Goal: Task Accomplishment & Management: Manage account settings

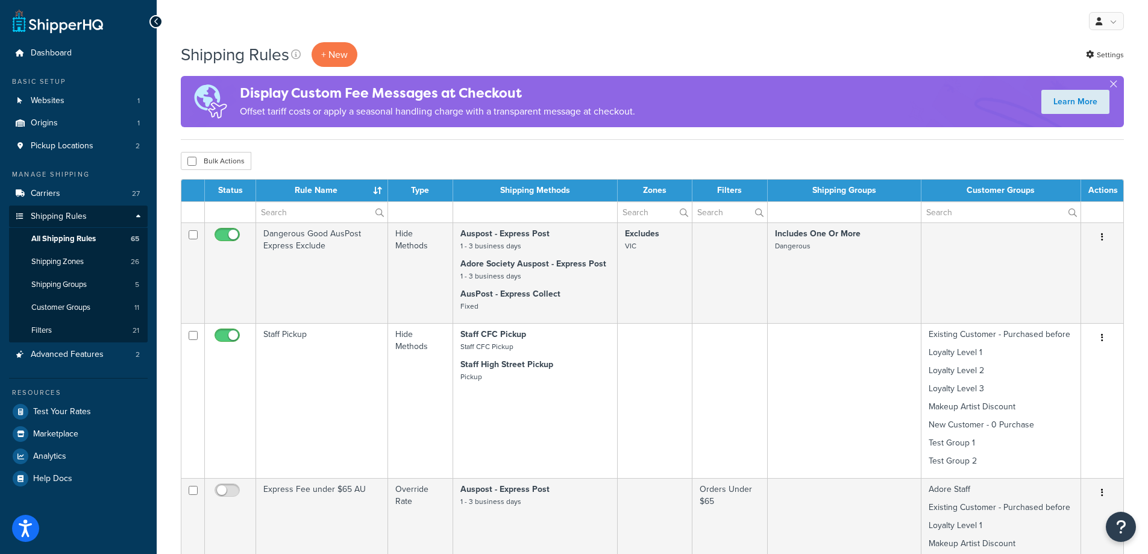
click at [1095, 157] on div "Bulk Actions Duplicate [GEOGRAPHIC_DATA]" at bounding box center [652, 161] width 943 height 18
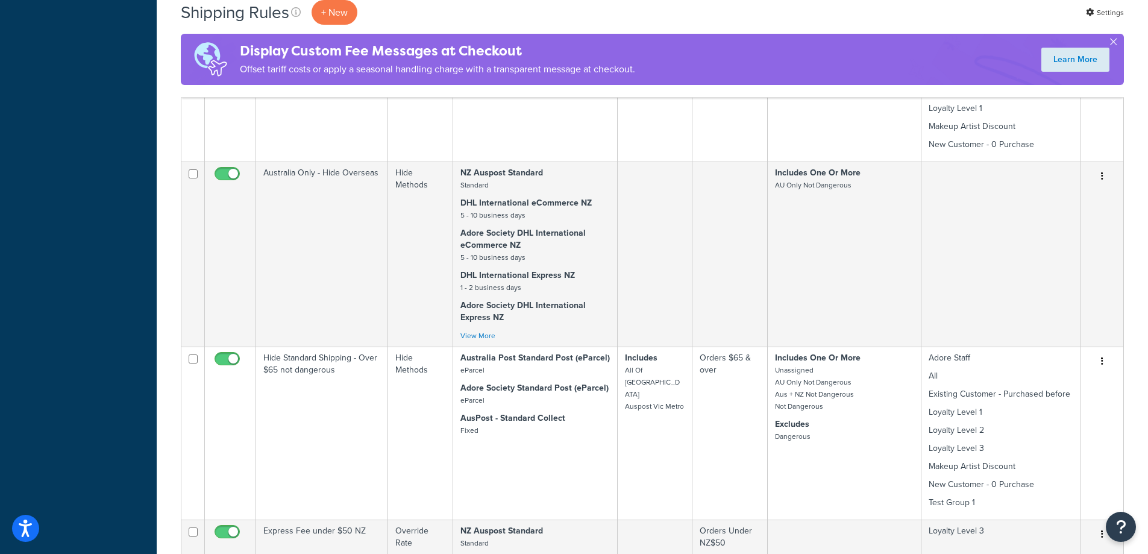
scroll to position [1336, 0]
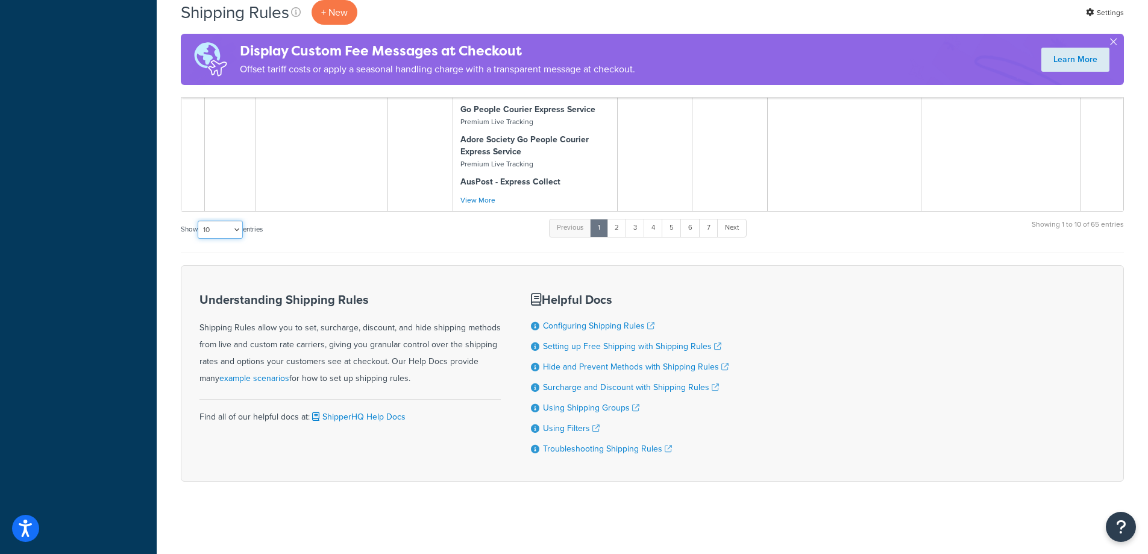
click at [234, 225] on select "10 15 25 50 100 1000" at bounding box center [220, 230] width 45 height 18
click at [223, 327] on div "Understanding Shipping Rules Shipping Rules allow you to set, surcharge, discou…" at bounding box center [350, 340] width 301 height 94
click at [237, 227] on select "10 15 25 50 100 1000" at bounding box center [220, 230] width 45 height 18
select select "1000"
click at [199, 221] on select "10 15 25 50 100 1000" at bounding box center [220, 230] width 45 height 18
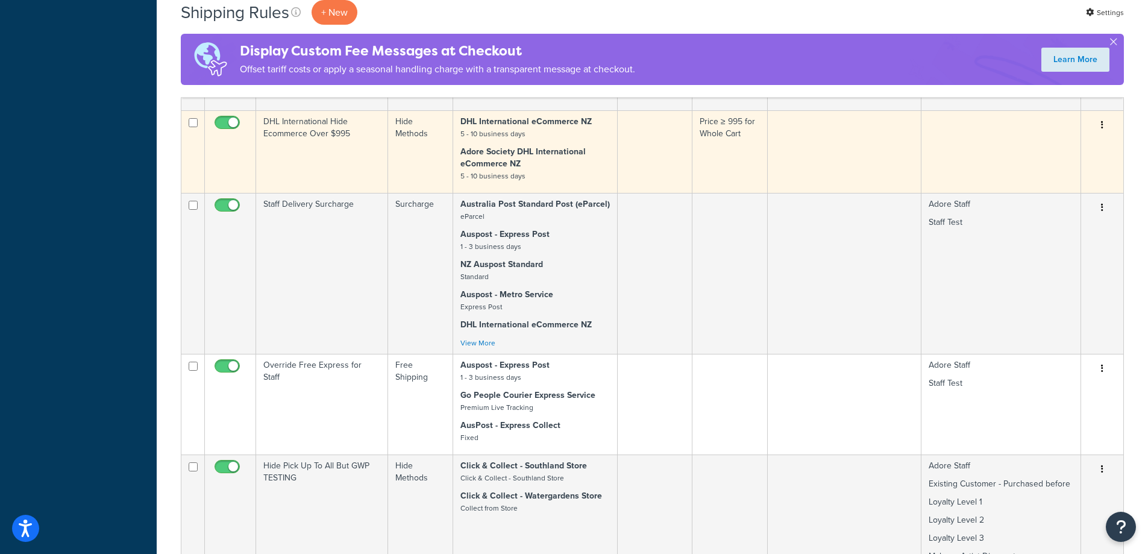
scroll to position [3321, 0]
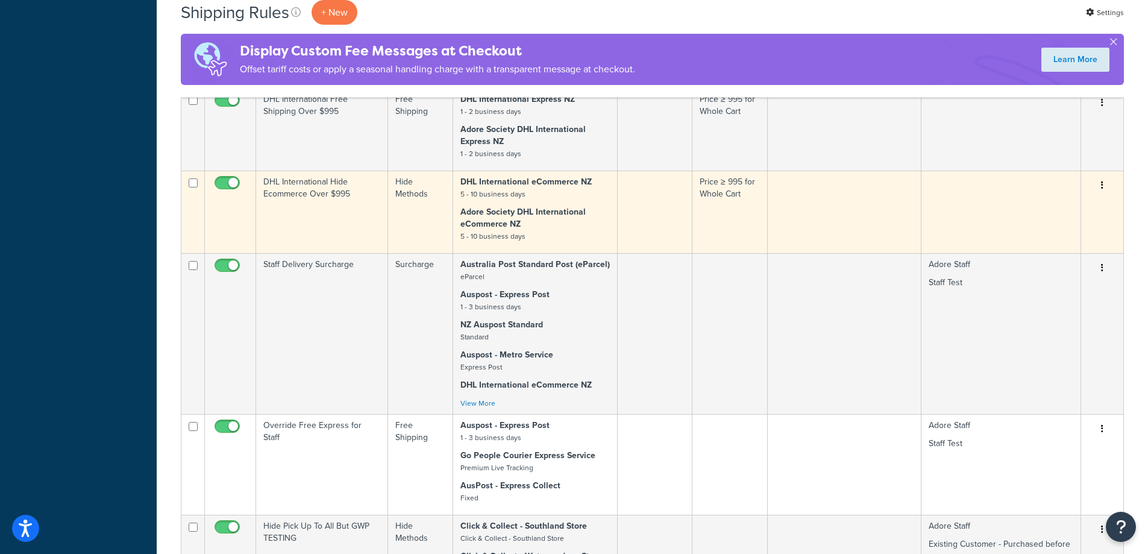
click at [218, 183] on input "checkbox" at bounding box center [228, 185] width 33 height 15
click at [228, 184] on input "checkbox" at bounding box center [228, 185] width 33 height 15
checkbox input "true"
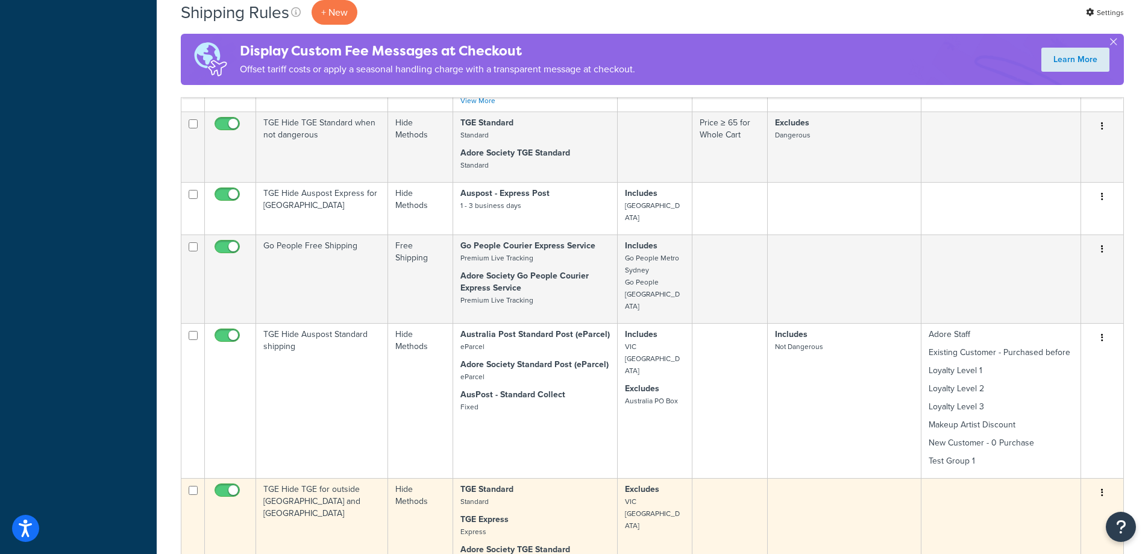
scroll to position [6451, 0]
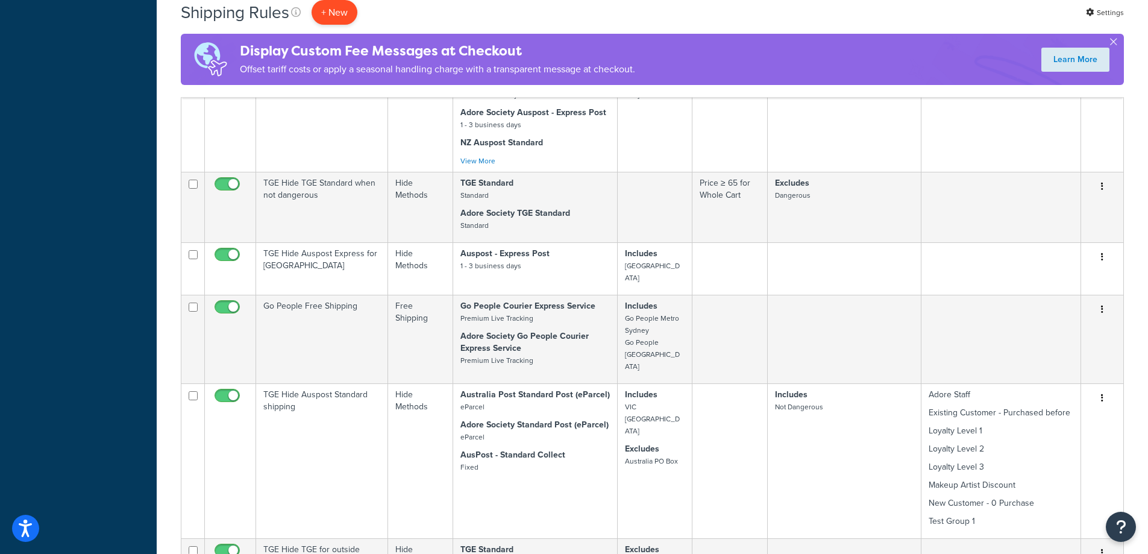
click at [321, 5] on p "+ New" at bounding box center [335, 12] width 46 height 25
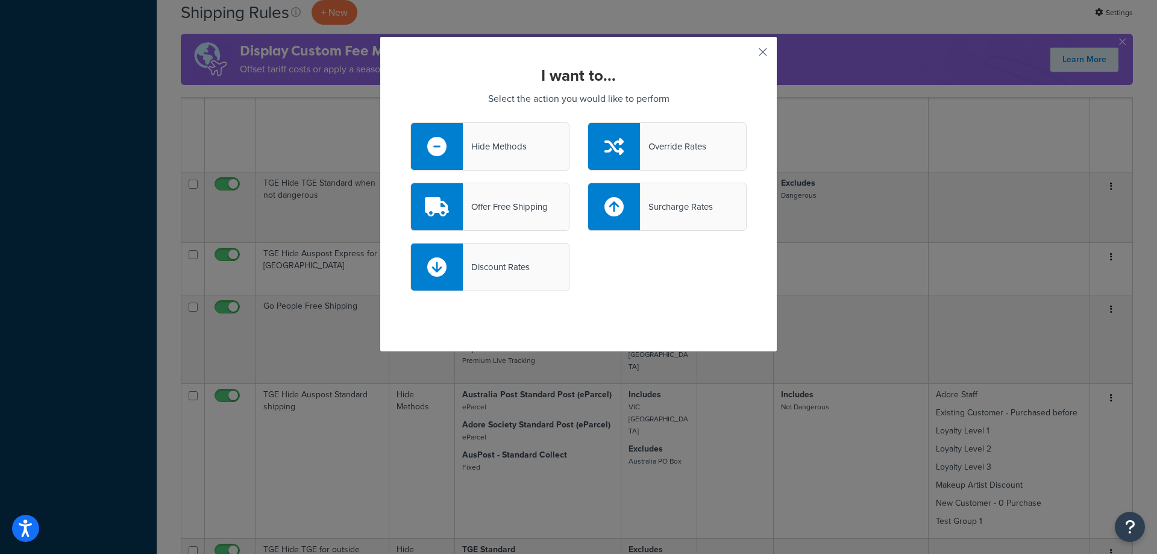
click at [747, 55] on button "button" at bounding box center [745, 56] width 3 height 3
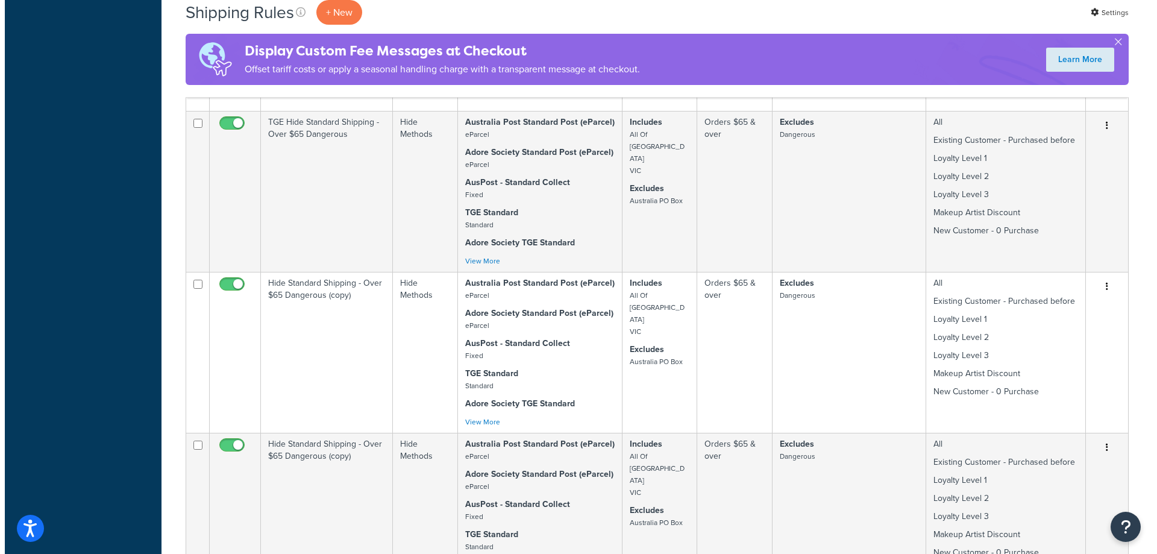
scroll to position [7564, 0]
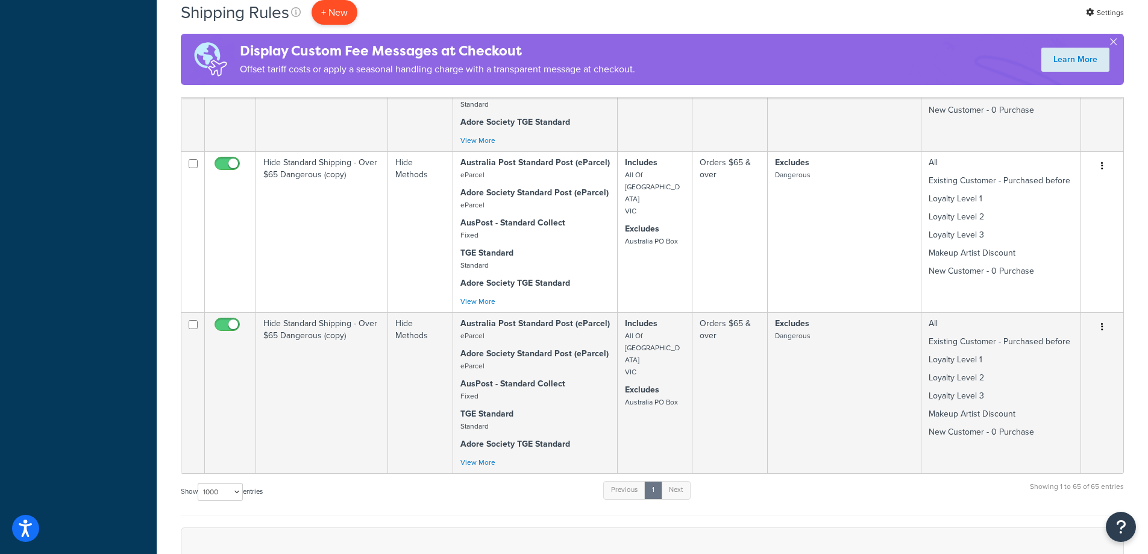
click at [335, 11] on p "+ New" at bounding box center [335, 12] width 46 height 25
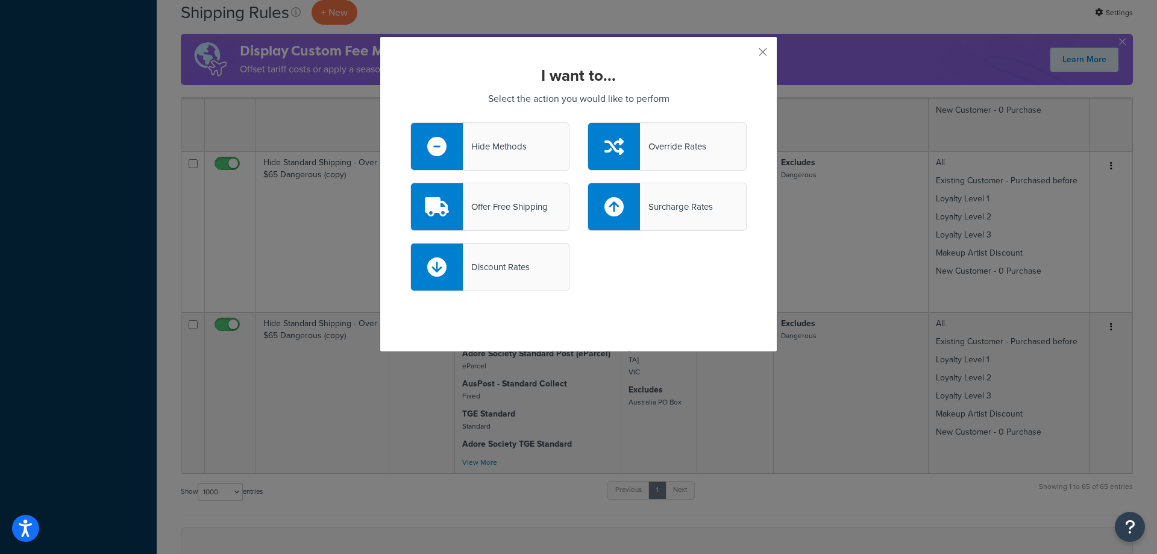
click at [450, 146] on div at bounding box center [437, 146] width 52 height 47
click at [0, 0] on input "Hide Methods" at bounding box center [0, 0] width 0 height 0
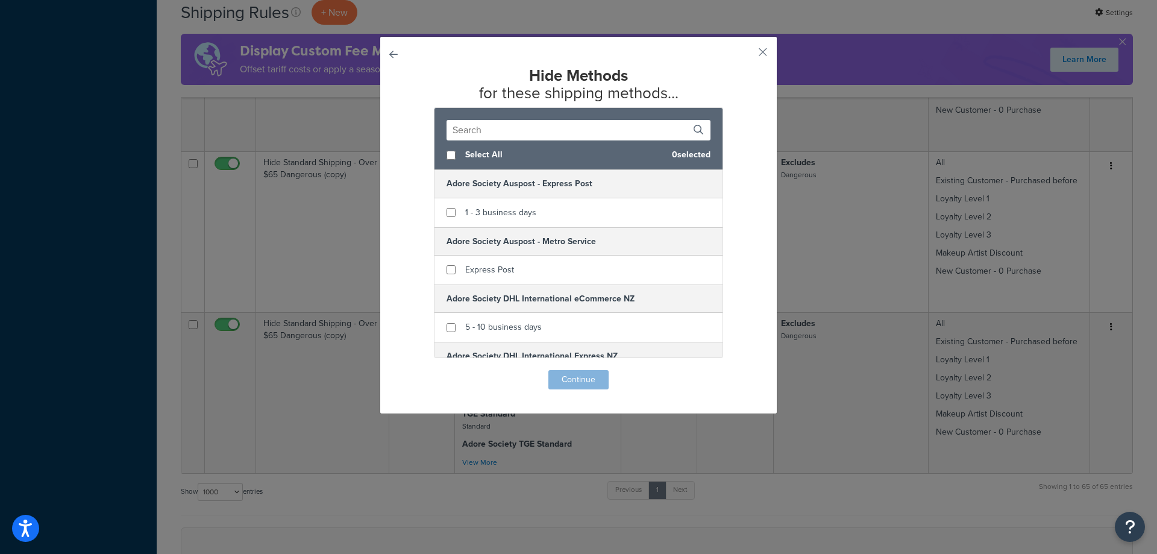
click at [491, 127] on input "text" at bounding box center [579, 130] width 264 height 20
type input "Express"
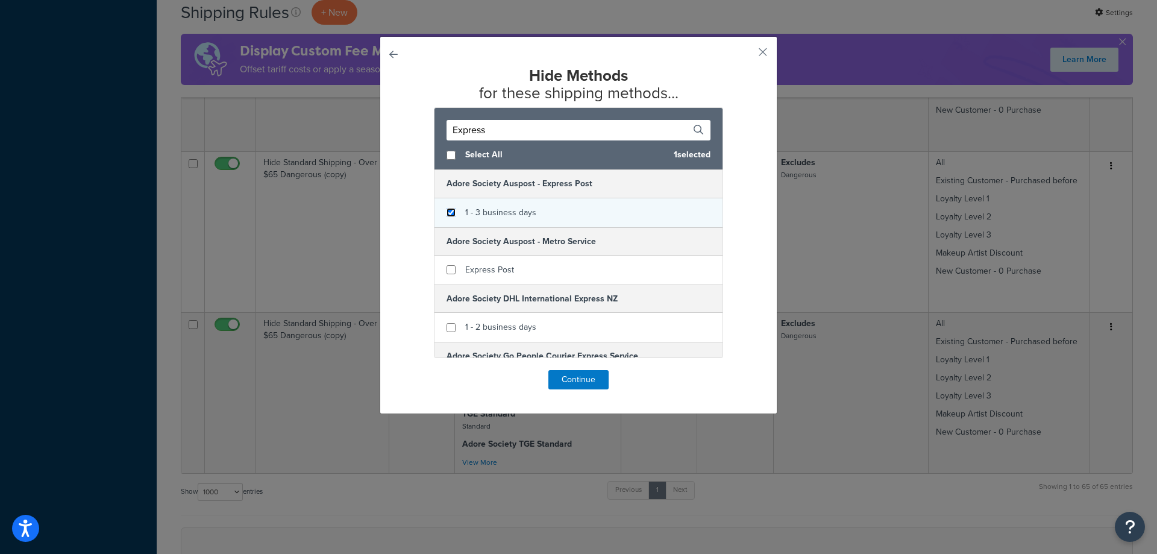
click at [447, 213] on input "checkbox" at bounding box center [451, 212] width 9 height 9
checkbox input "true"
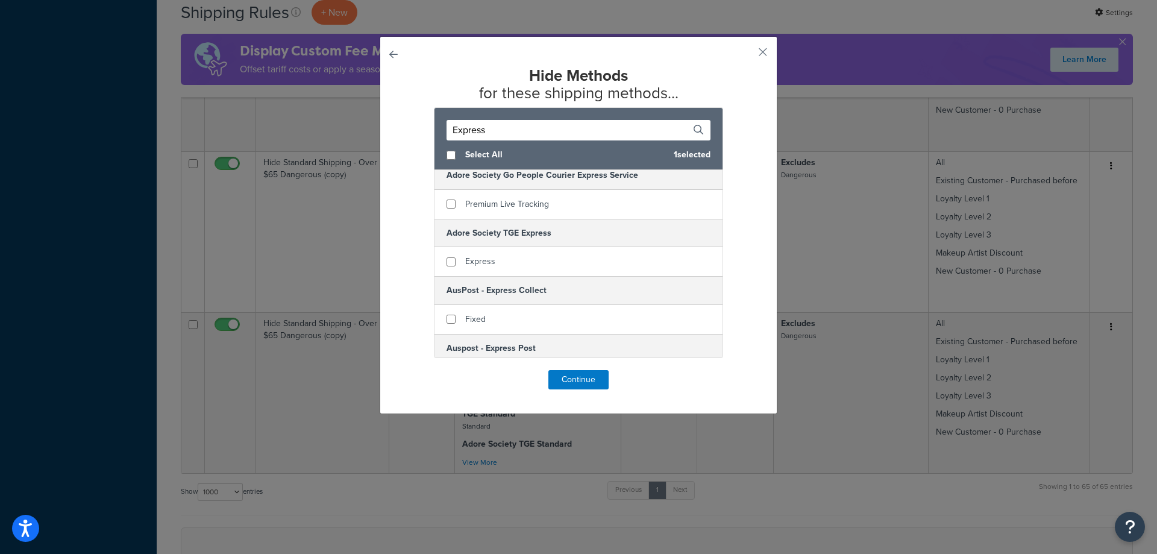
scroll to position [241, 0]
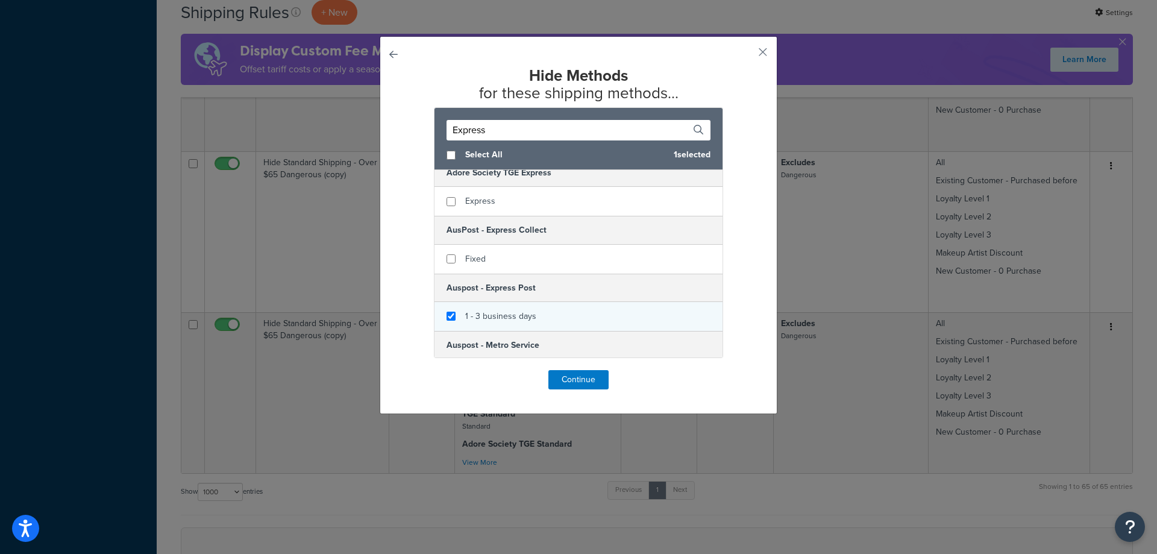
checkbox input "true"
click at [536, 316] on div "1 - 3 business days" at bounding box center [579, 316] width 288 height 29
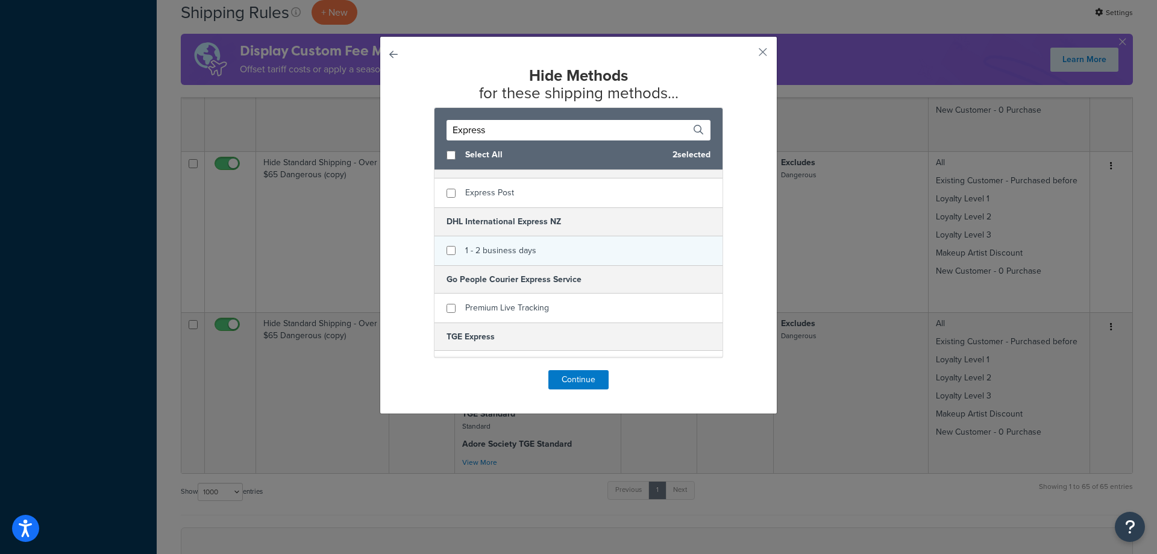
scroll to position [444, 0]
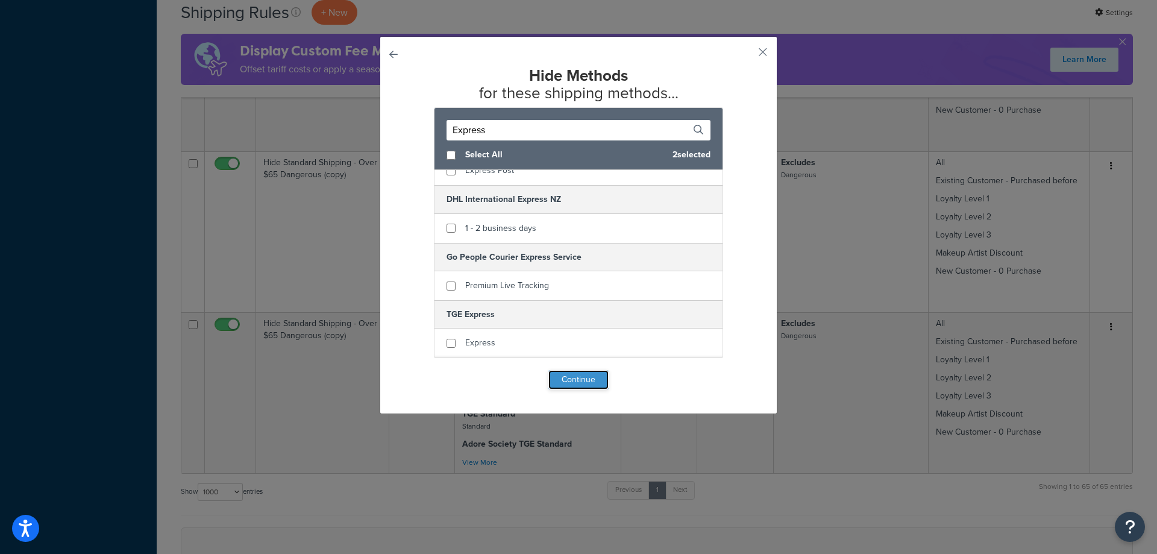
click at [584, 385] on button "Continue" at bounding box center [579, 379] width 60 height 19
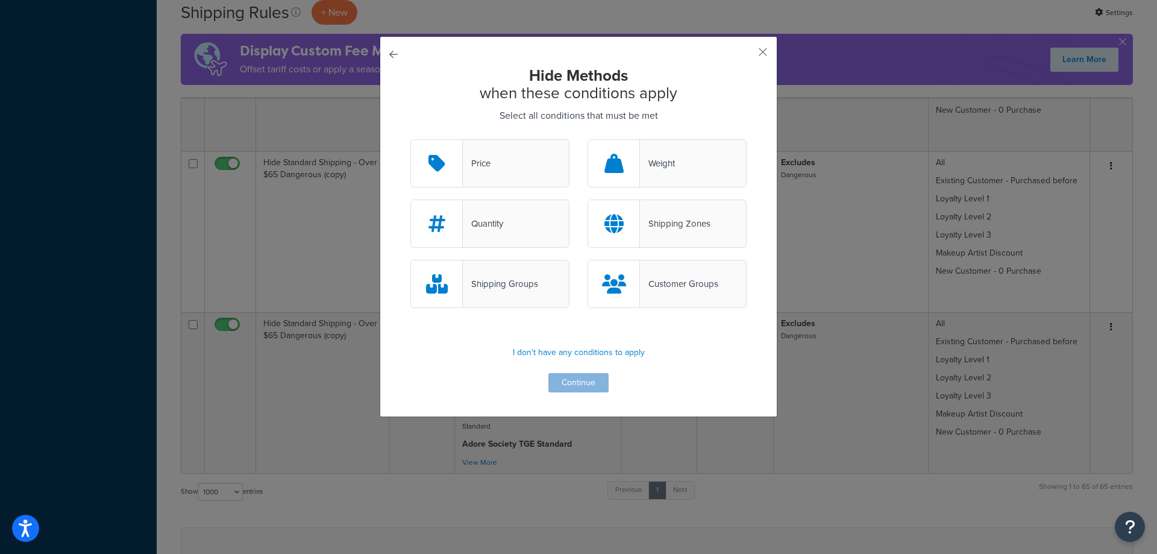
click at [675, 223] on div "Shipping Zones" at bounding box center [675, 223] width 71 height 17
click at [0, 0] on input "Shipping Zones" at bounding box center [0, 0] width 0 height 0
click at [592, 385] on button "Continue" at bounding box center [579, 382] width 60 height 19
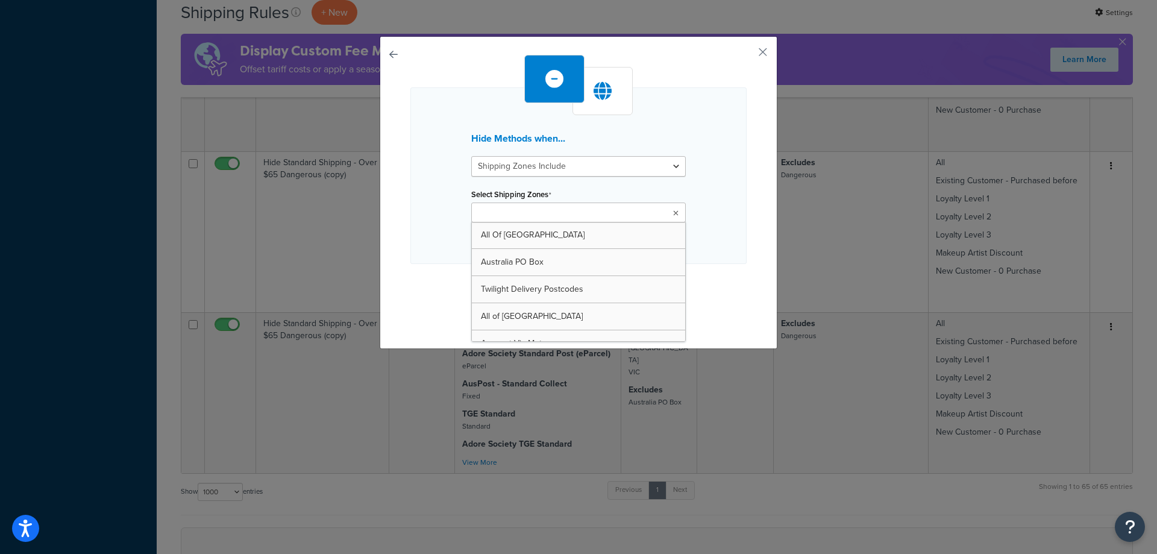
click at [577, 213] on ul at bounding box center [578, 213] width 215 height 20
type input "vic"
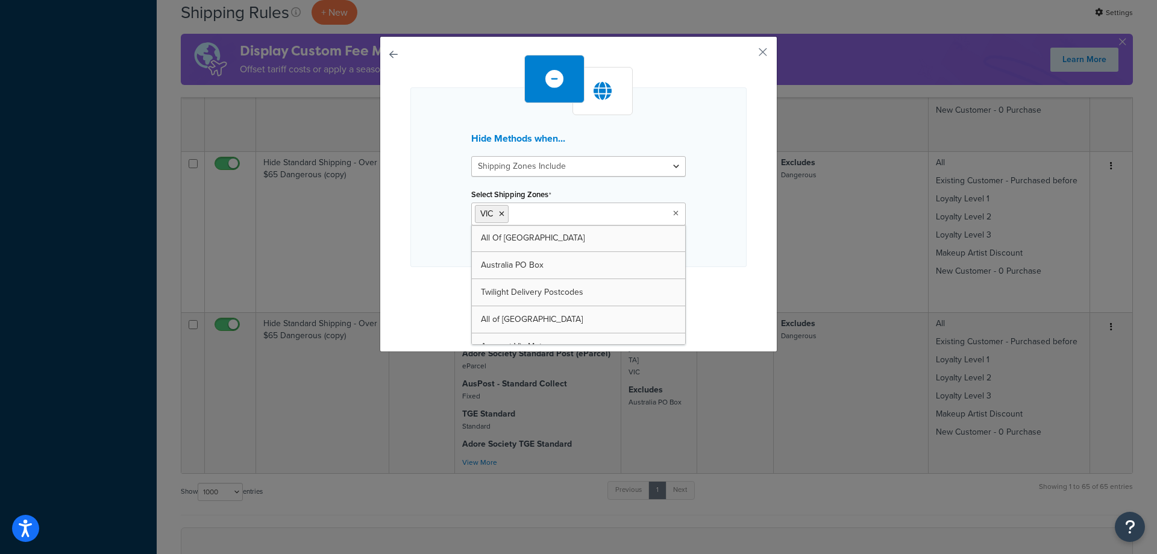
click at [711, 282] on div "Hide Methods when... Shipping Zones Include Shipping Zones Do Not Include Selec…" at bounding box center [578, 191] width 336 height 272
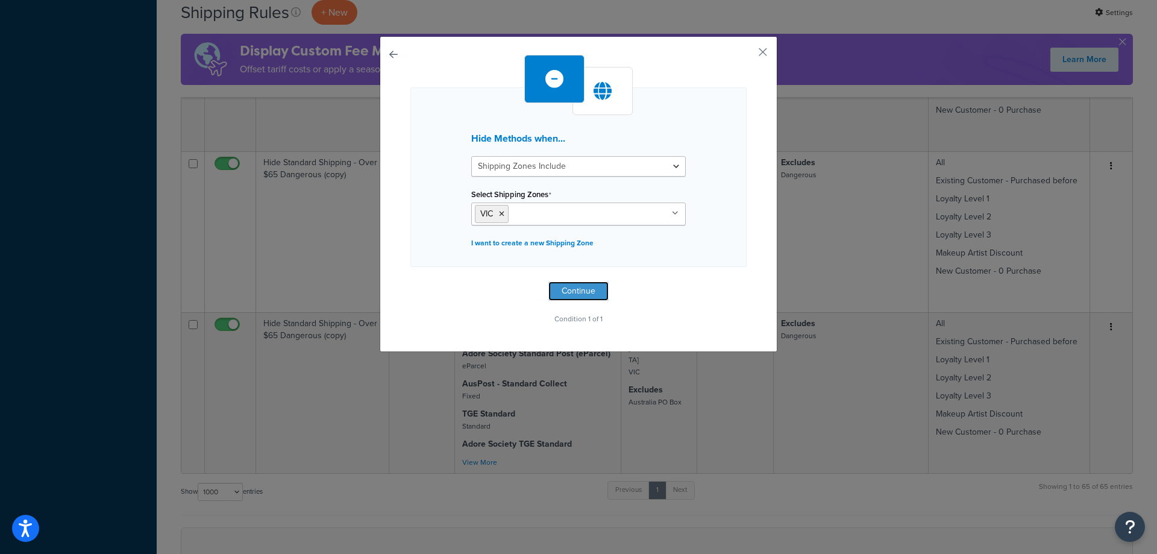
click at [568, 291] on button "Continue" at bounding box center [579, 290] width 60 height 19
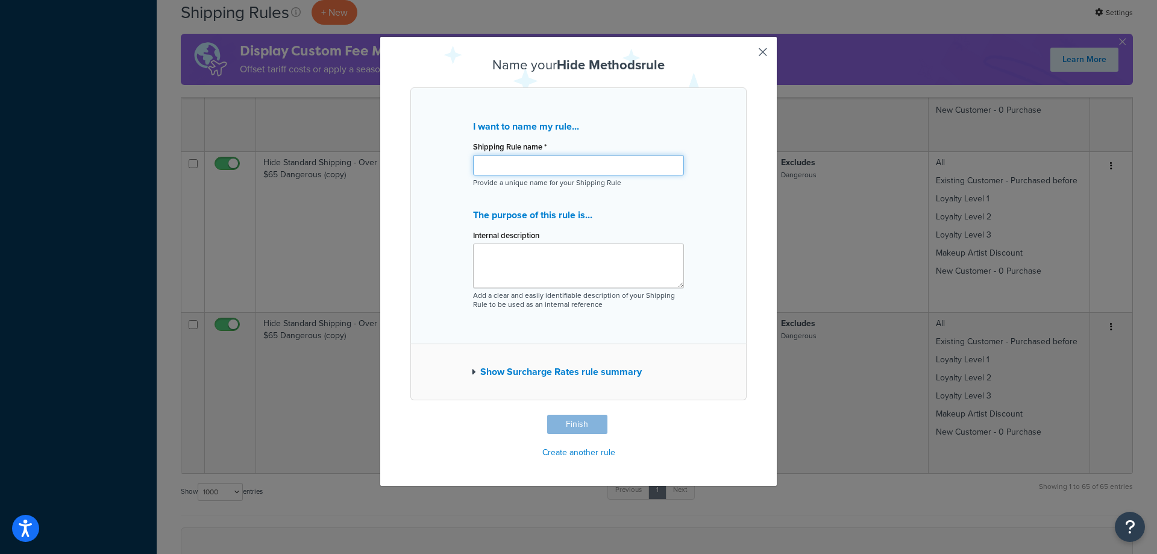
click at [489, 158] on input "Shipping Rule name *" at bounding box center [578, 165] width 211 height 20
drag, startPoint x: 626, startPoint y: 165, endPoint x: 418, endPoint y: 162, distance: 208.0
click at [418, 162] on div "I want to name my rule... Shipping Rule name * TGE HIde Auspost Express for VIC…" at bounding box center [578, 215] width 336 height 257
type input "TGE HIde Auspost Express for VIC"
click at [537, 263] on textarea "Internal description" at bounding box center [578, 266] width 211 height 45
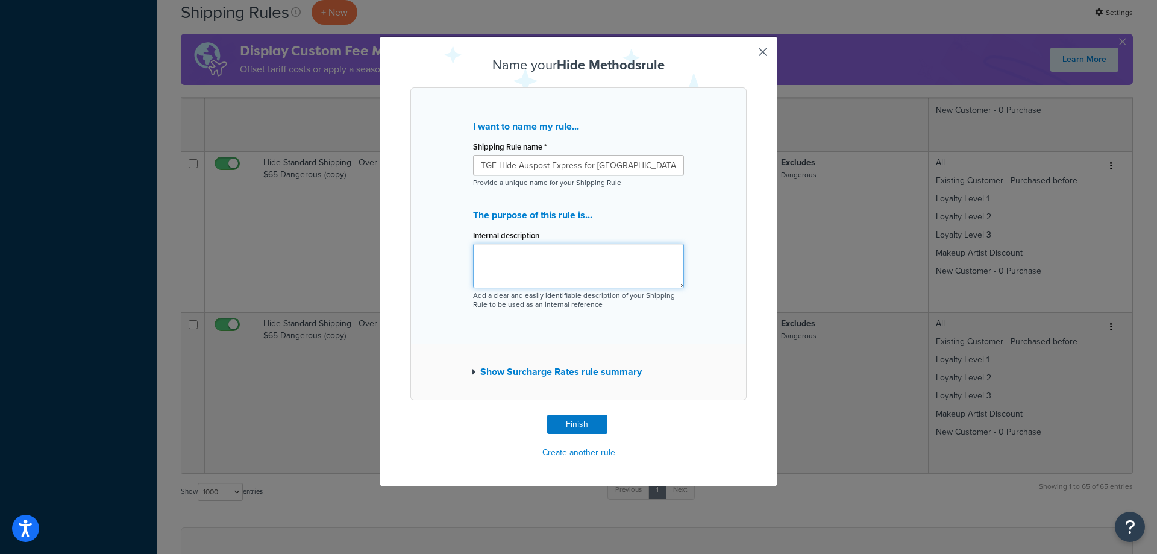
paste textarea "TGE HIde Auspost Express for VIC"
type textarea "TGE HIde Auspost Express for VIC"
click at [501, 166] on input "TGE HIde Auspost Express for VIC" at bounding box center [578, 165] width 211 height 20
type input "TGE Hide Auspost Express for VIC"
click at [502, 255] on textarea "TGE HIde Auspost Express for VIC" at bounding box center [578, 266] width 211 height 45
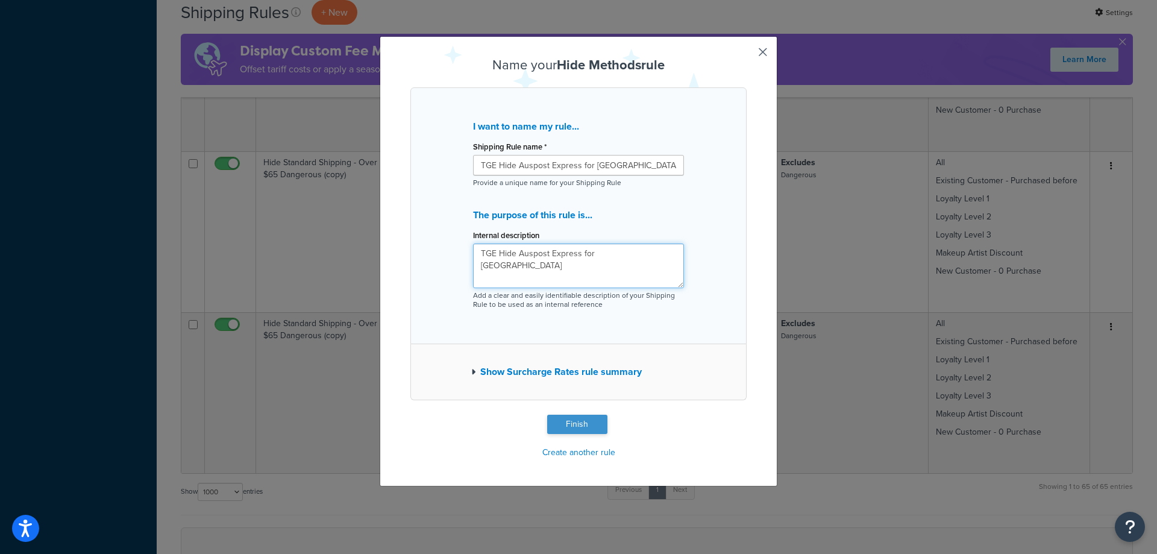
type textarea "TGE Hide Auspost Express for VIC"
click at [585, 427] on button "Finish" at bounding box center [577, 424] width 60 height 19
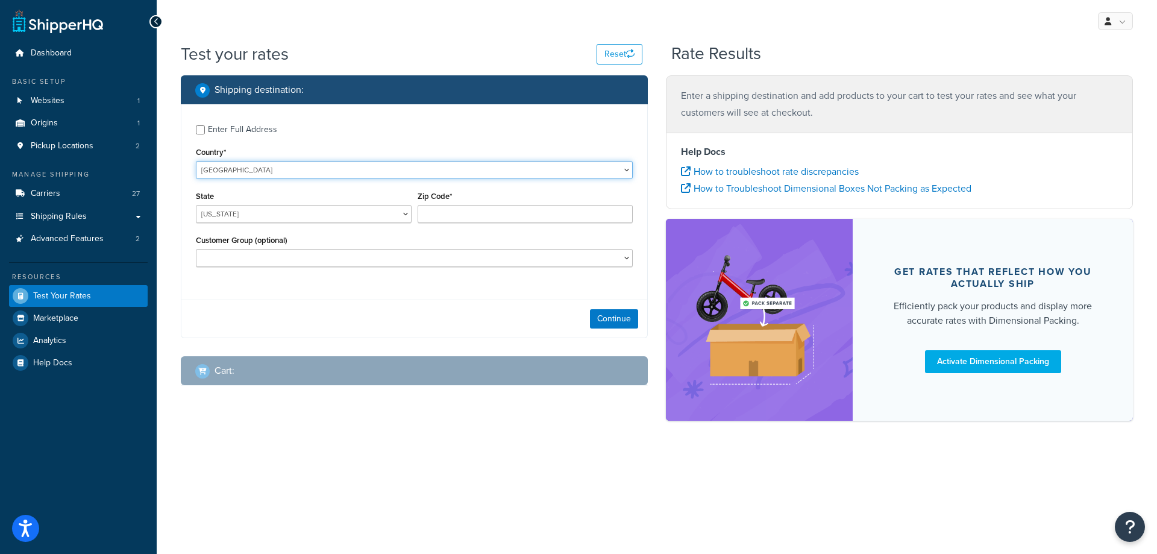
click at [536, 165] on select "United States United Kingdom Afghanistan Åland Islands Albania Algeria American…" at bounding box center [414, 170] width 437 height 18
select select "AU"
click at [196, 161] on select "United States United Kingdom Afghanistan Åland Islands Albania Algeria American…" at bounding box center [414, 170] width 437 height 18
click at [219, 127] on div "Enter Full Address" at bounding box center [242, 129] width 69 height 17
click at [205, 127] on input "Enter Full Address" at bounding box center [200, 129] width 9 height 9
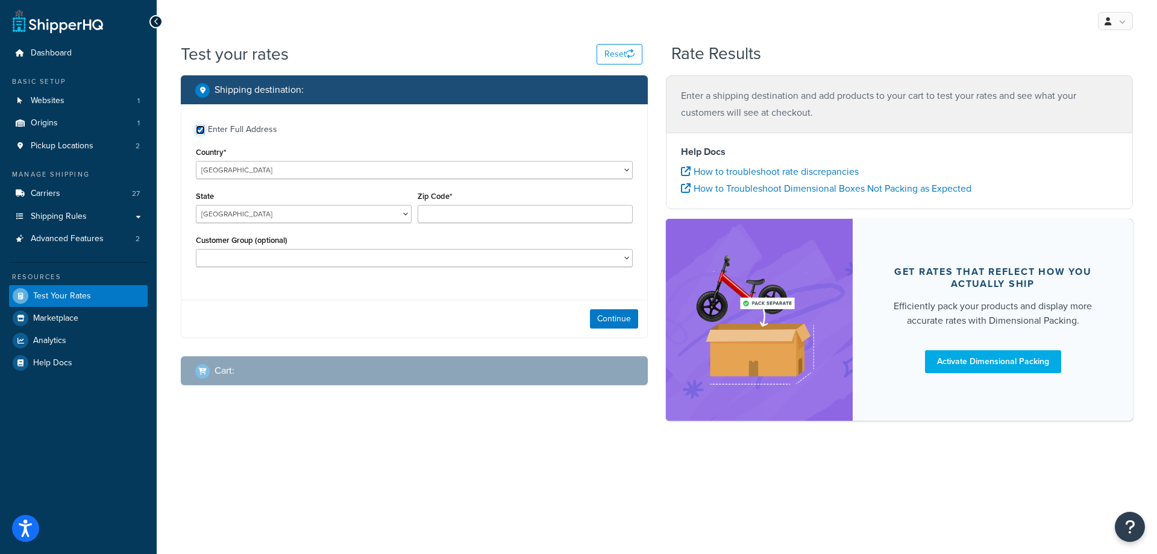
checkbox input "true"
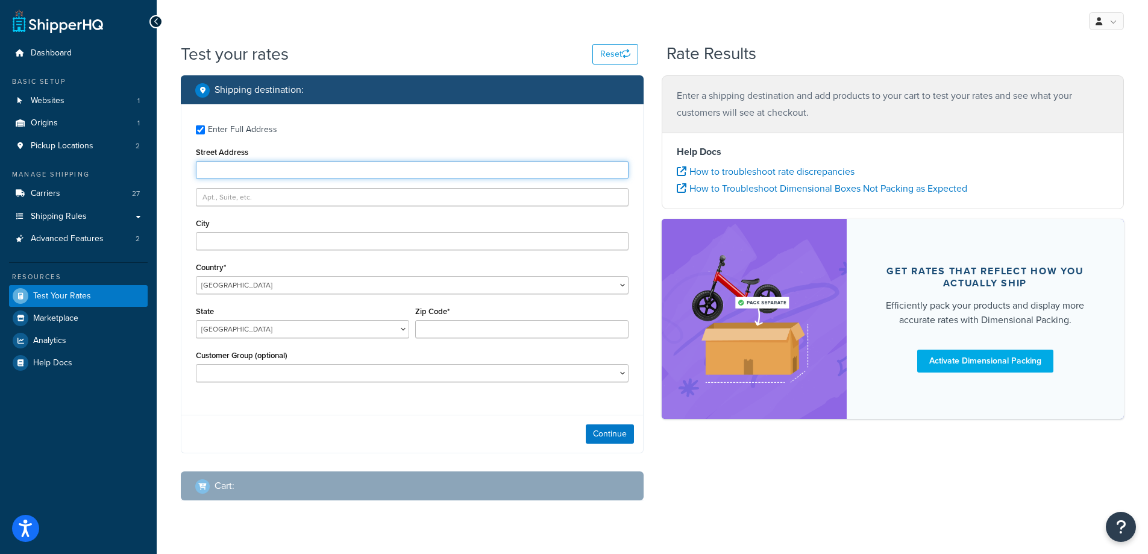
click at [320, 171] on input "Street Address" at bounding box center [412, 170] width 433 height 18
type input "203 Montague St"
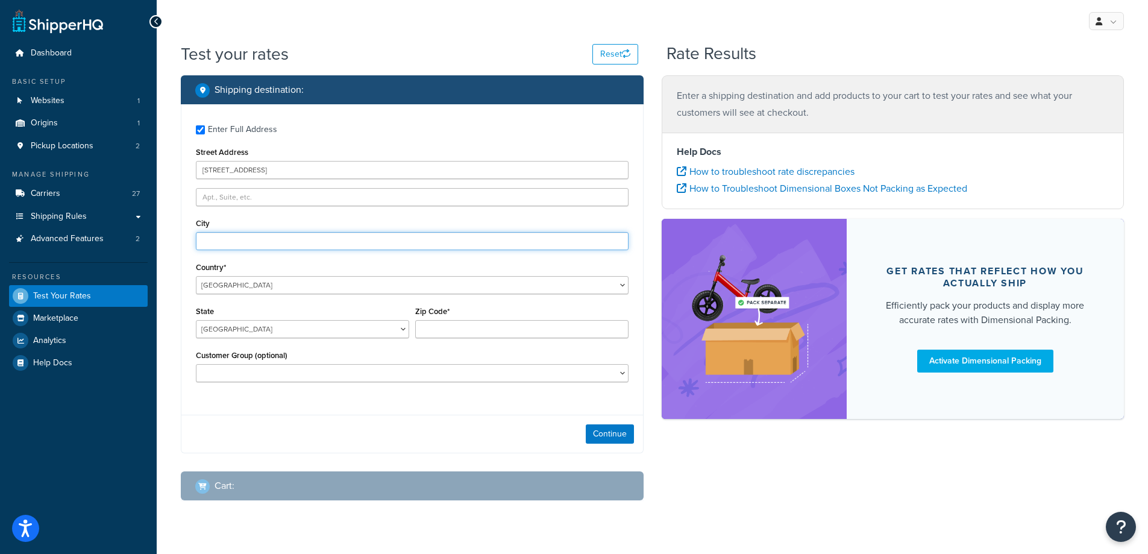
click at [404, 239] on input "City" at bounding box center [412, 241] width 433 height 18
type input "South Melbourne"
click at [362, 328] on select "Australian Capital Territory New South Wales Northern Territory Queensland Sout…" at bounding box center [302, 329] width 213 height 18
select select "VIC"
click at [196, 321] on select "Australian Capital Territory New South Wales Northern Territory Queensland Sout…" at bounding box center [302, 329] width 213 height 18
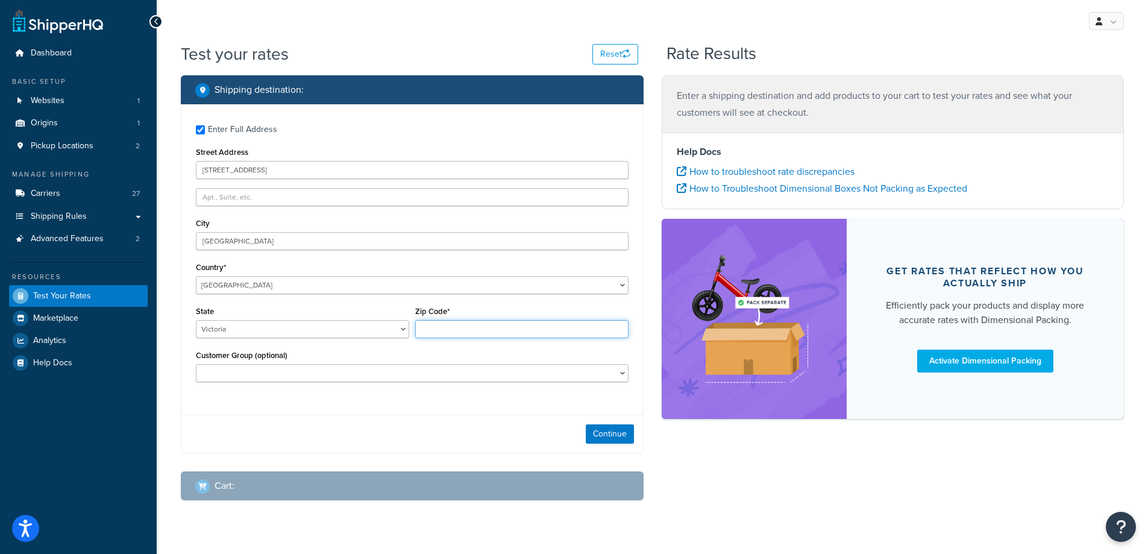
click at [464, 330] on input "Zip Code*" at bounding box center [521, 329] width 213 height 18
type input "3205"
click at [599, 372] on select "Adore Staff Existing Customer - Purchased before Loyalty Level 1 Loyalty Level …" at bounding box center [412, 373] width 433 height 18
select select "Existing Customer - Purchased before"
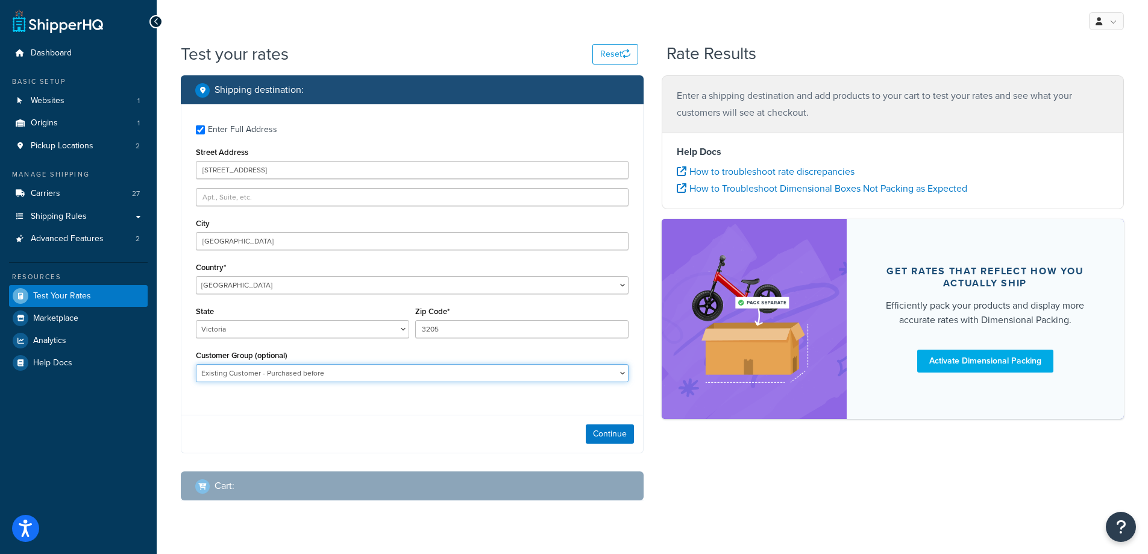
click at [196, 365] on select "Adore Staff Existing Customer - Purchased before Loyalty Level 1 Loyalty Level …" at bounding box center [412, 373] width 433 height 18
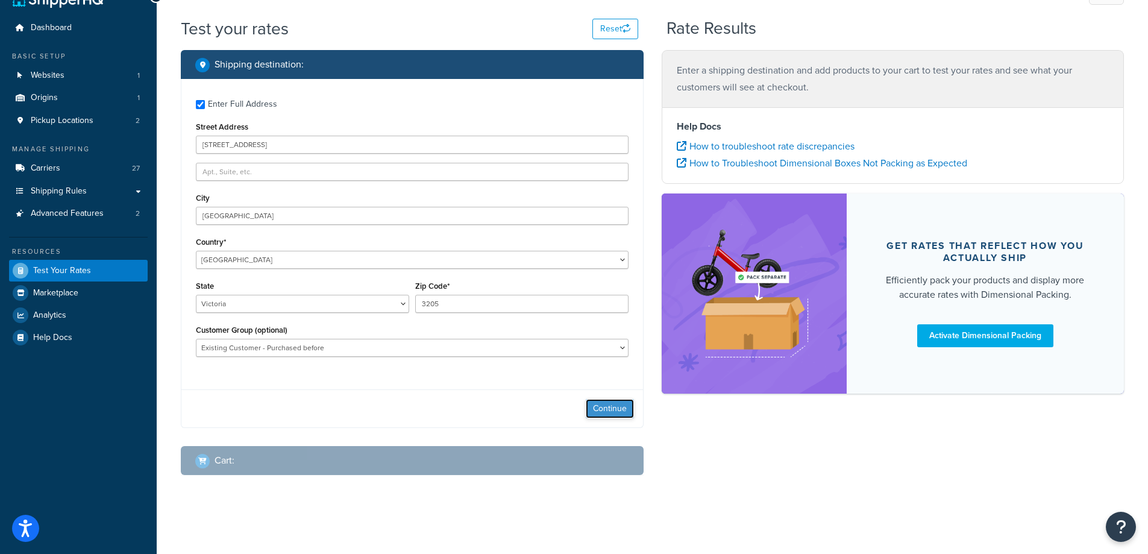
click at [615, 412] on button "Continue" at bounding box center [610, 408] width 48 height 19
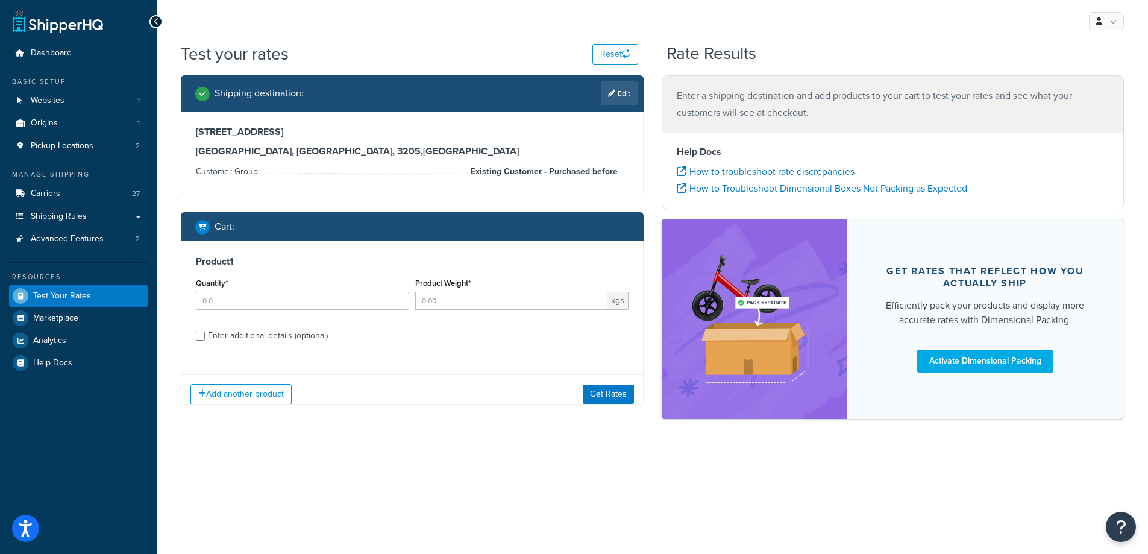
scroll to position [0, 0]
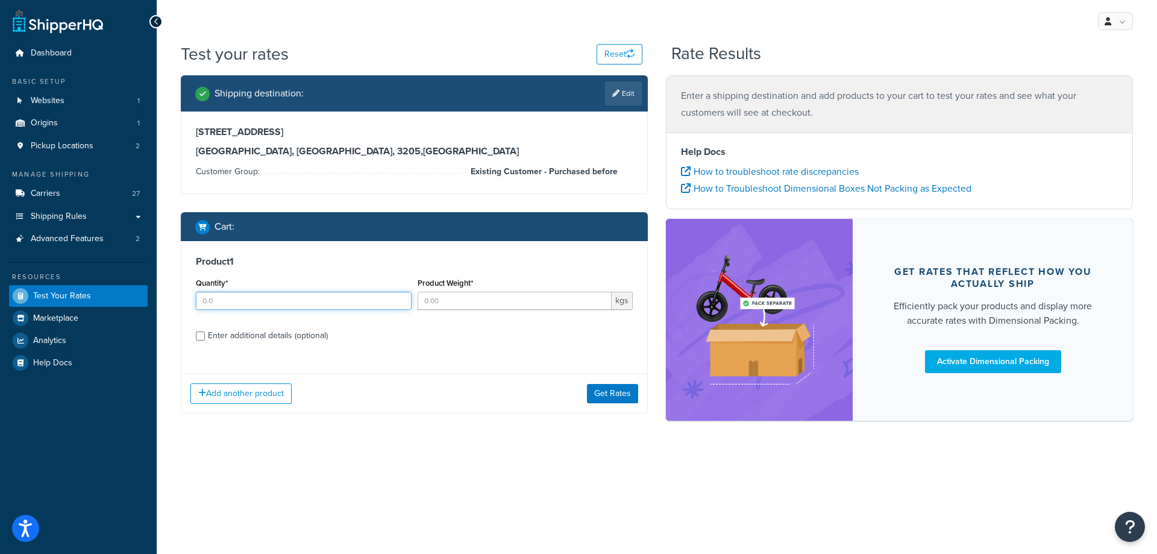
click at [242, 298] on input "Quantity*" at bounding box center [304, 301] width 216 height 18
type input "1.0"
click at [509, 303] on input "Product Weight*" at bounding box center [515, 301] width 195 height 18
type input "0.25"
click at [201, 336] on input "Enter additional details (optional)" at bounding box center [200, 336] width 9 height 9
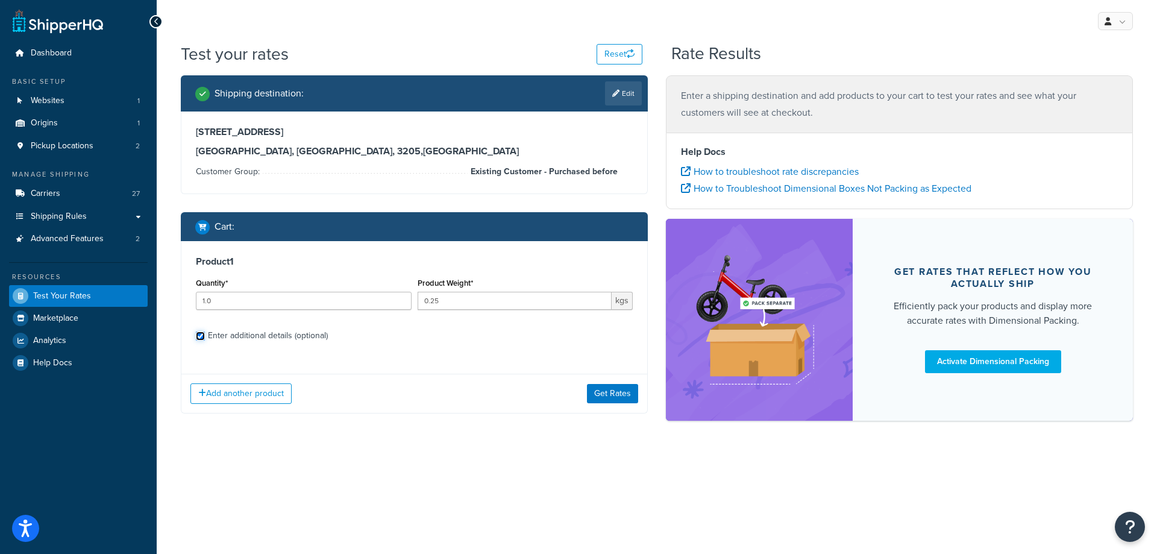
checkbox input "true"
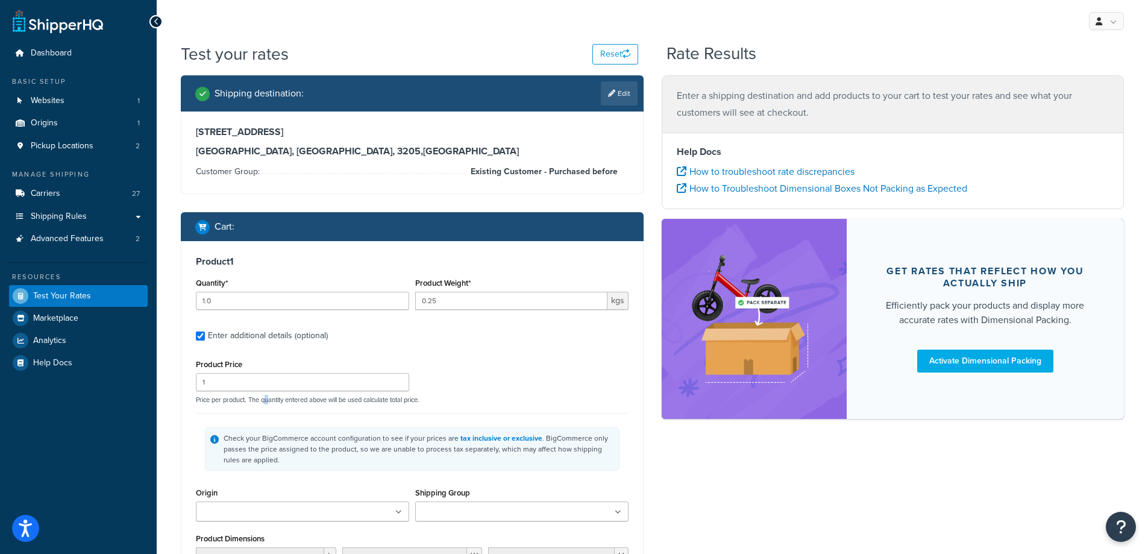
click at [264, 394] on div "Product Price 1 Price per product. The quantity entered above will be used calc…" at bounding box center [412, 380] width 439 height 48
click at [271, 383] on input "1" at bounding box center [302, 382] width 213 height 18
drag, startPoint x: 295, startPoint y: 379, endPoint x: 177, endPoint y: 371, distance: 118.4
click at [177, 371] on div "Shipping destination : Edit 203 Montague St South Melbourne, Victoria, 3205 , A…" at bounding box center [412, 416] width 481 height 683
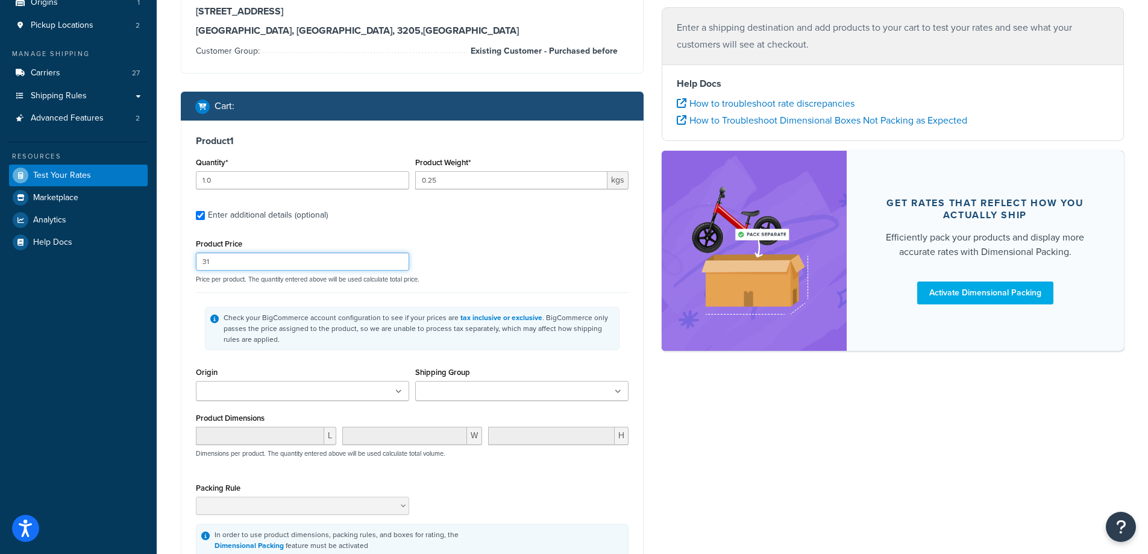
type input "31"
click at [618, 391] on icon at bounding box center [618, 391] width 7 height 7
drag, startPoint x: 542, startPoint y: 497, endPoint x: 706, endPoint y: 493, distance: 164.0
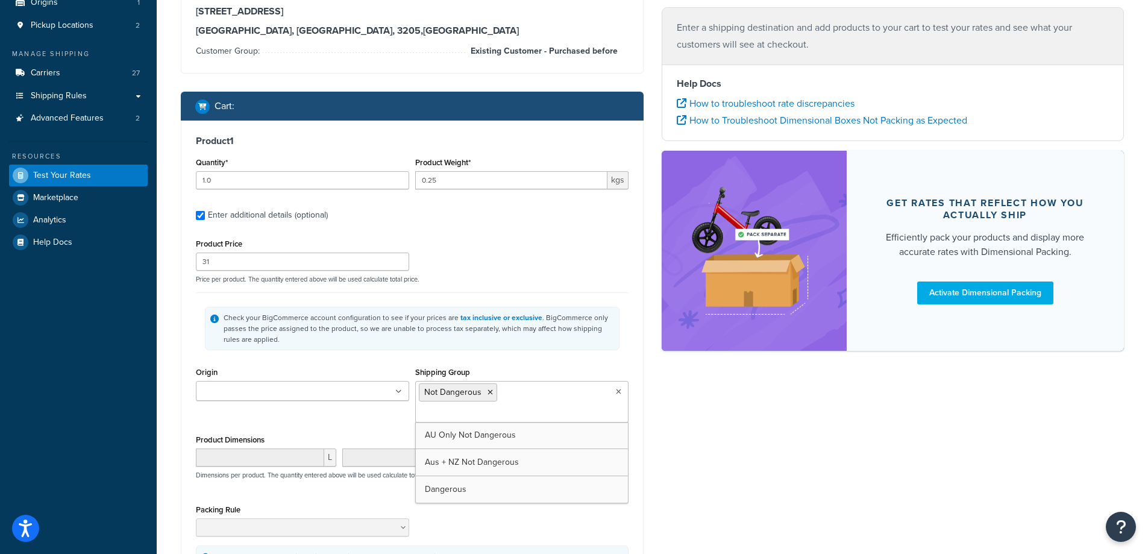
click at [666, 409] on div "Shipping destination : Edit 203 Montague St South Melbourne, Victoria, 3205 , A…" at bounding box center [652, 298] width 961 height 687
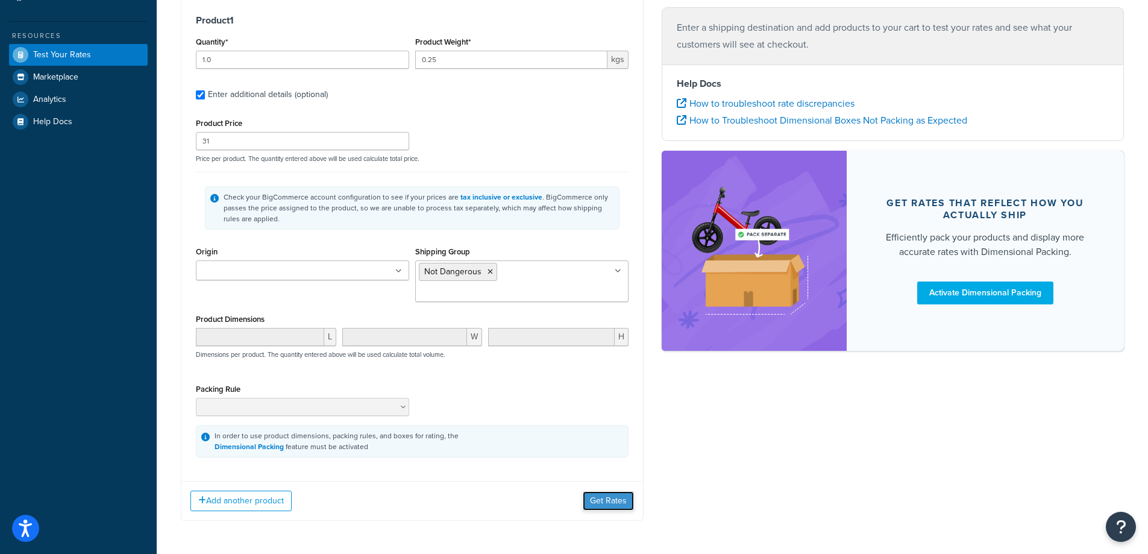
click at [618, 491] on button "Get Rates" at bounding box center [608, 500] width 51 height 19
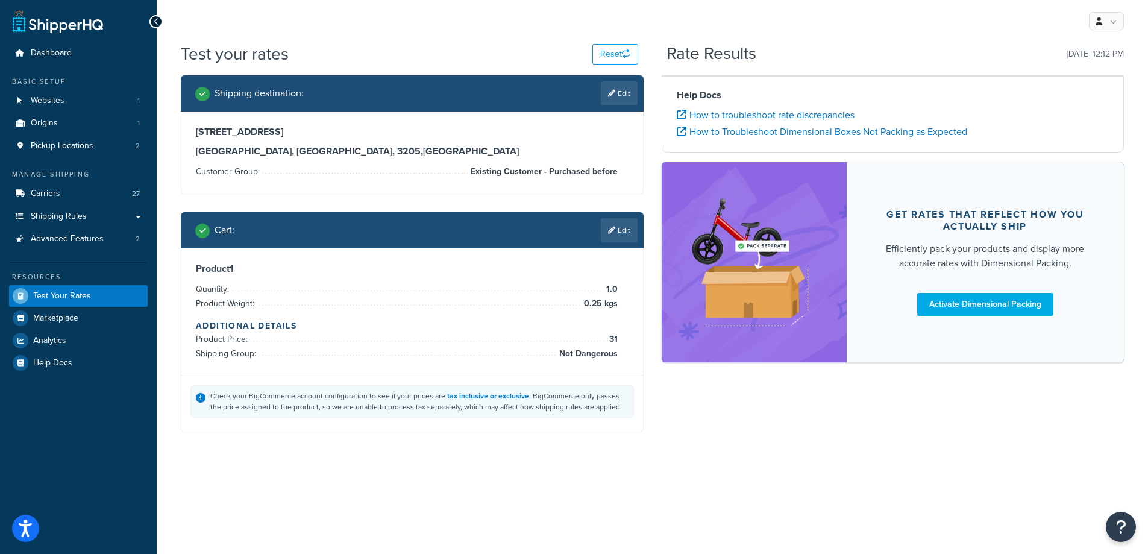
scroll to position [0, 0]
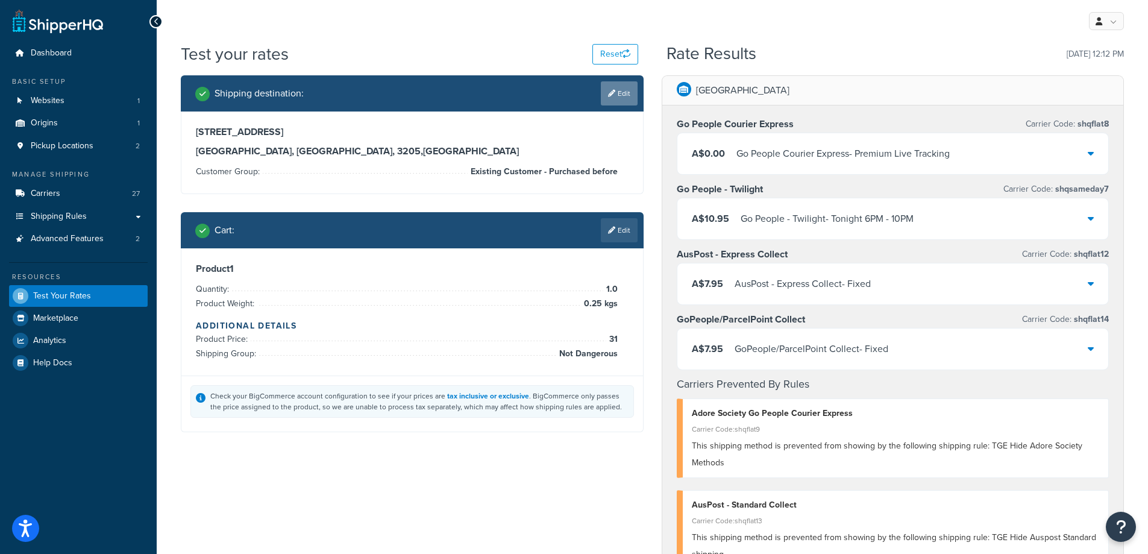
click at [618, 94] on link "Edit" at bounding box center [619, 93] width 37 height 24
select select "AU"
select select "VIC"
select select "Existing Customer - Purchased before"
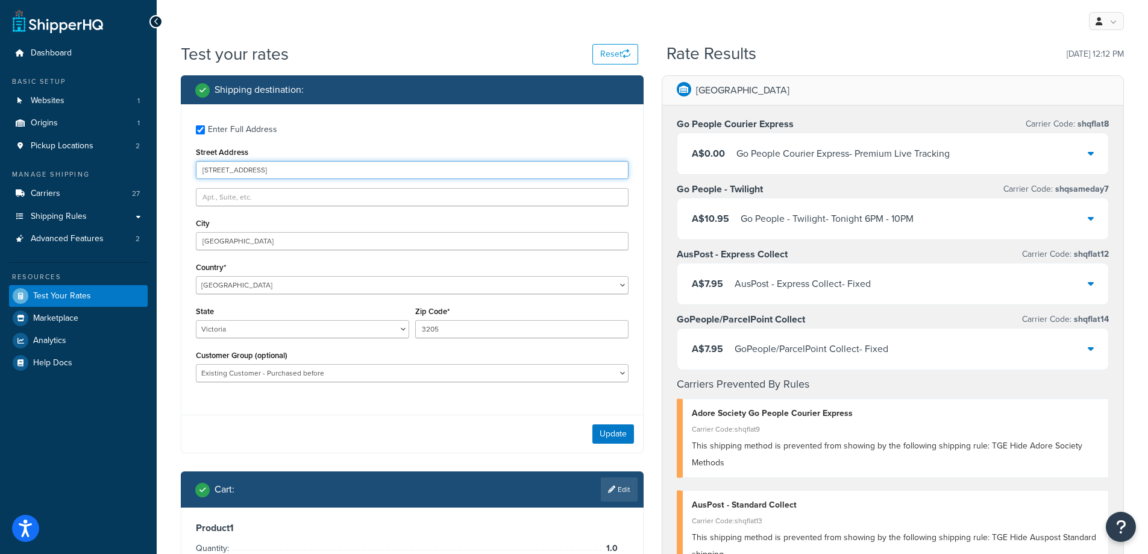
drag, startPoint x: 295, startPoint y: 169, endPoint x: 141, endPoint y: 168, distance: 153.7
type input "PO Box 200"
click at [624, 439] on button "Update" at bounding box center [614, 433] width 42 height 19
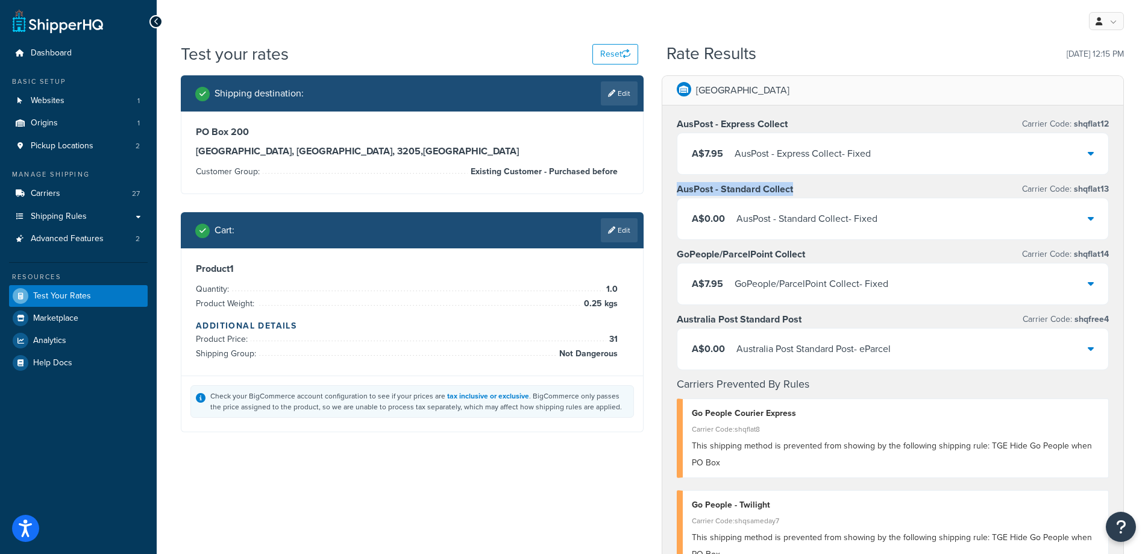
drag, startPoint x: 805, startPoint y: 188, endPoint x: 676, endPoint y: 180, distance: 128.7
drag, startPoint x: 811, startPoint y: 318, endPoint x: 672, endPoint y: 325, distance: 138.8
click at [822, 35] on div "My Profile Billing Global Settings Contact Us Logout" at bounding box center [653, 21] width 992 height 42
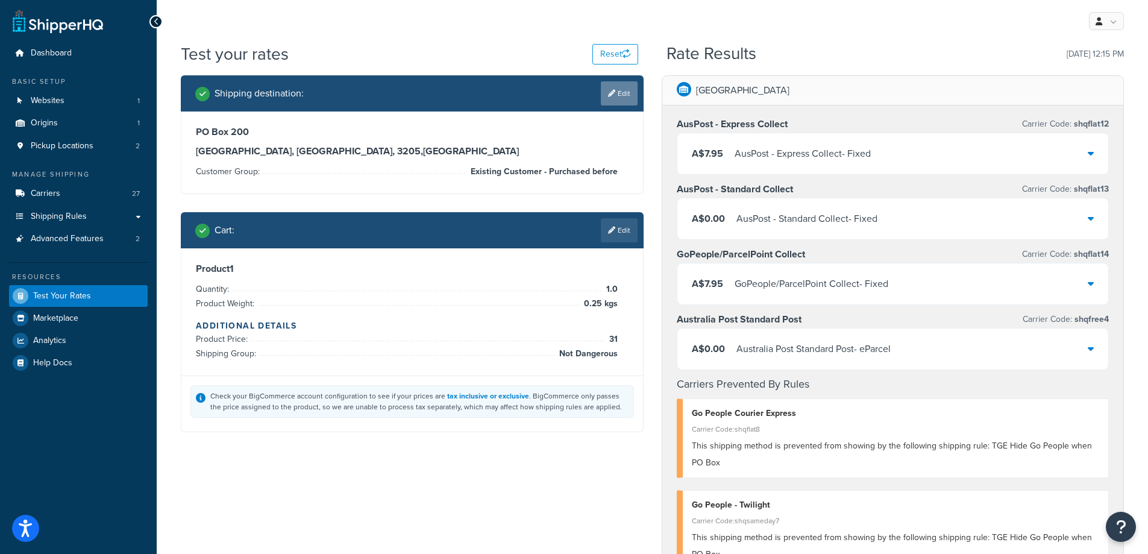
click at [620, 97] on link "Edit" at bounding box center [619, 93] width 37 height 24
select select "AU"
select select "VIC"
select select "Existing Customer - Purchased before"
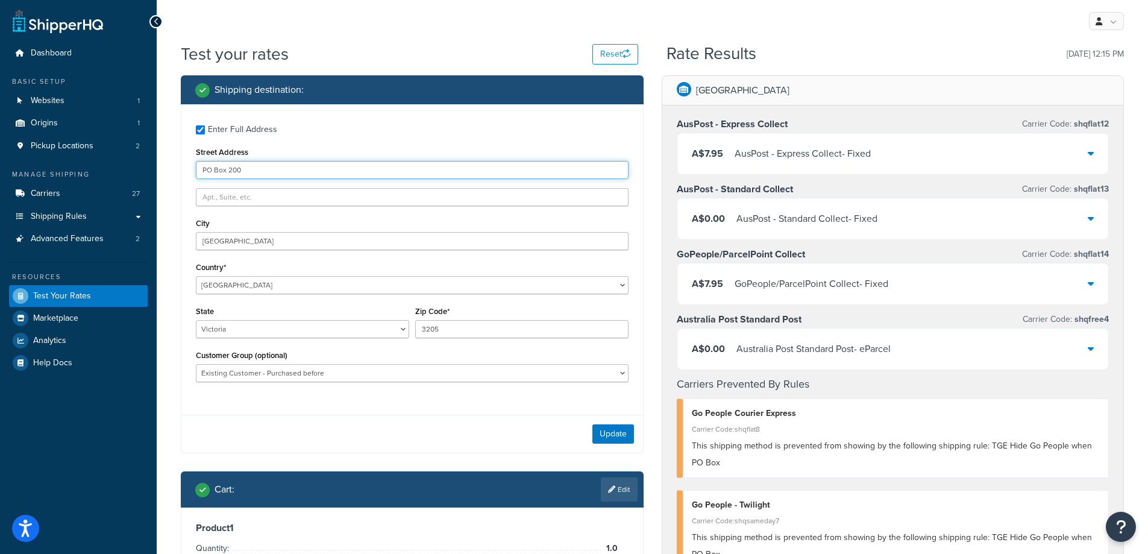
drag, startPoint x: 274, startPoint y: 172, endPoint x: 183, endPoint y: 166, distance: 91.2
click at [183, 166] on div "Enter Full Address Street Address PO Box 200 City South Melbourne Country* Unit…" at bounding box center [412, 254] width 462 height 301
type input "203 Montague St"
click at [336, 198] on input "text" at bounding box center [412, 197] width 433 height 18
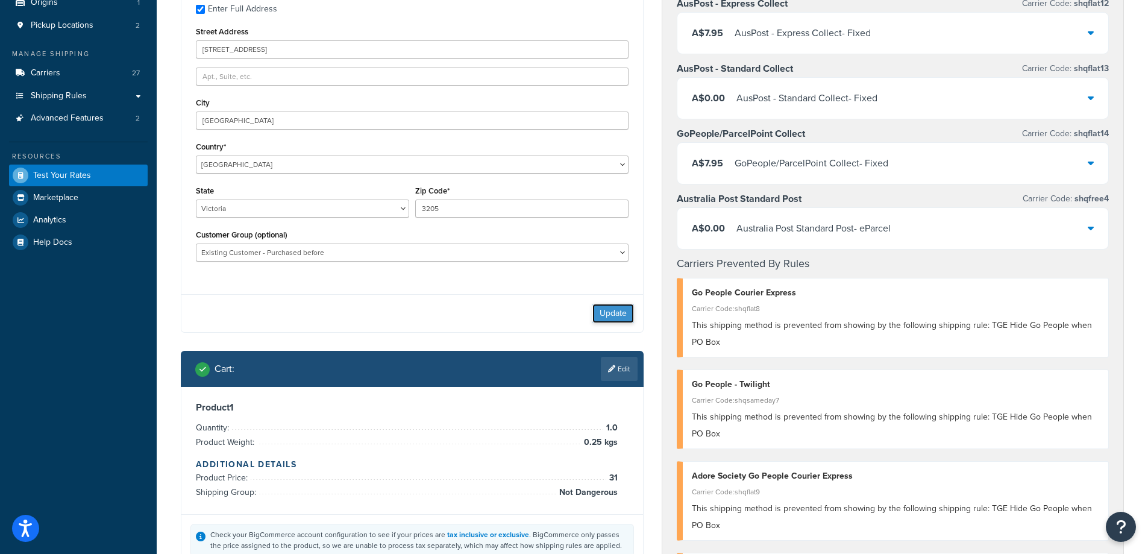
click at [615, 312] on button "Update" at bounding box center [614, 313] width 42 height 19
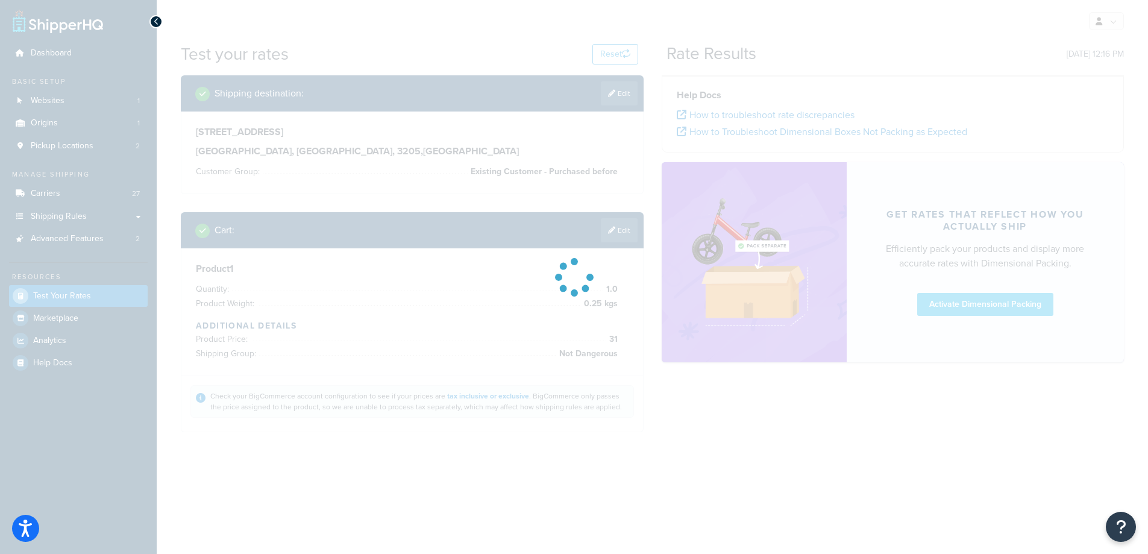
scroll to position [0, 0]
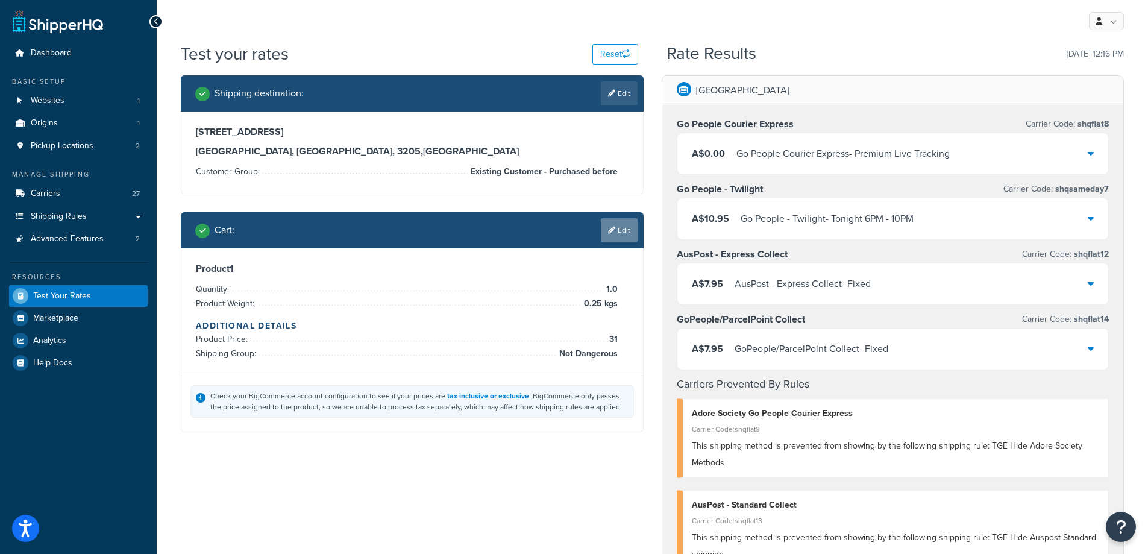
click at [623, 231] on link "Edit" at bounding box center [619, 230] width 37 height 24
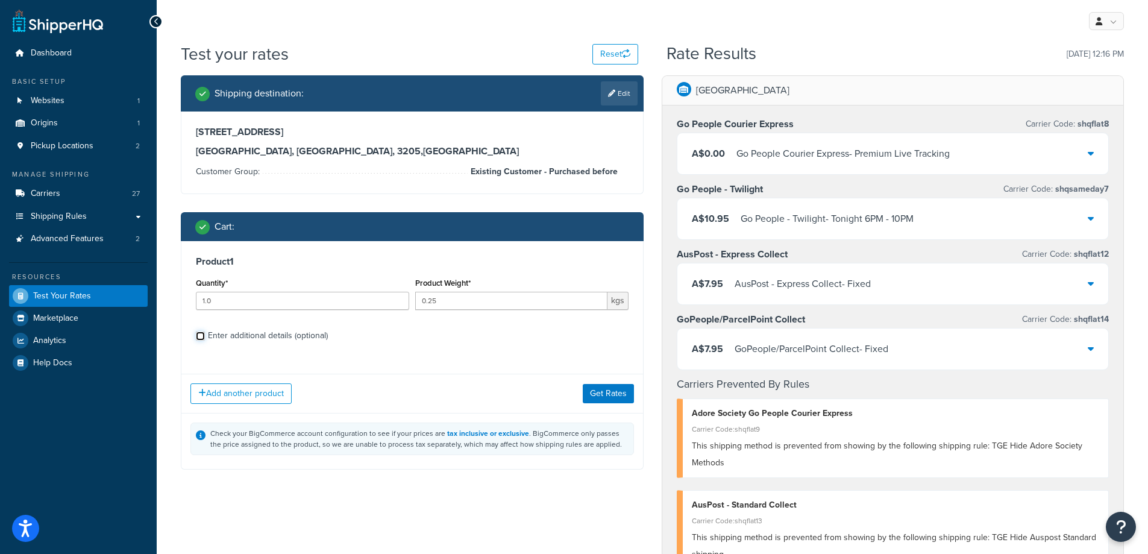
click at [203, 336] on input "Enter additional details (optional)" at bounding box center [200, 336] width 9 height 9
checkbox input "true"
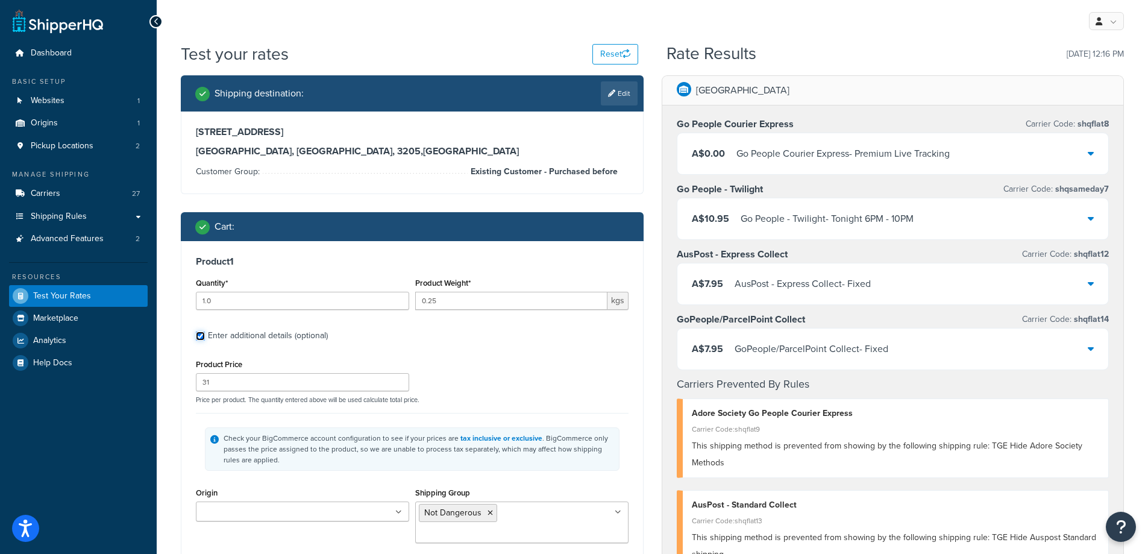
scroll to position [121, 0]
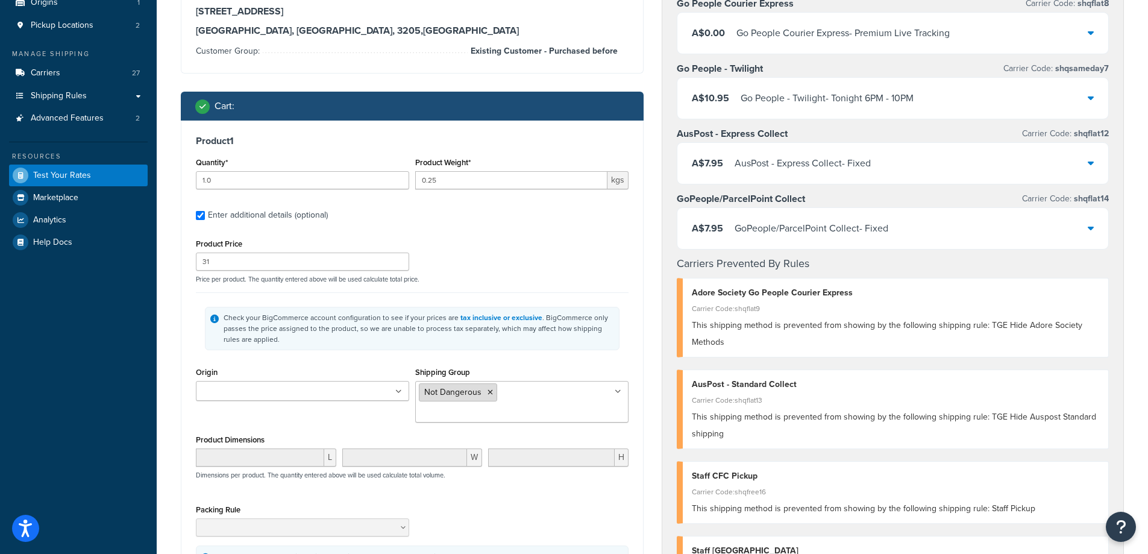
click at [489, 393] on icon at bounding box center [490, 392] width 5 height 7
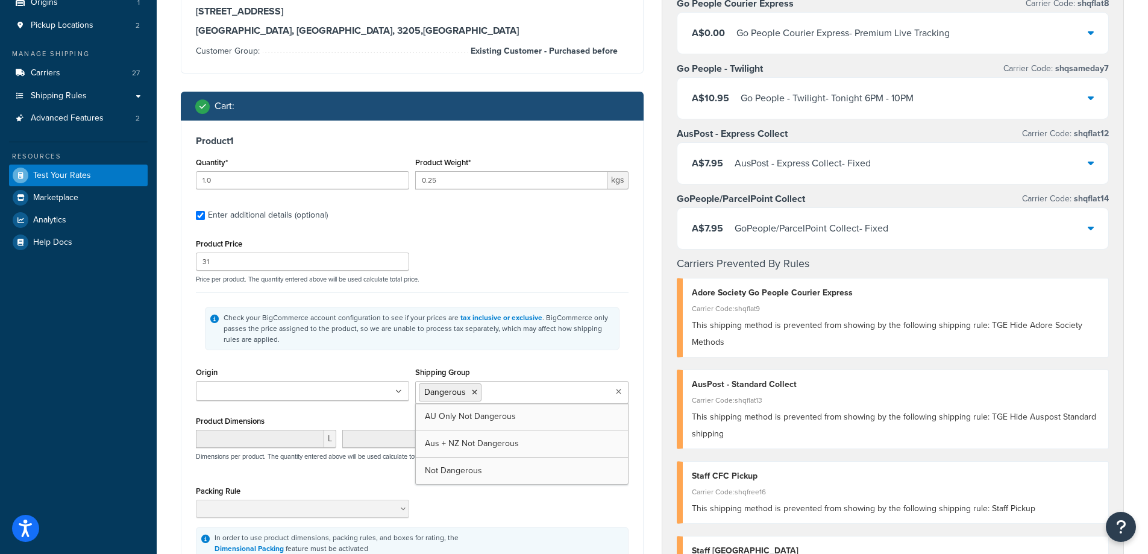
click at [638, 436] on div "Product 1 Quantity* 1.0 Product Weight* 0.25 kgs Enter additional details (opti…" at bounding box center [412, 348] width 462 height 454
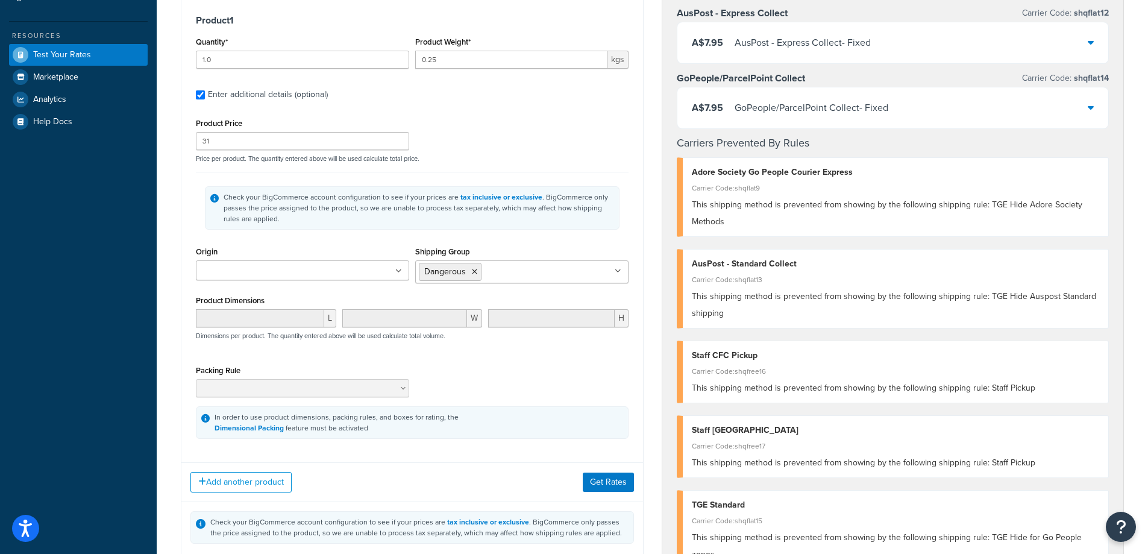
click at [398, 269] on icon at bounding box center [398, 271] width 7 height 7
click at [614, 482] on button "Get Rates" at bounding box center [608, 482] width 51 height 19
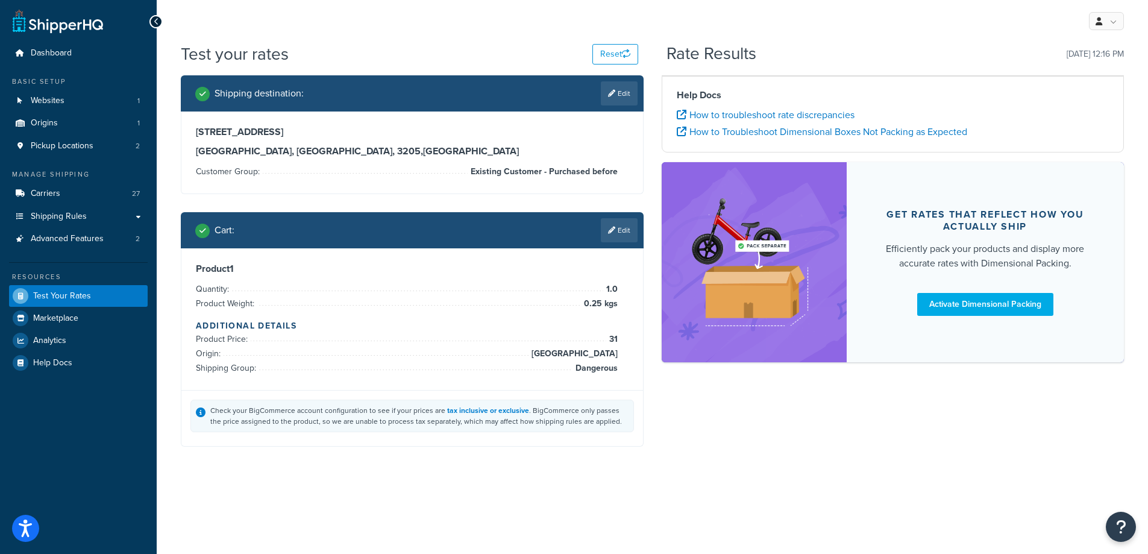
scroll to position [0, 0]
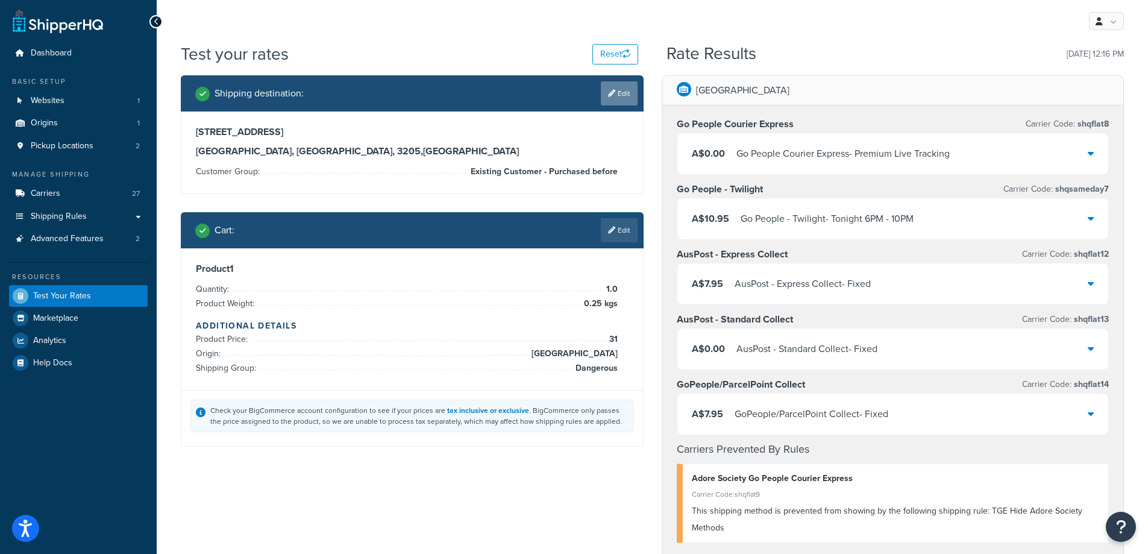
click at [621, 93] on link "Edit" at bounding box center [619, 93] width 37 height 24
select select "AU"
select select "VIC"
select select "Existing Customer - Purchased before"
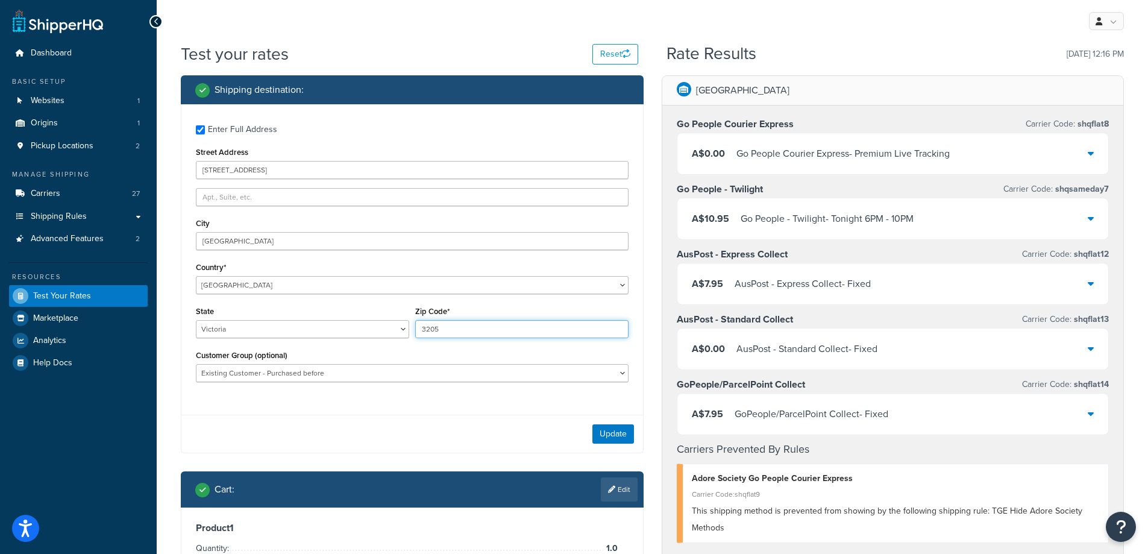
drag, startPoint x: 458, startPoint y: 329, endPoint x: 471, endPoint y: 333, distance: 13.9
click at [458, 330] on input "3205" at bounding box center [521, 329] width 213 height 18
click at [403, 327] on select "Australian Capital Territory New South Wales Northern Territory Queensland Sout…" at bounding box center [302, 329] width 213 height 18
select select "[GEOGRAPHIC_DATA]"
click at [196, 321] on select "Australian Capital Territory New South Wales Northern Territory Queensland Sout…" at bounding box center [302, 329] width 213 height 18
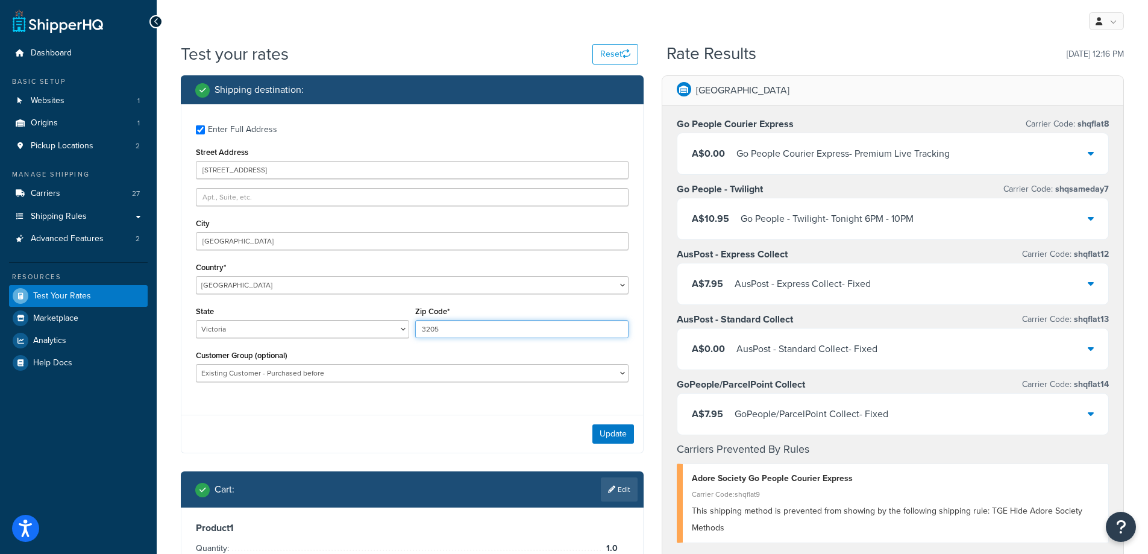
drag, startPoint x: 462, startPoint y: 327, endPoint x: 342, endPoint y: 318, distance: 119.7
click at [342, 318] on div "State Australian Capital Territory New South Wales Northern Territory Queenslan…" at bounding box center [412, 325] width 439 height 44
type input "2000"
click at [617, 436] on button "Update" at bounding box center [614, 433] width 42 height 19
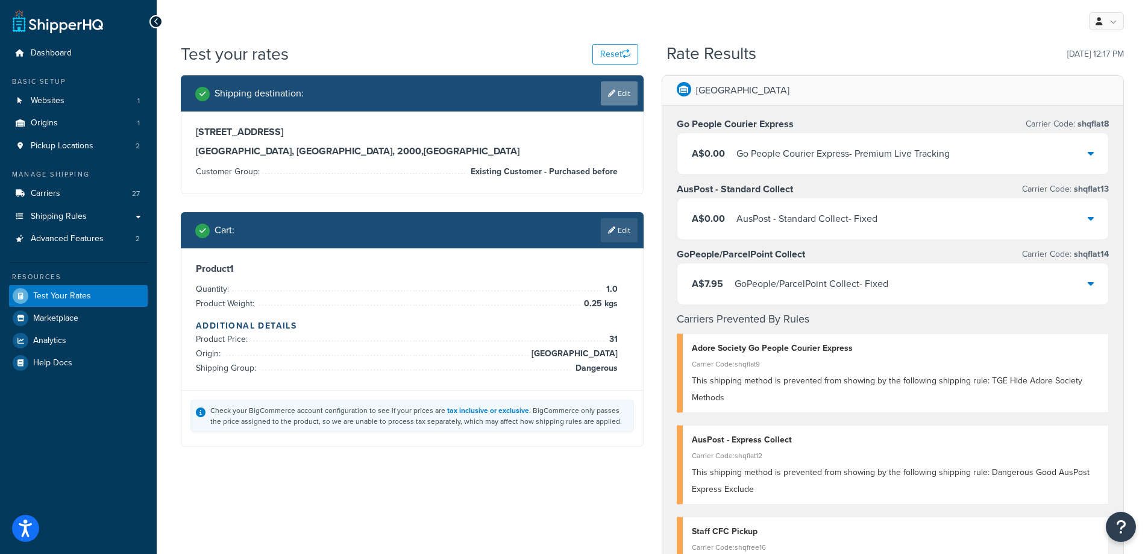
click at [619, 92] on link "Edit" at bounding box center [619, 93] width 37 height 24
select select "AU"
select select "[GEOGRAPHIC_DATA]"
select select "Existing Customer - Purchased before"
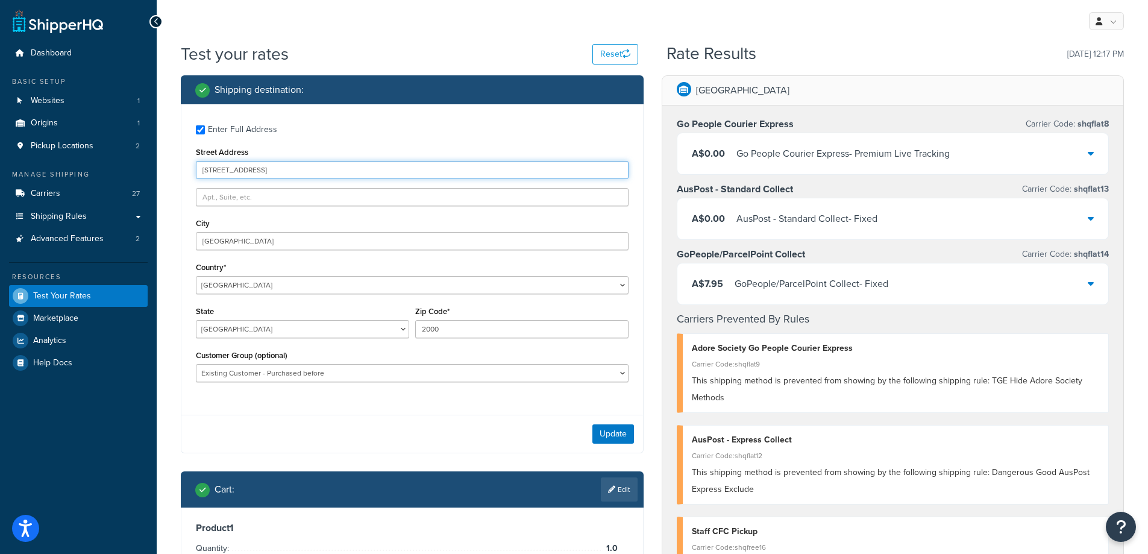
drag, startPoint x: 281, startPoint y: 170, endPoint x: 185, endPoint y: 172, distance: 95.9
click at [185, 172] on div "Enter Full Address Street Address 203 Montague St City South Melbourne Country*…" at bounding box center [412, 254] width 462 height 301
type input "PO Box 200"
click at [600, 436] on button "Update" at bounding box center [614, 433] width 42 height 19
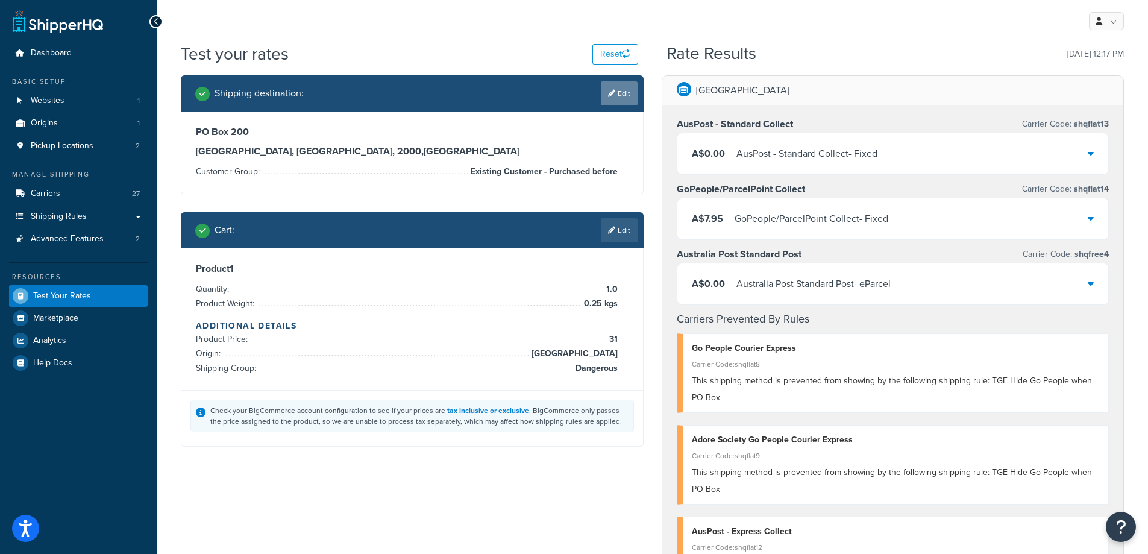
click at [629, 93] on link "Edit" at bounding box center [619, 93] width 37 height 24
select select "AU"
select select "[GEOGRAPHIC_DATA]"
select select "Existing Customer - Purchased before"
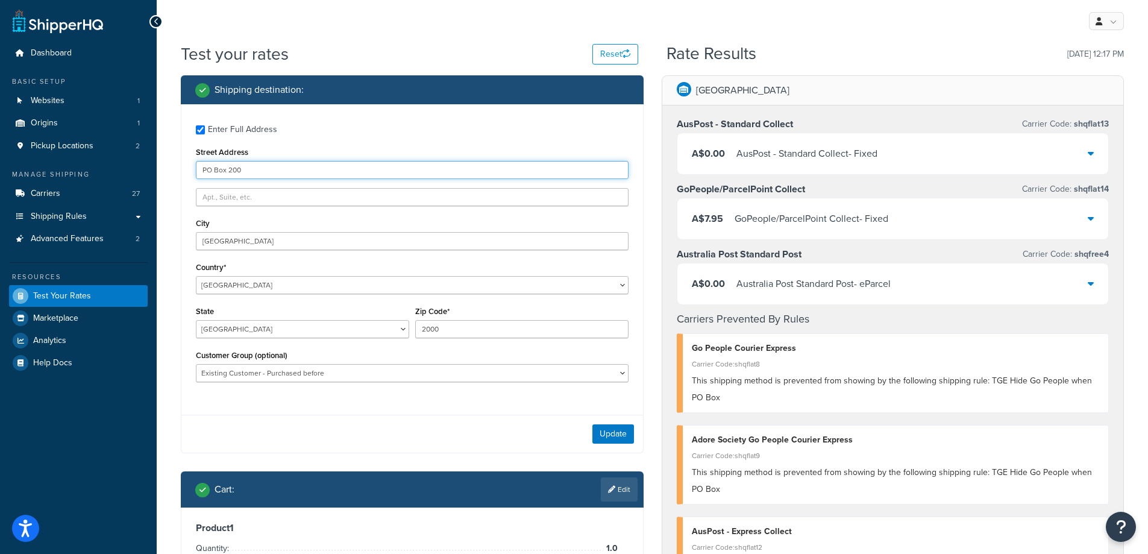
drag, startPoint x: 254, startPoint y: 175, endPoint x: 156, endPoint y: 170, distance: 98.4
type input "1 Main St"
click at [476, 337] on input "2000" at bounding box center [521, 329] width 213 height 18
drag, startPoint x: 428, startPoint y: 322, endPoint x: 379, endPoint y: 315, distance: 49.4
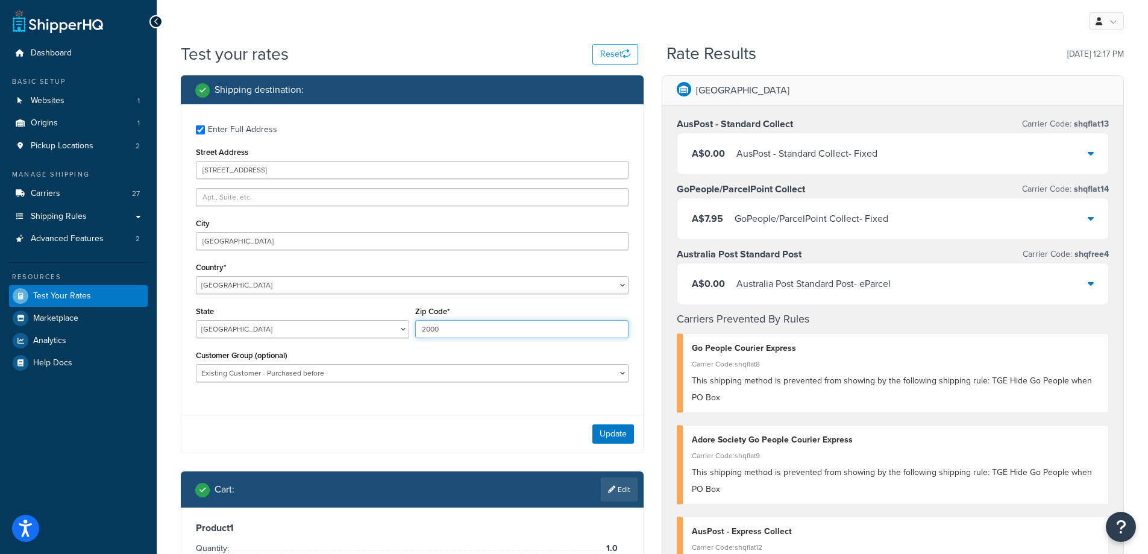
click at [379, 315] on div "State Australian Capital Territory New South Wales Northern Territory Queenslan…" at bounding box center [412, 325] width 439 height 44
type input "3741"
click at [401, 329] on select "Australian Capital Territory New South Wales Northern Territory Queensland Sout…" at bounding box center [302, 329] width 213 height 18
select select "VIC"
click at [196, 321] on select "Australian Capital Territory New South Wales Northern Territory Queensland Sout…" at bounding box center [302, 329] width 213 height 18
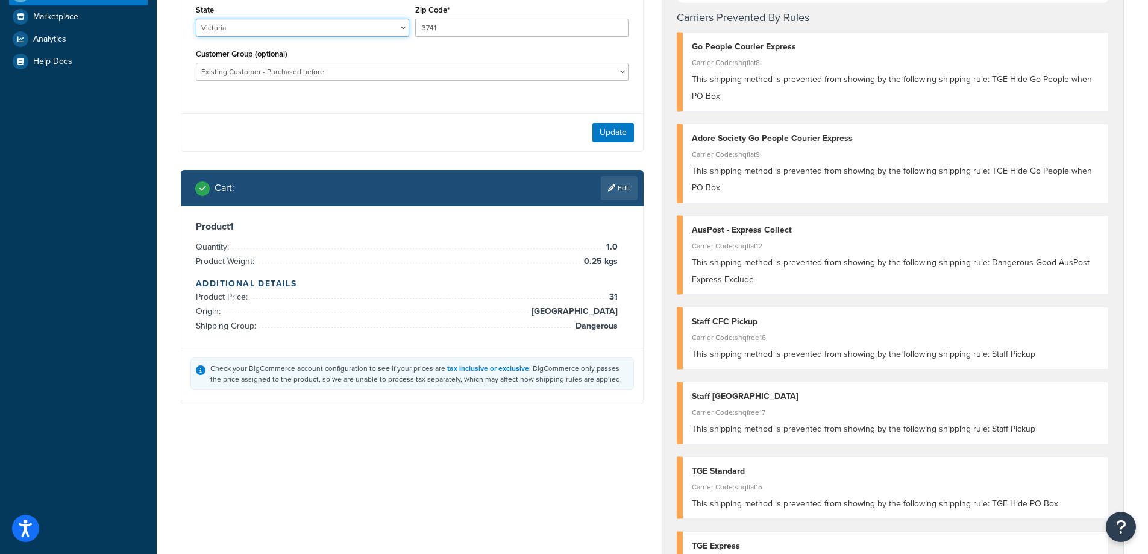
scroll to position [241, 0]
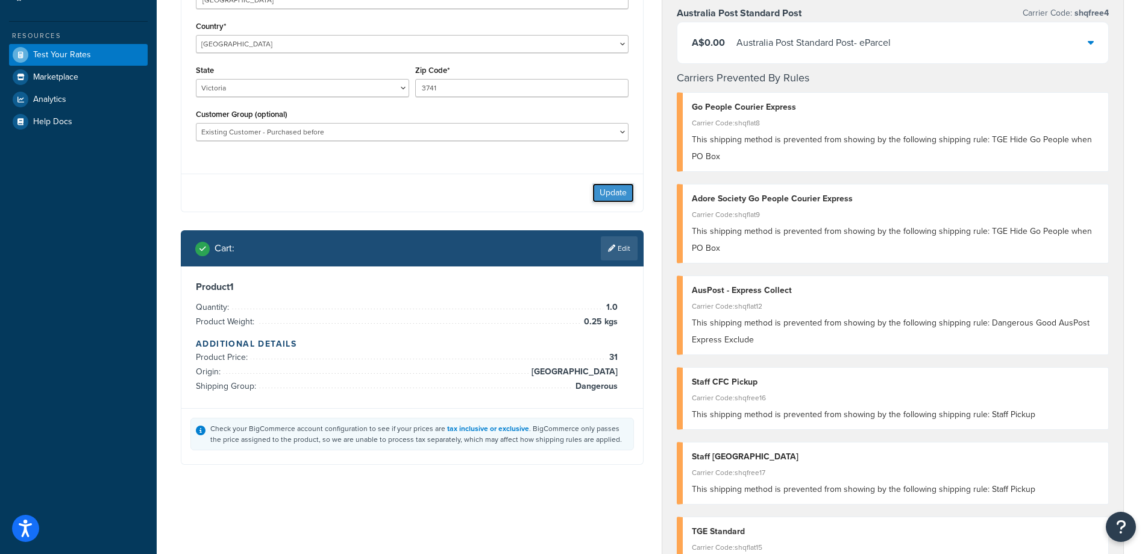
click at [618, 190] on button "Update" at bounding box center [614, 192] width 42 height 19
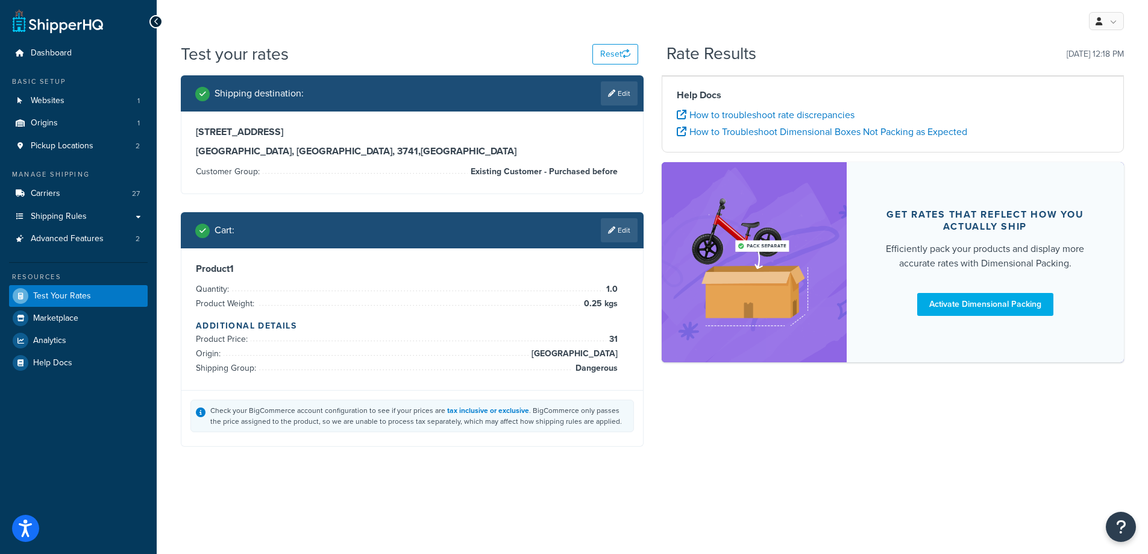
scroll to position [0, 0]
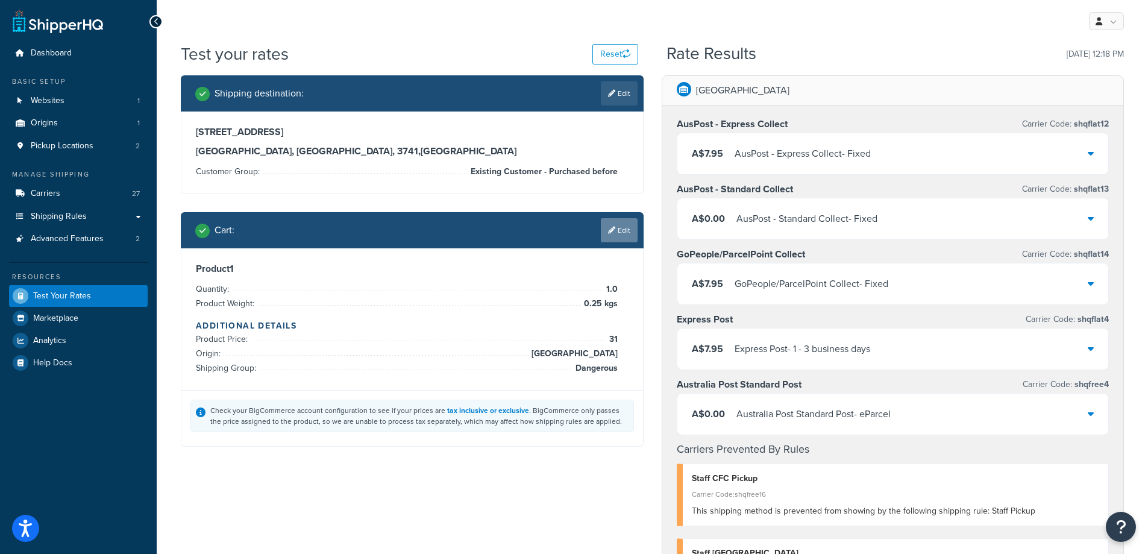
click at [618, 229] on link "Edit" at bounding box center [619, 230] width 37 height 24
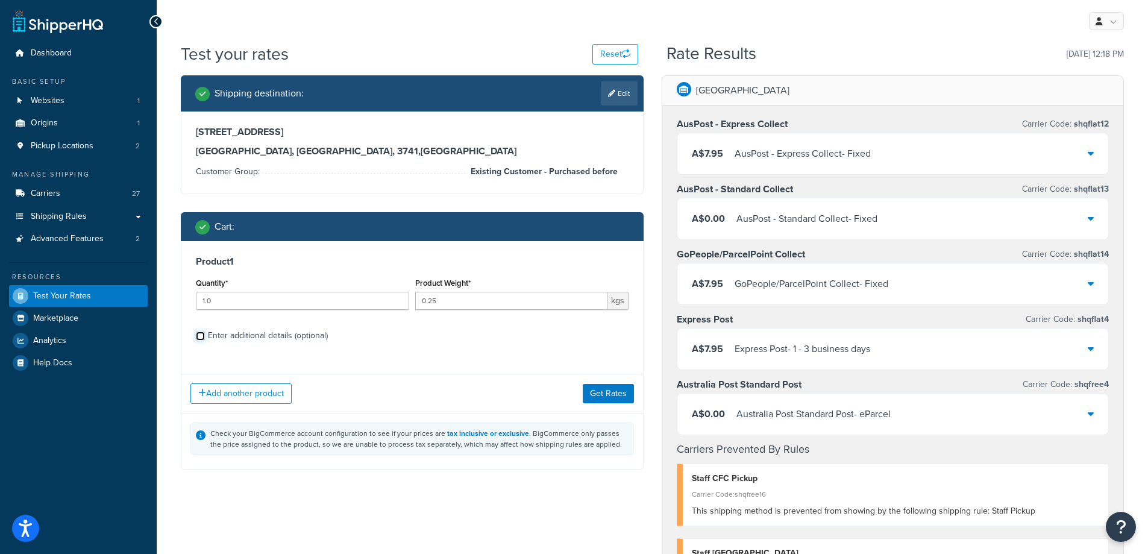
click at [198, 338] on input "Enter additional details (optional)" at bounding box center [200, 336] width 9 height 9
checkbox input "true"
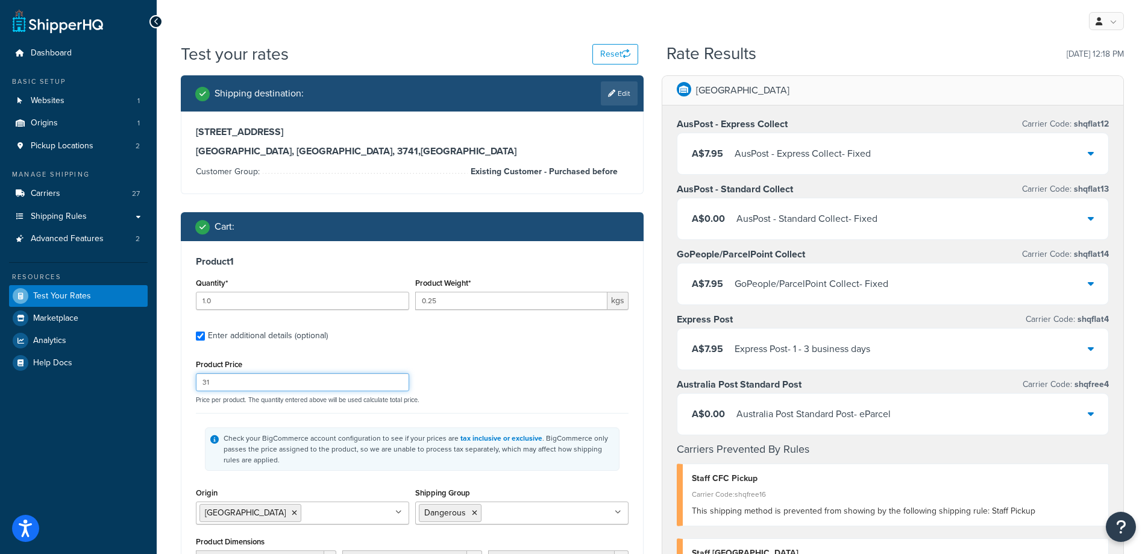
click at [227, 384] on input "31" at bounding box center [302, 382] width 213 height 18
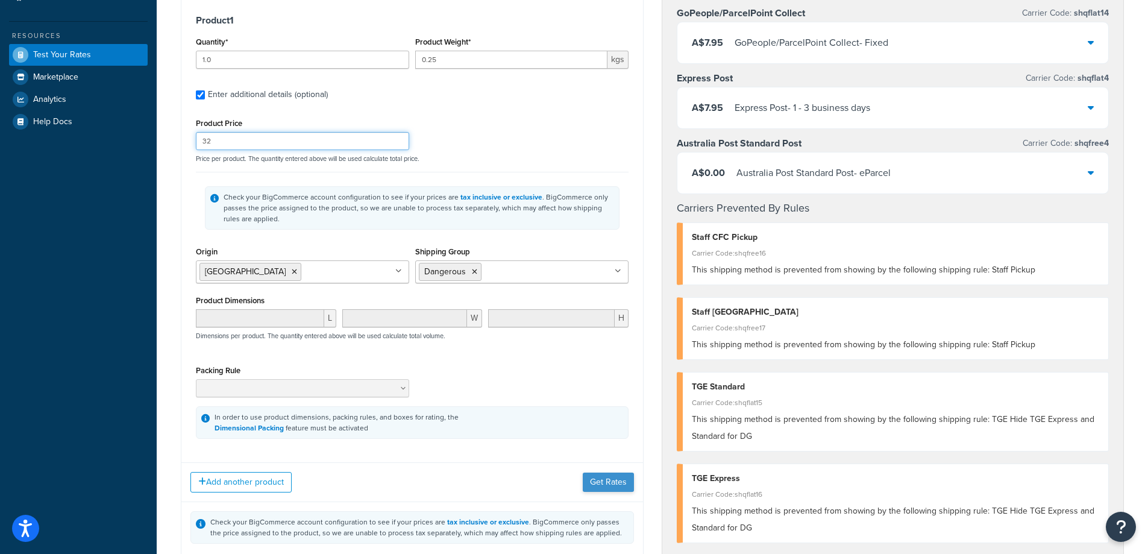
type input "32"
click at [611, 488] on button "Get Rates" at bounding box center [608, 482] width 51 height 19
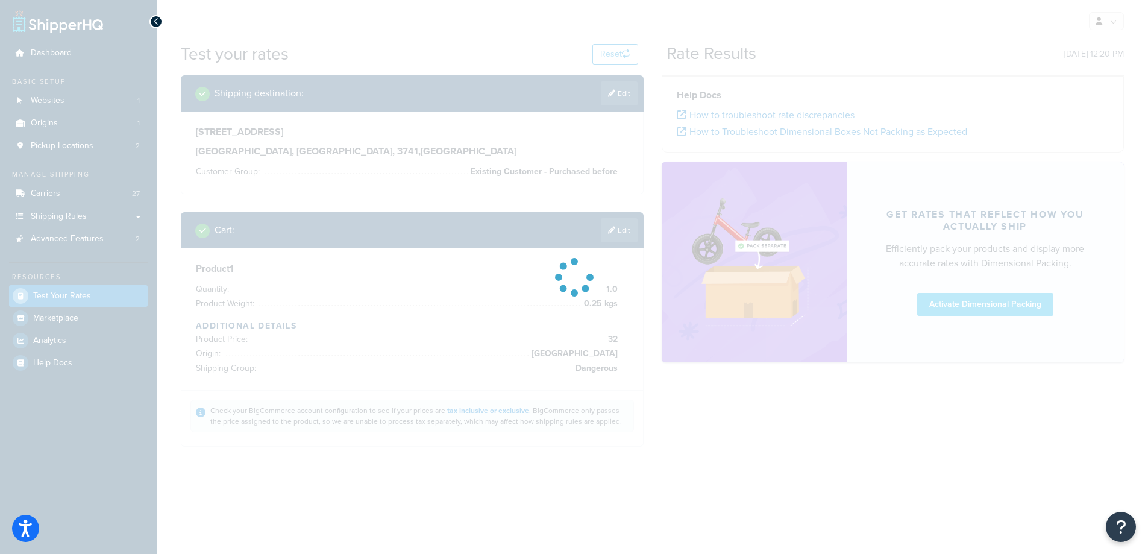
scroll to position [0, 0]
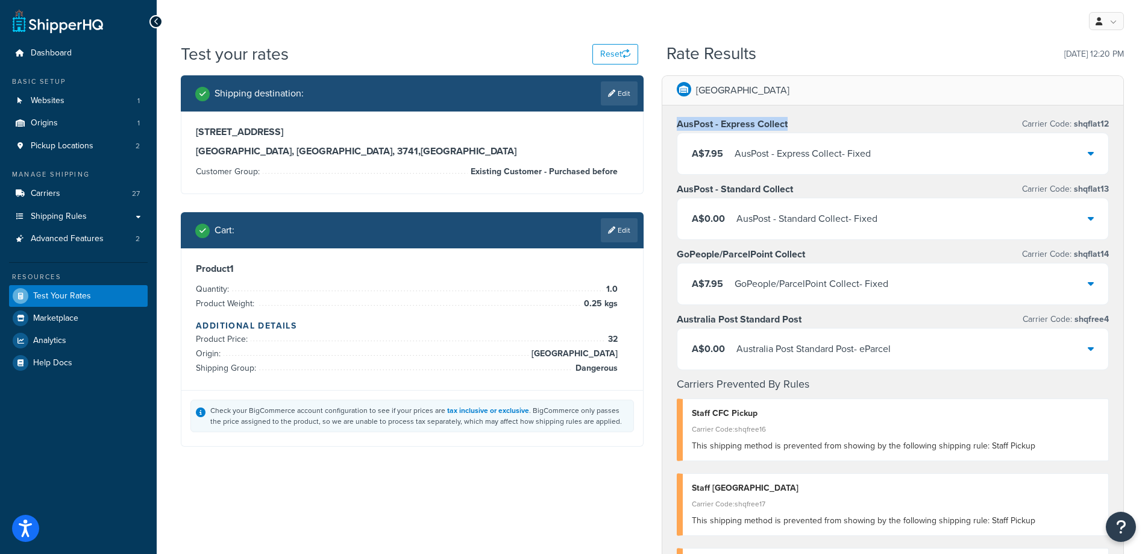
drag, startPoint x: 803, startPoint y: 125, endPoint x: 677, endPoint y: 126, distance: 126.0
click at [677, 126] on div "AusPost - Express Collect Carrier Code: shqflat12" at bounding box center [893, 124] width 433 height 17
copy h3 "AusPost - Express Collect"
click at [624, 230] on link "Edit" at bounding box center [619, 230] width 37 height 24
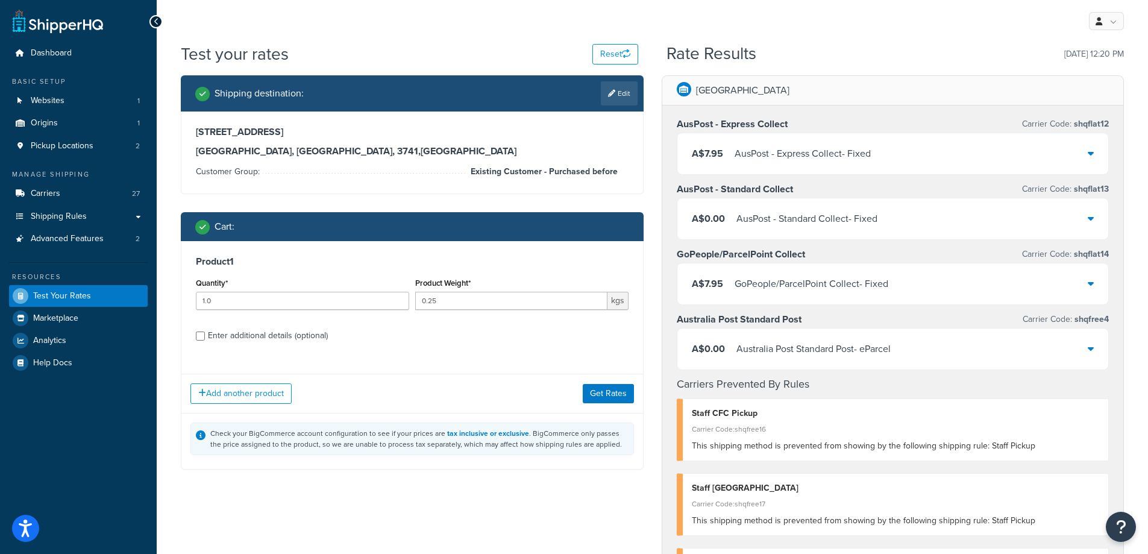
click at [230, 332] on div "Enter additional details (optional)" at bounding box center [268, 335] width 120 height 17
click at [205, 332] on input "Enter additional details (optional)" at bounding box center [200, 336] width 9 height 9
checkbox input "true"
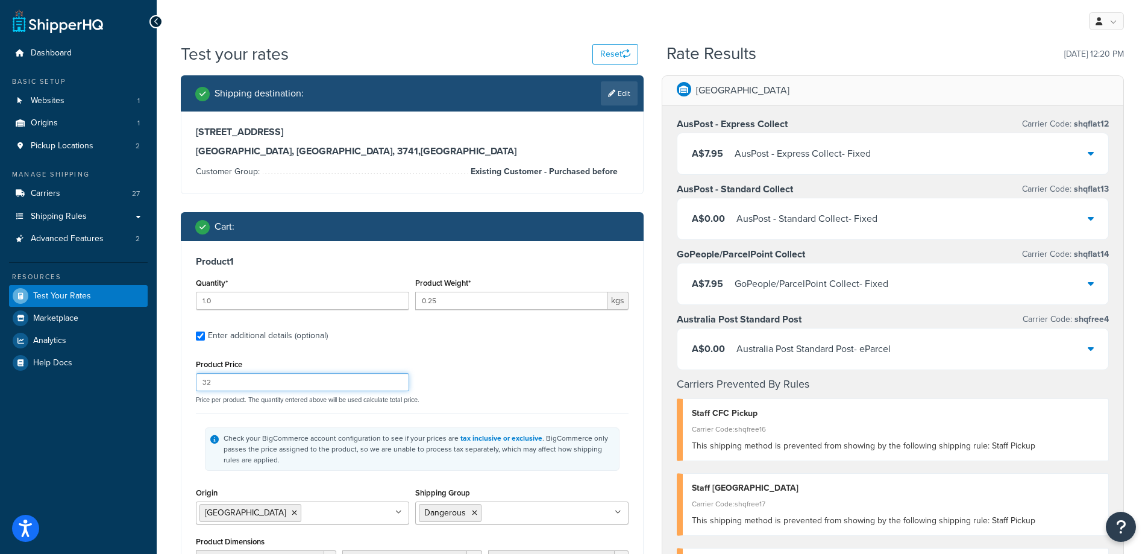
click at [233, 386] on input "32" at bounding box center [302, 382] width 213 height 18
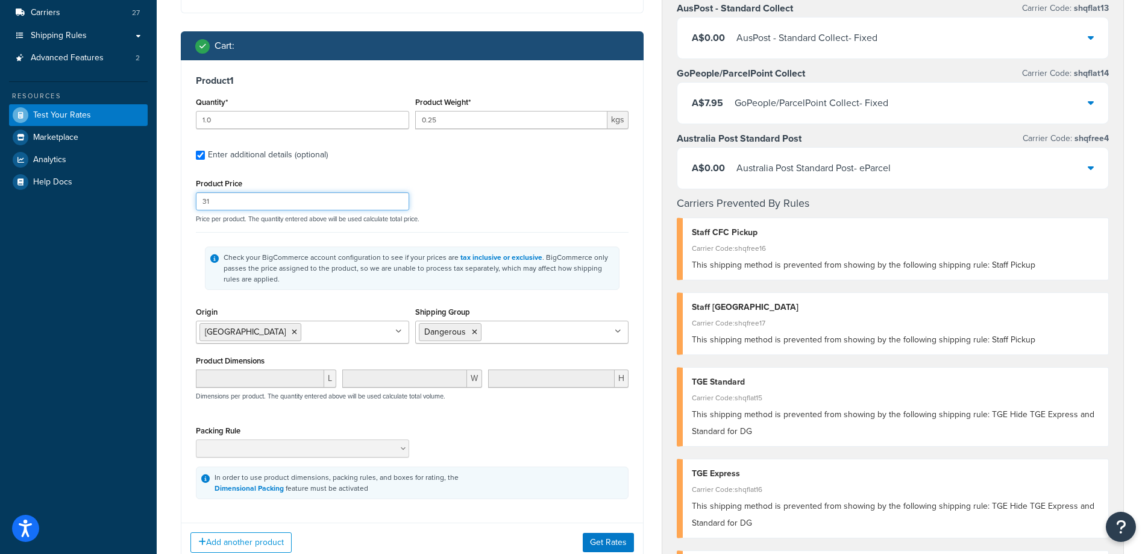
scroll to position [362, 0]
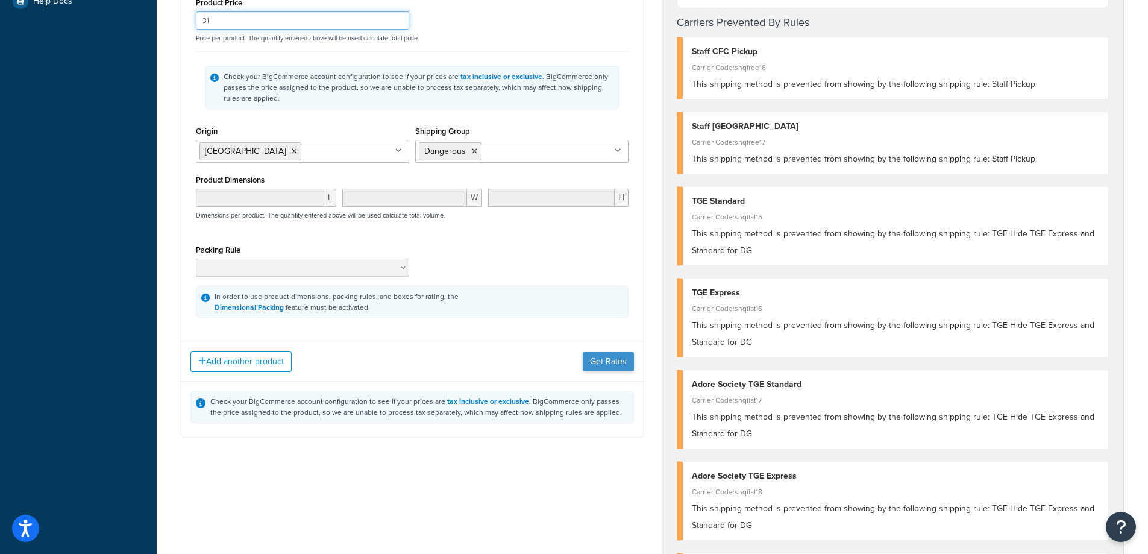
type input "31"
click at [609, 359] on button "Get Rates" at bounding box center [608, 361] width 51 height 19
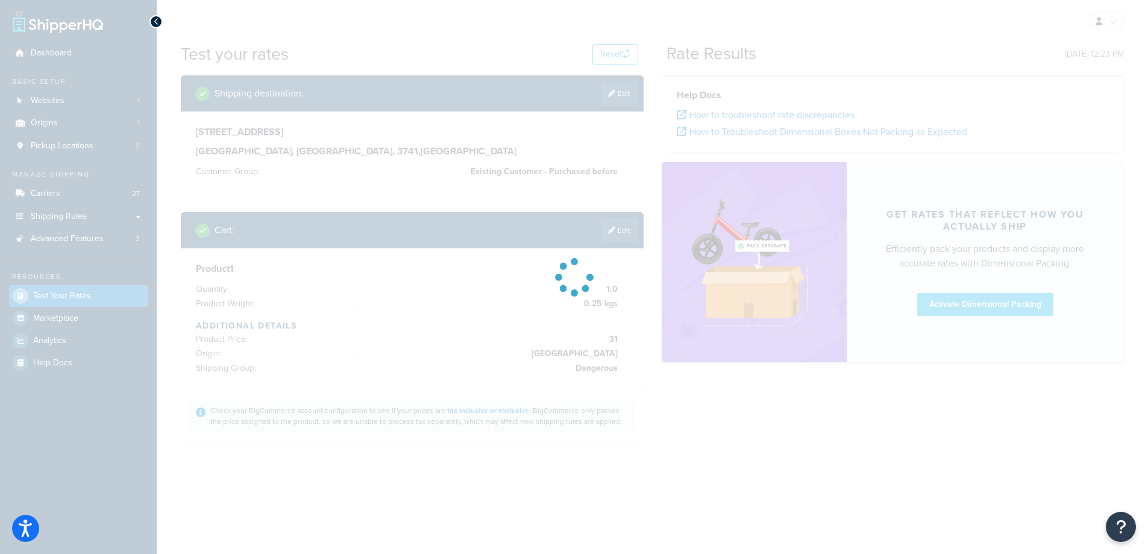
scroll to position [0, 0]
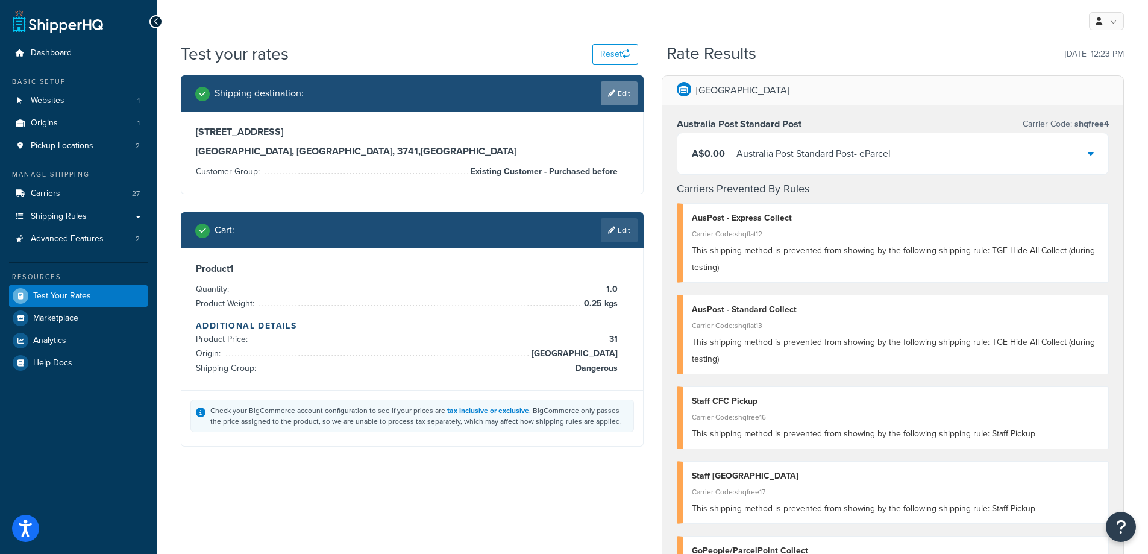
click at [613, 91] on icon at bounding box center [611, 93] width 7 height 7
select select "AU"
select select "VIC"
select select "Existing Customer - Purchased before"
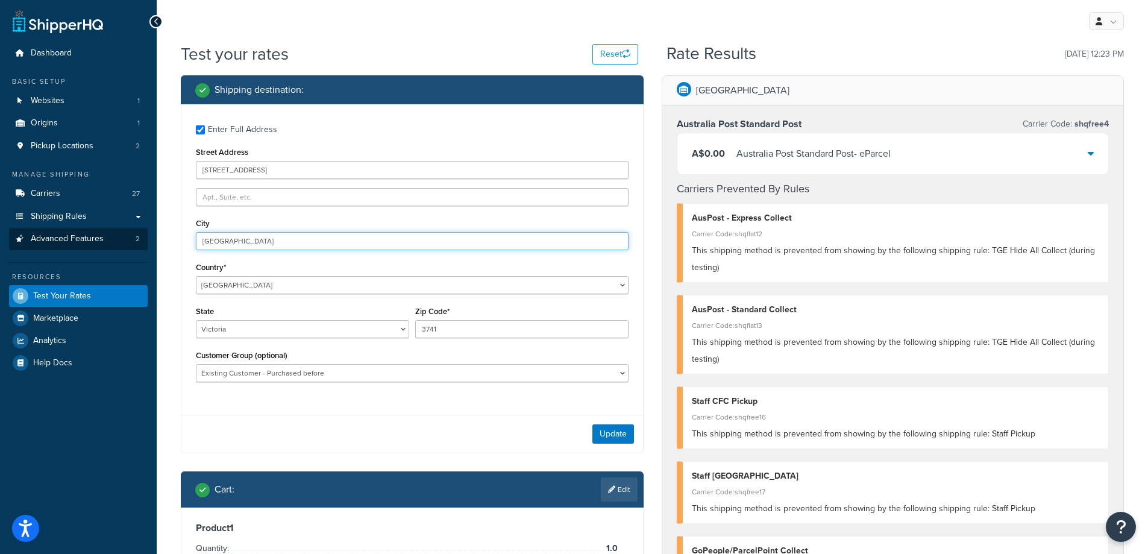
drag, startPoint x: 277, startPoint y: 242, endPoint x: 137, endPoint y: 240, distance: 139.3
type input "Bright"
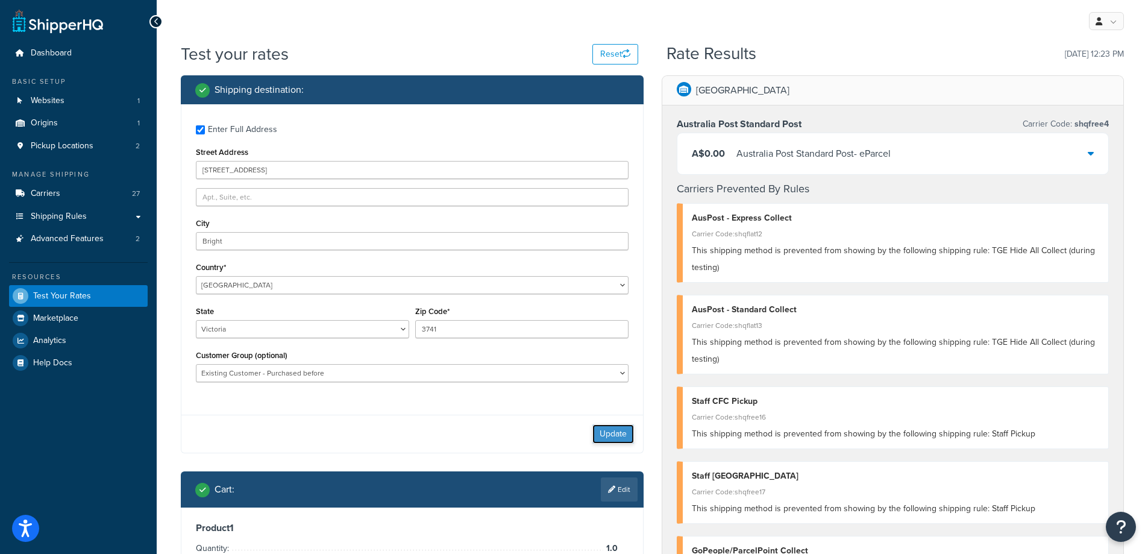
click at [611, 436] on button "Update" at bounding box center [614, 433] width 42 height 19
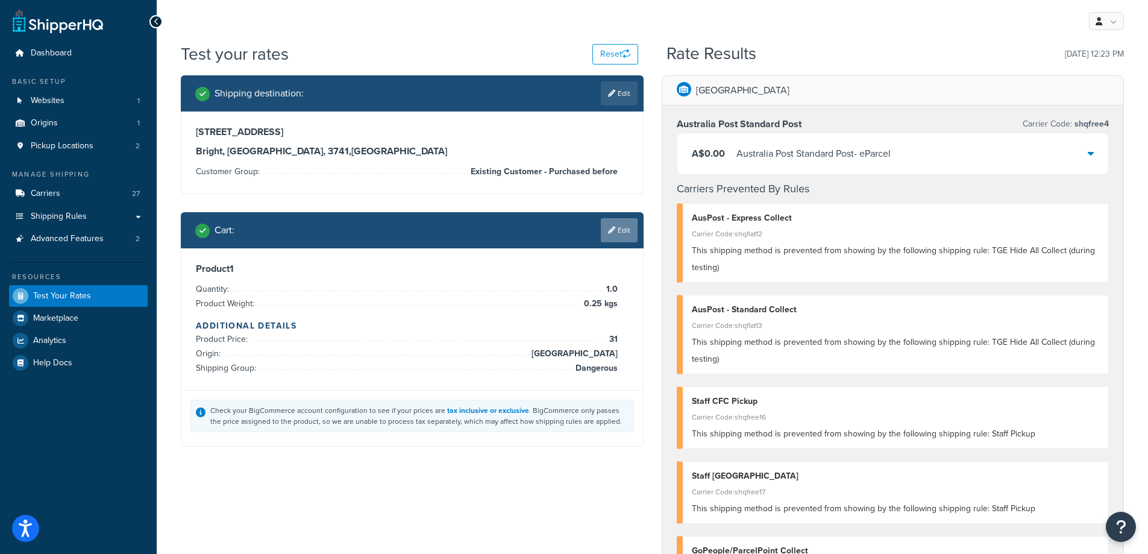
click at [623, 229] on link "Edit" at bounding box center [619, 230] width 37 height 24
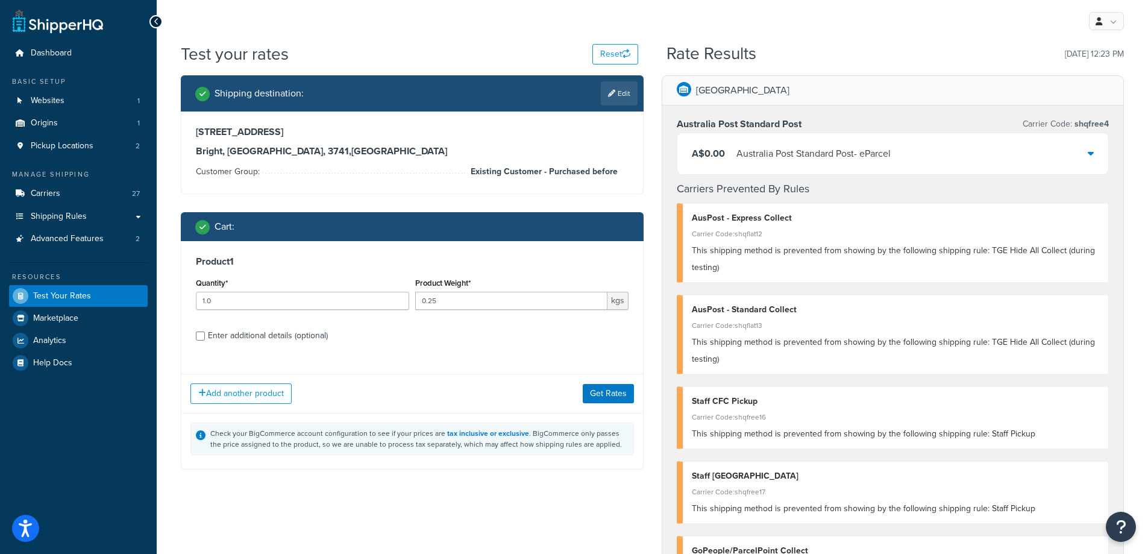
click at [231, 336] on div "Enter additional details (optional)" at bounding box center [268, 335] width 120 height 17
click at [205, 336] on input "Enter additional details (optional)" at bounding box center [200, 336] width 9 height 9
checkbox input "true"
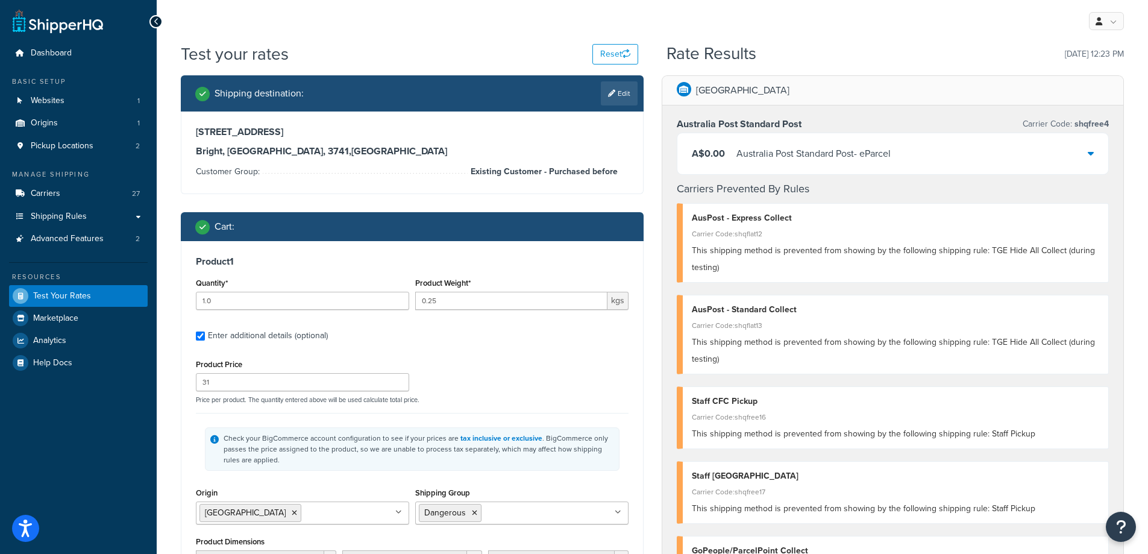
click at [618, 514] on icon at bounding box center [618, 512] width 7 height 7
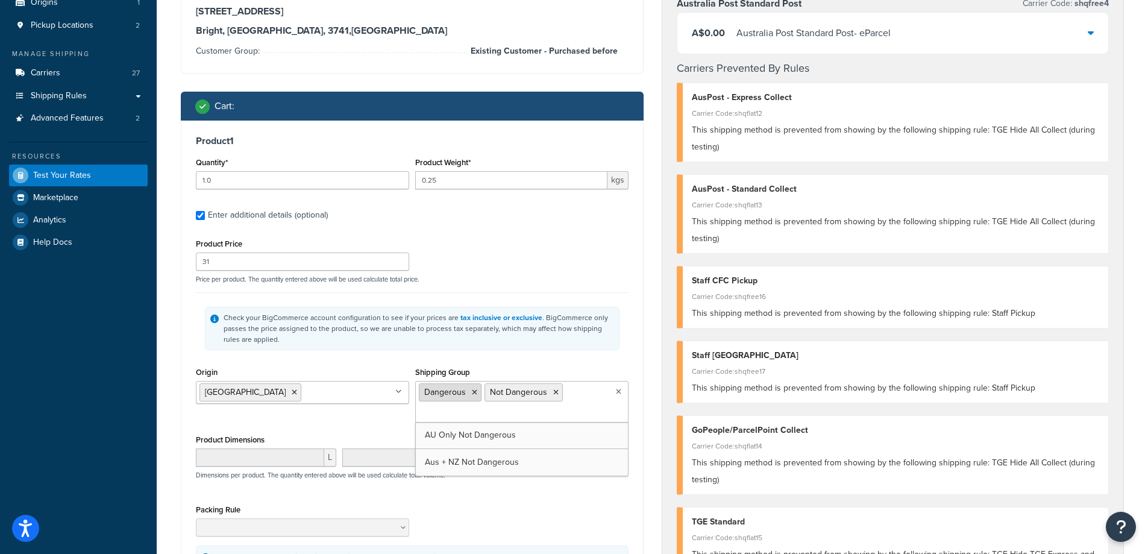
click at [472, 391] on icon at bounding box center [474, 392] width 5 height 7
click at [574, 512] on div "Packing Rule" at bounding box center [412, 523] width 439 height 44
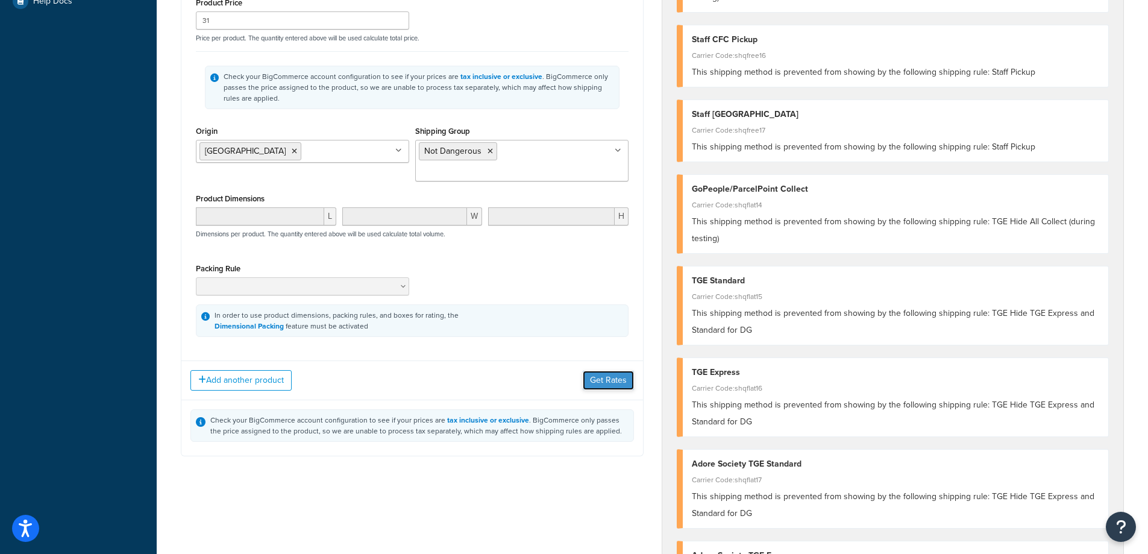
click at [602, 371] on button "Get Rates" at bounding box center [608, 380] width 51 height 19
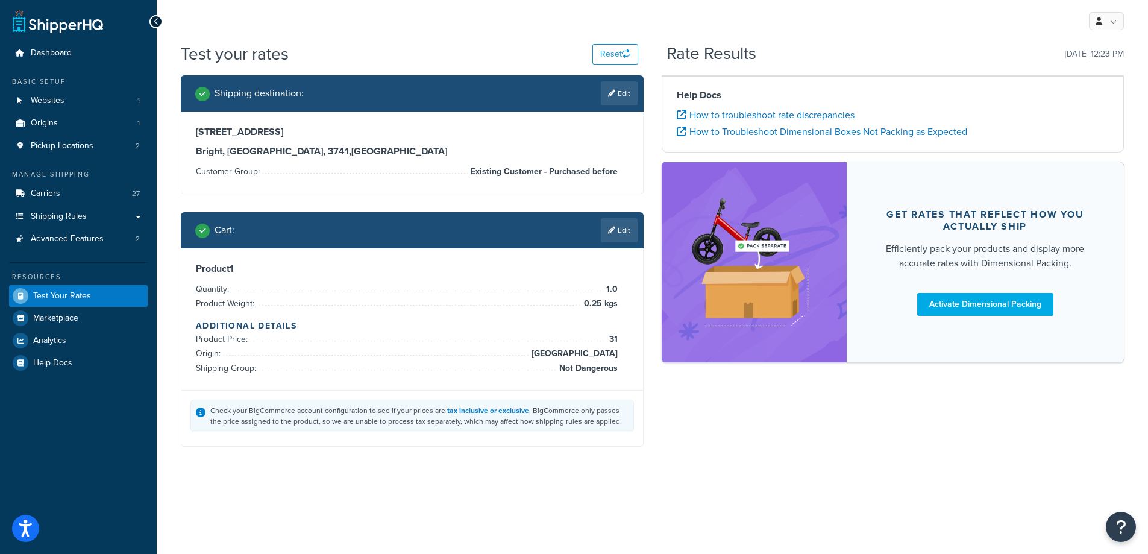
scroll to position [0, 0]
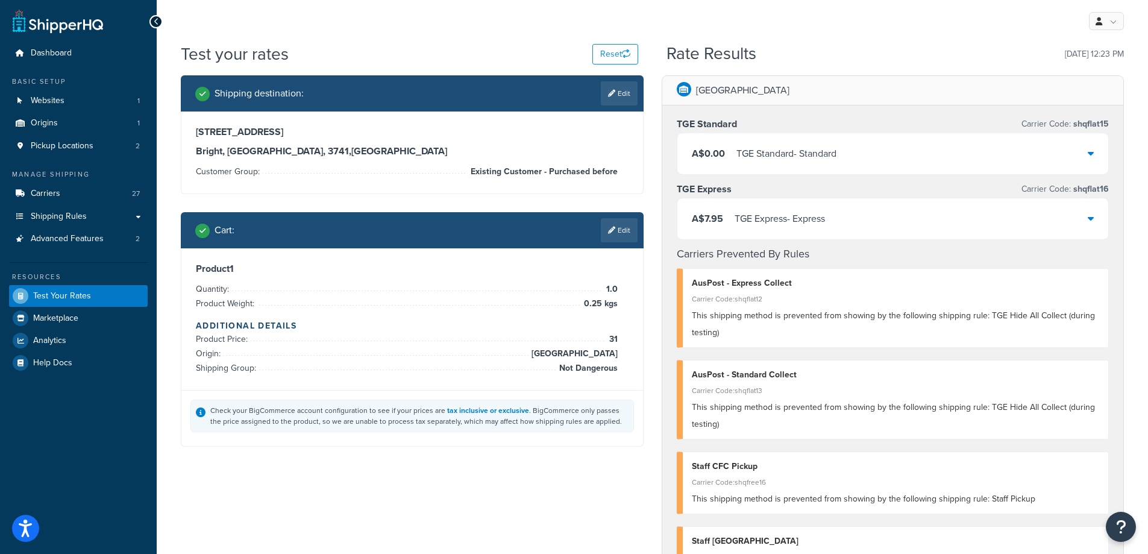
click at [624, 100] on link "Edit" at bounding box center [619, 93] width 37 height 24
select select "AU"
select select "VIC"
select select "Existing Customer - Purchased before"
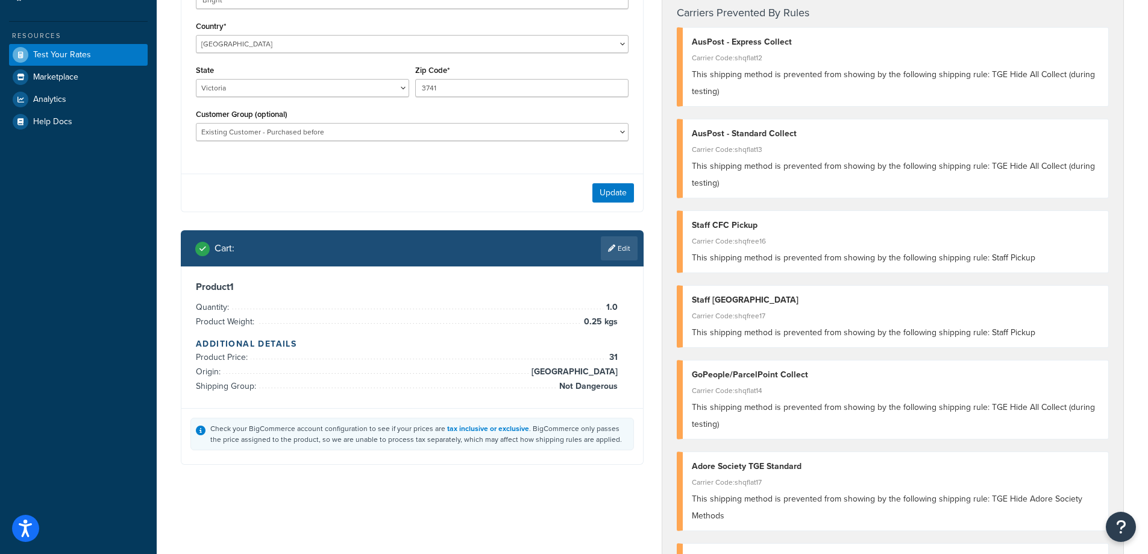
scroll to position [60, 0]
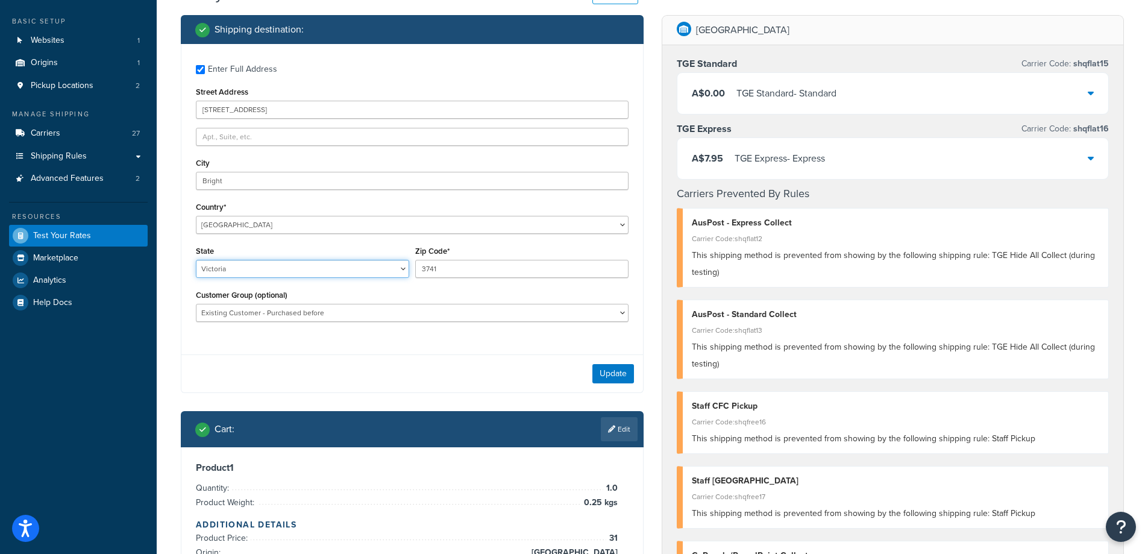
click at [407, 269] on select "Australian Capital Territory New South Wales Northern Territory Queensland Sout…" at bounding box center [302, 269] width 213 height 18
click at [404, 271] on select "Australian Capital Territory New South Wales Northern Territory Queensland Sout…" at bounding box center [302, 269] width 213 height 18
select select "QLD"
click at [196, 260] on select "Australian Capital Territory New South Wales Northern Territory Queensland Sout…" at bounding box center [302, 269] width 213 height 18
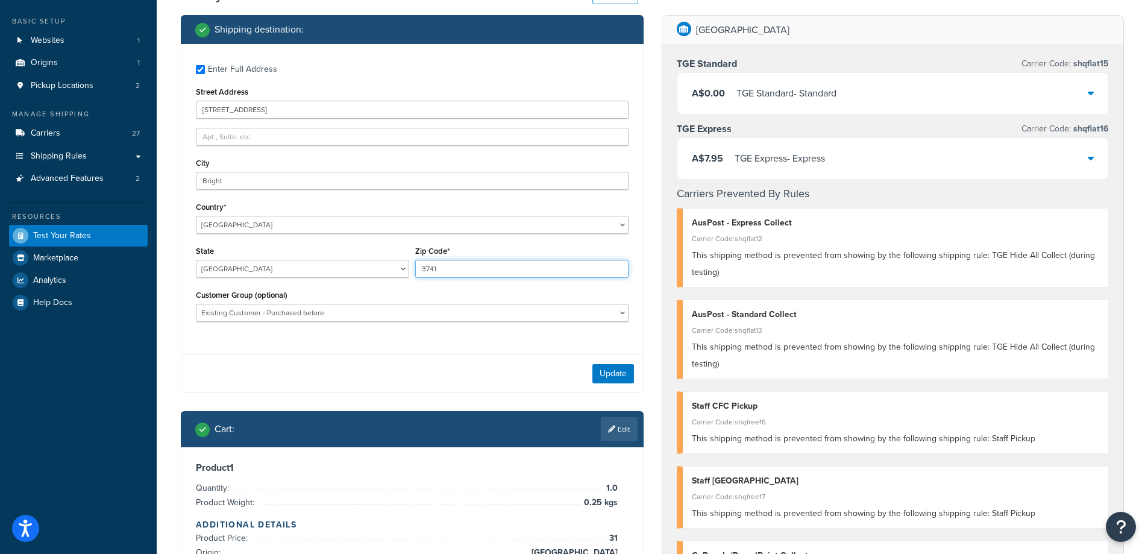
drag, startPoint x: 437, startPoint y: 271, endPoint x: 463, endPoint y: 278, distance: 27.1
click at [392, 263] on div "State Australian Capital Territory New South Wales Northern Territory Queenslan…" at bounding box center [412, 265] width 439 height 44
type input "4758"
click at [618, 376] on button "Update" at bounding box center [614, 373] width 42 height 19
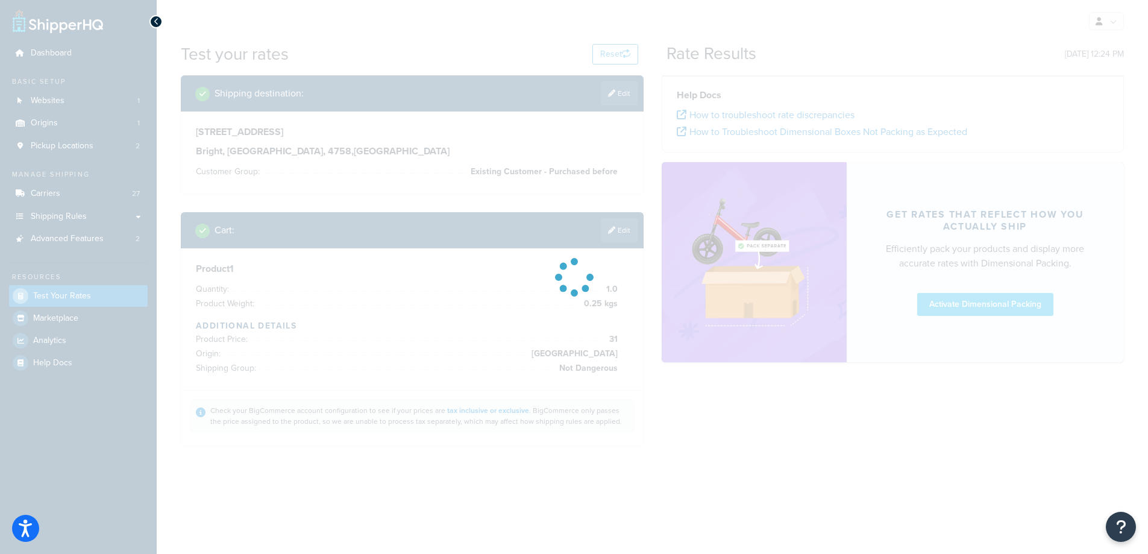
scroll to position [0, 0]
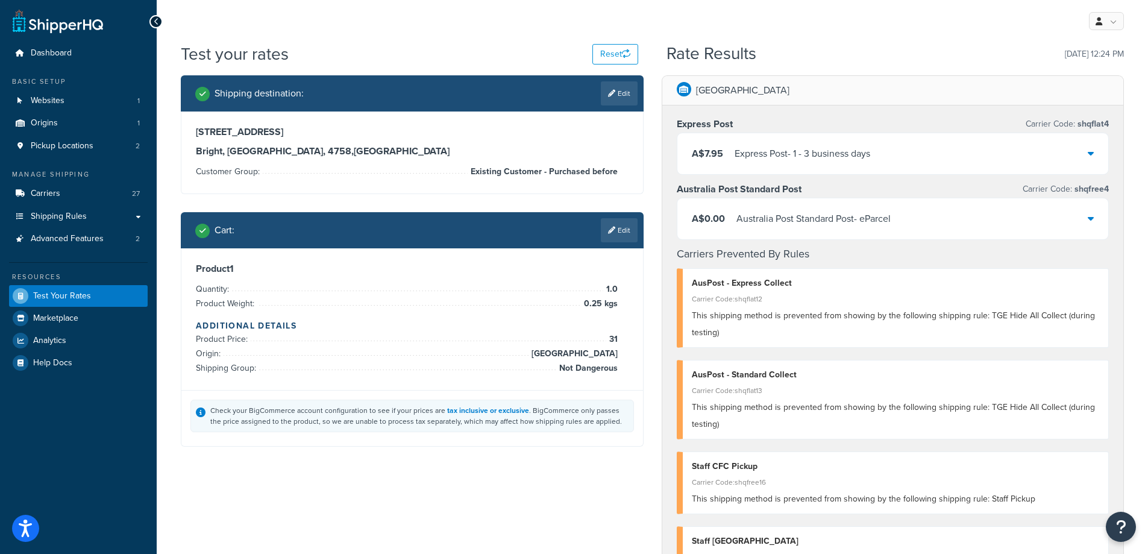
click at [611, 242] on link "Edit" at bounding box center [619, 230] width 37 height 24
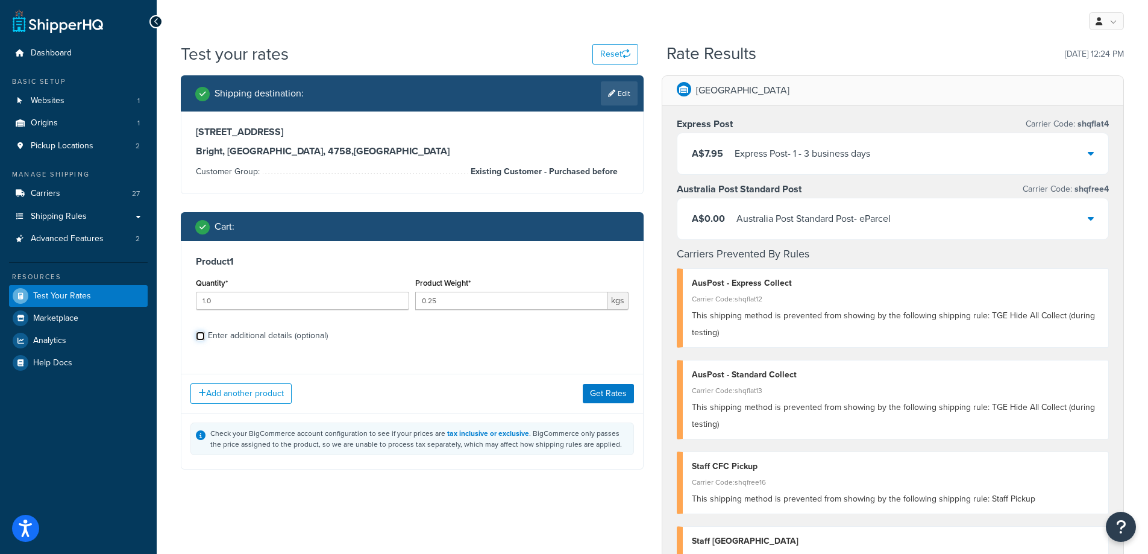
click at [201, 337] on input "Enter additional details (optional)" at bounding box center [200, 336] width 9 height 9
checkbox input "true"
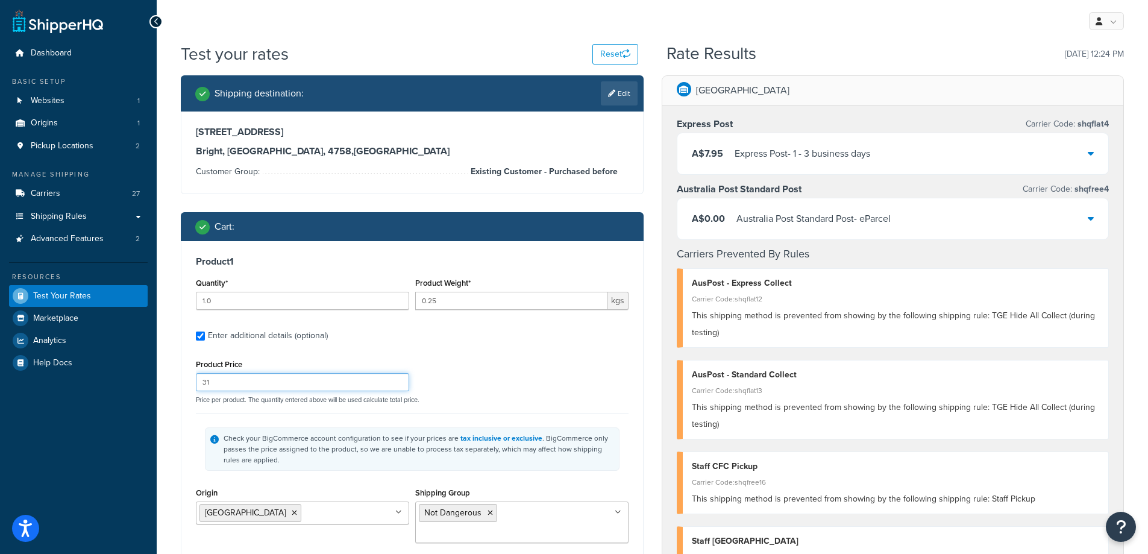
click at [223, 381] on input "31" at bounding box center [302, 382] width 213 height 18
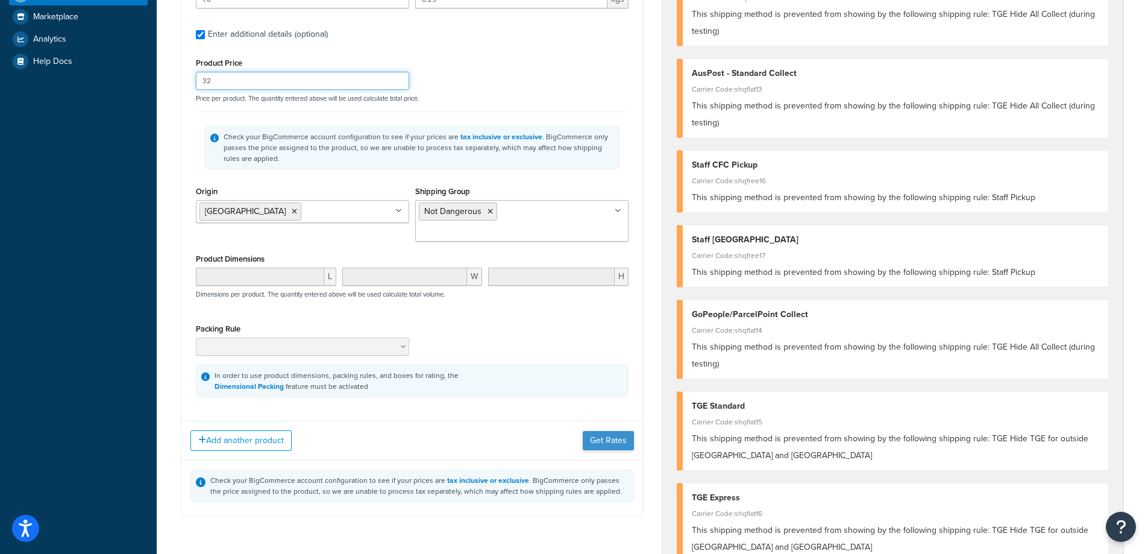
type input "32"
click at [599, 431] on button "Get Rates" at bounding box center [608, 440] width 51 height 19
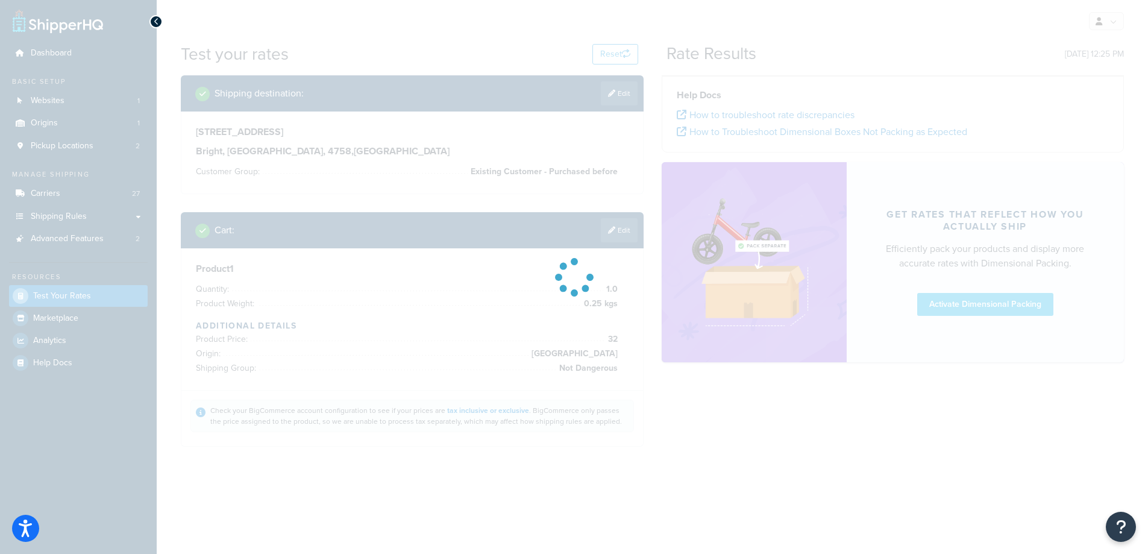
scroll to position [0, 0]
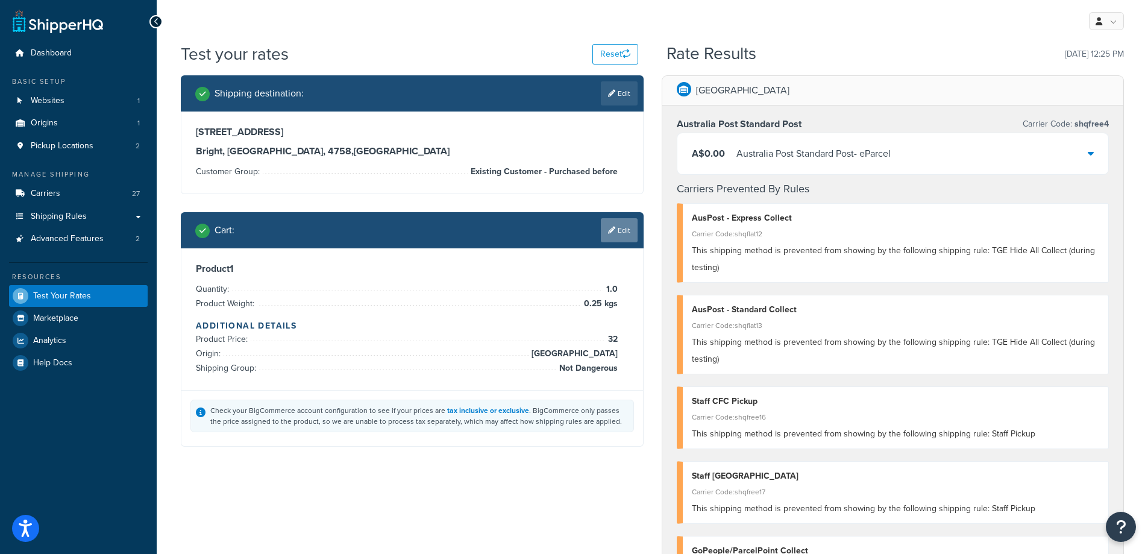
click at [627, 233] on link "Edit" at bounding box center [619, 230] width 37 height 24
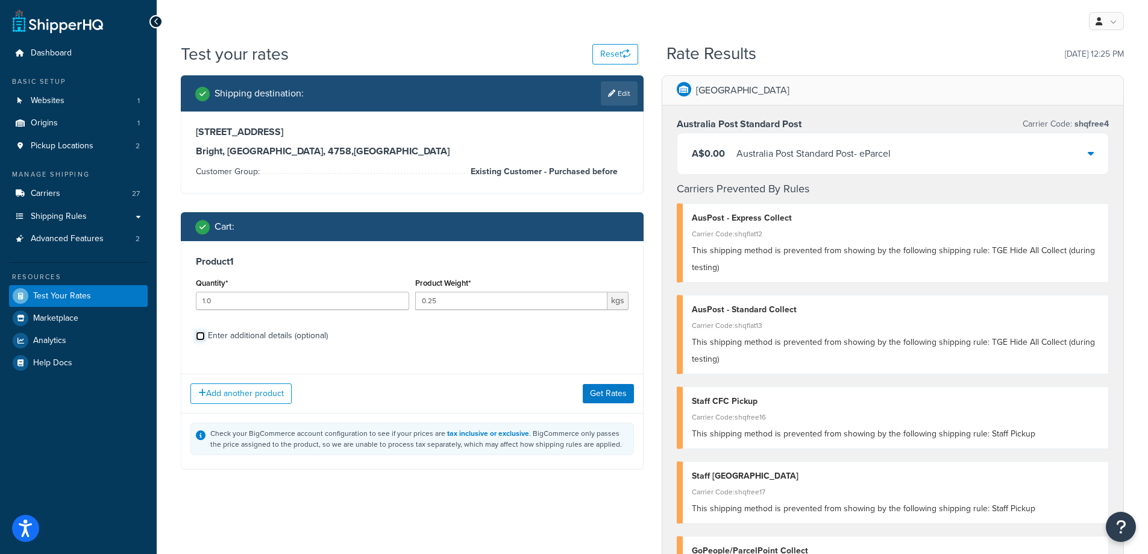
click at [198, 336] on input "Enter additional details (optional)" at bounding box center [200, 336] width 9 height 9
checkbox input "true"
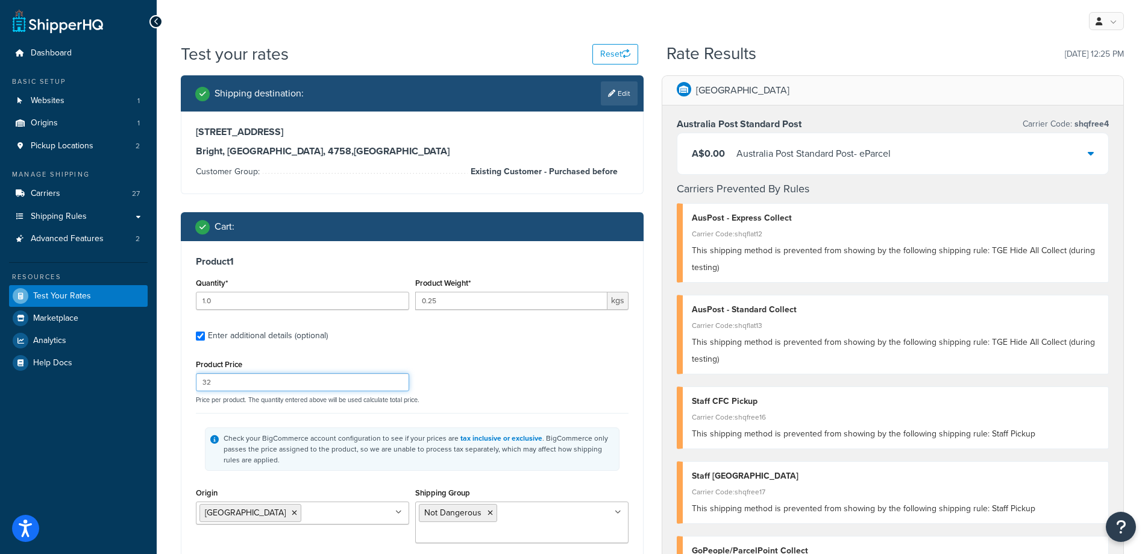
click at [226, 381] on input "32" at bounding box center [302, 382] width 213 height 18
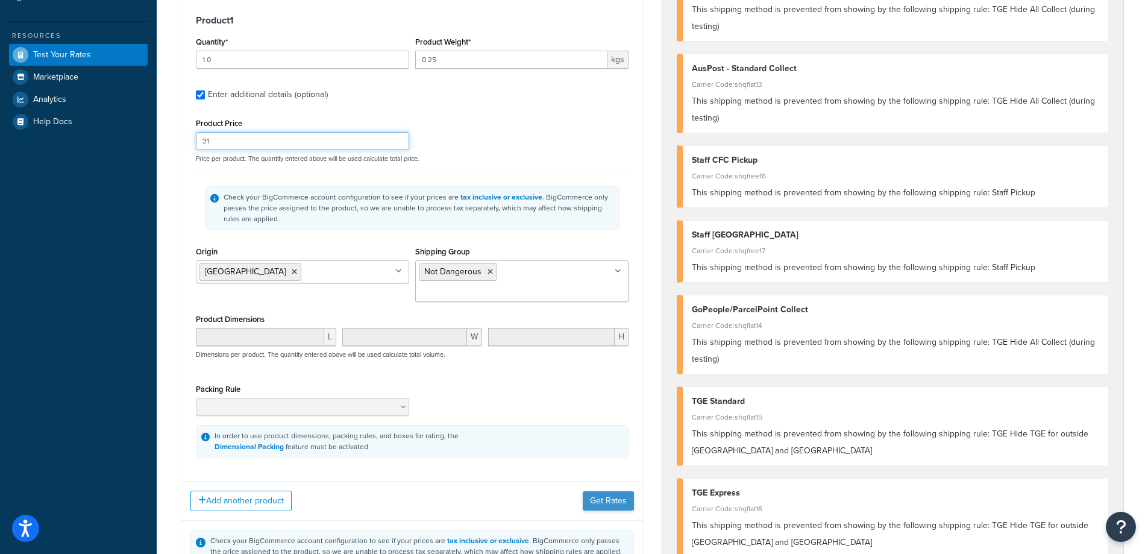
type input "31"
click at [615, 491] on button "Get Rates" at bounding box center [608, 500] width 51 height 19
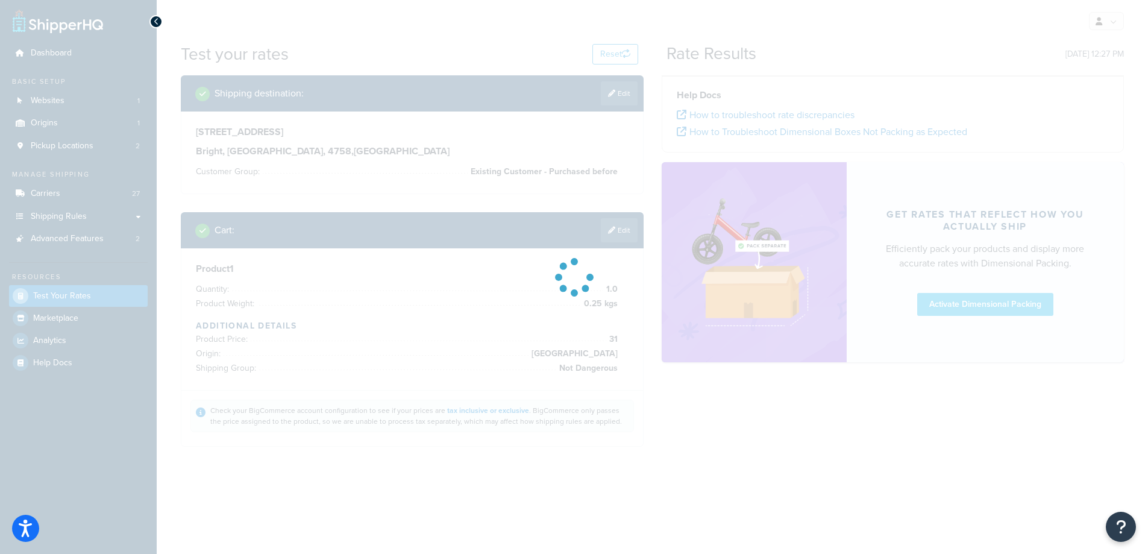
scroll to position [0, 0]
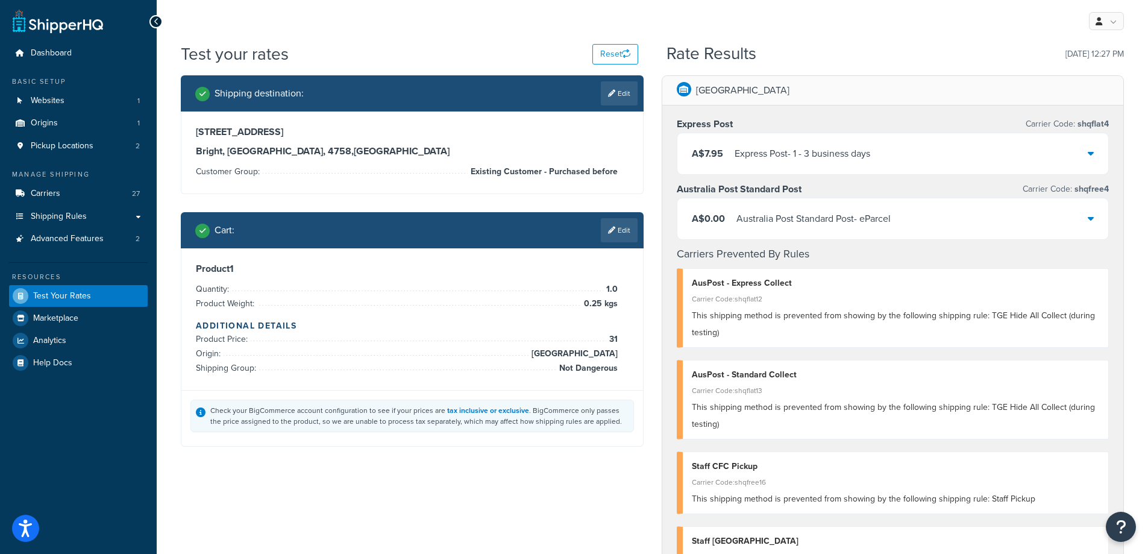
click at [625, 92] on link "Edit" at bounding box center [619, 93] width 37 height 24
select select "AU"
select select "QLD"
select select "Existing Customer - Purchased before"
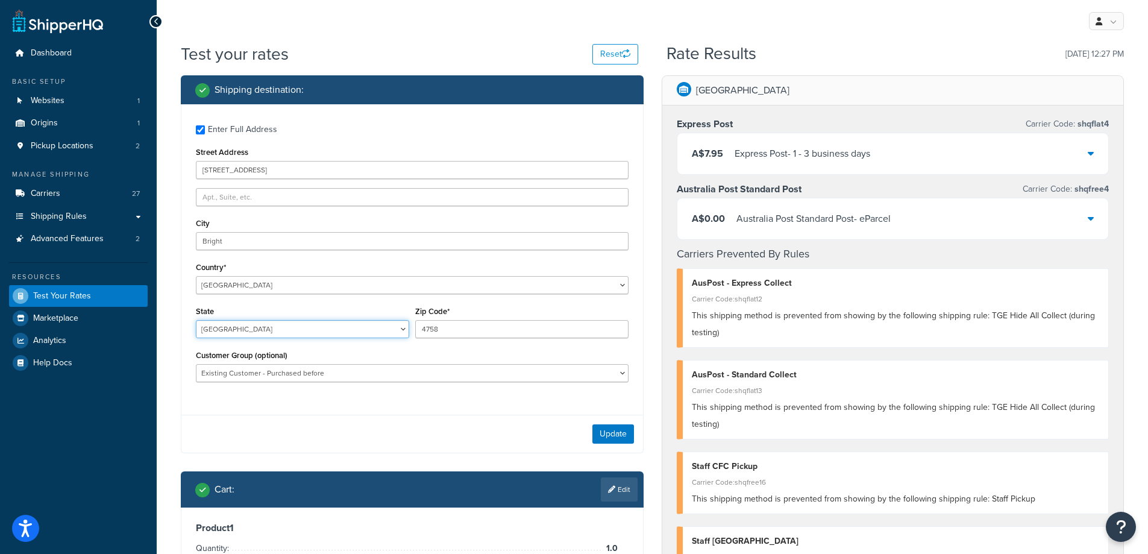
click at [283, 330] on select "Australian Capital Territory New South Wales Northern Territory Queensland Sout…" at bounding box center [302, 329] width 213 height 18
select select "WA"
click at [196, 321] on select "Australian Capital Territory New South Wales Northern Territory Queensland Sout…" at bounding box center [302, 329] width 213 height 18
click at [629, 432] on button "Update" at bounding box center [614, 433] width 42 height 19
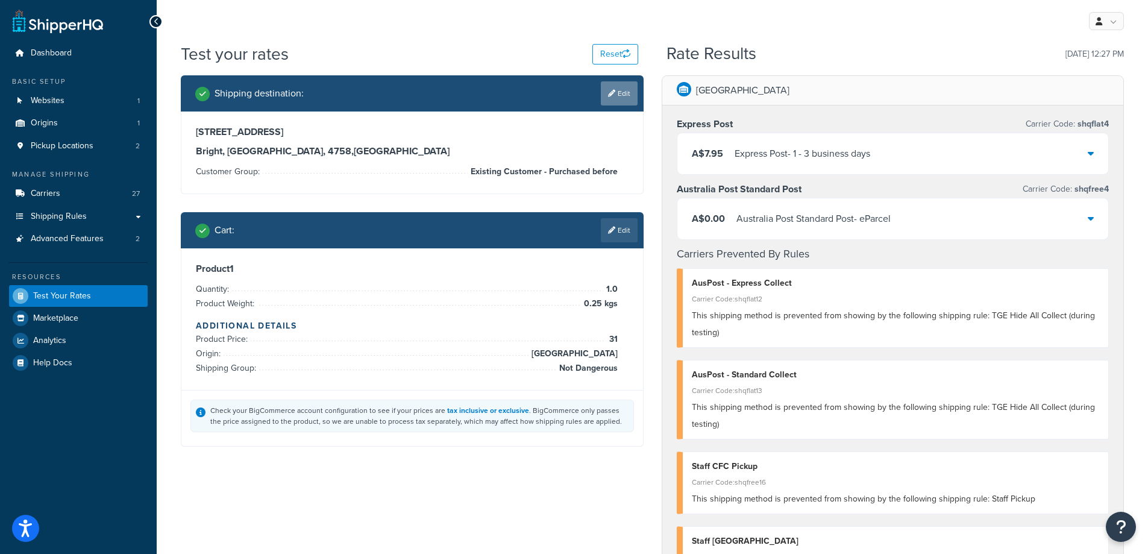
click at [621, 92] on link "Edit" at bounding box center [619, 93] width 37 height 24
select select "AU"
select select "WA"
select select "Existing Customer - Purchased before"
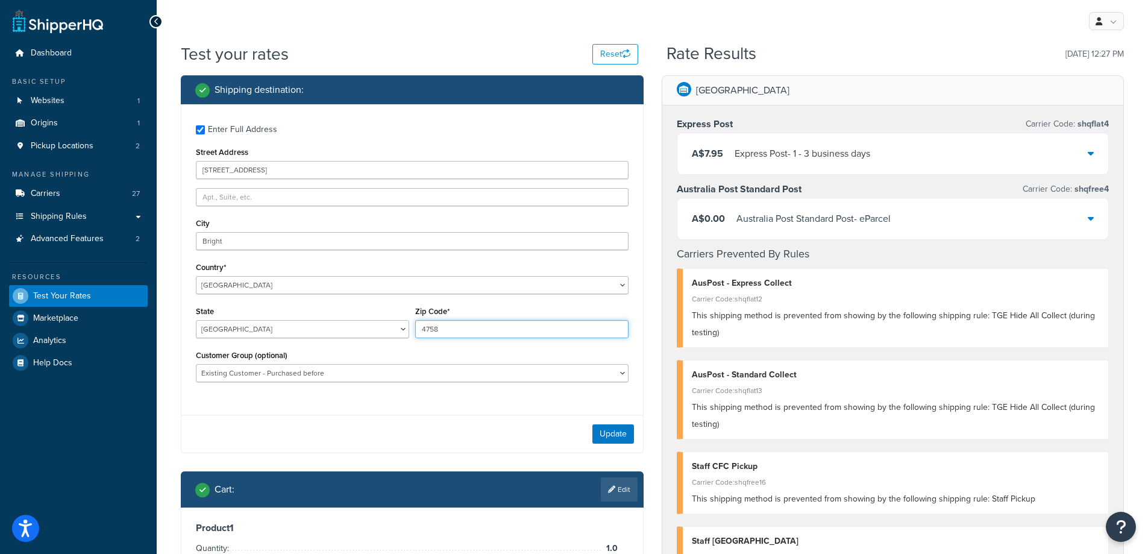
drag, startPoint x: 471, startPoint y: 329, endPoint x: 374, endPoint y: 319, distance: 97.0
click at [374, 320] on div "State Australian Capital Territory New South Wales Northern Territory Queenslan…" at bounding box center [412, 325] width 439 height 44
type input "3000"
click at [375, 330] on select "Australian Capital Territory New South Wales Northern Territory Queensland Sout…" at bounding box center [302, 329] width 213 height 18
select select "VIC"
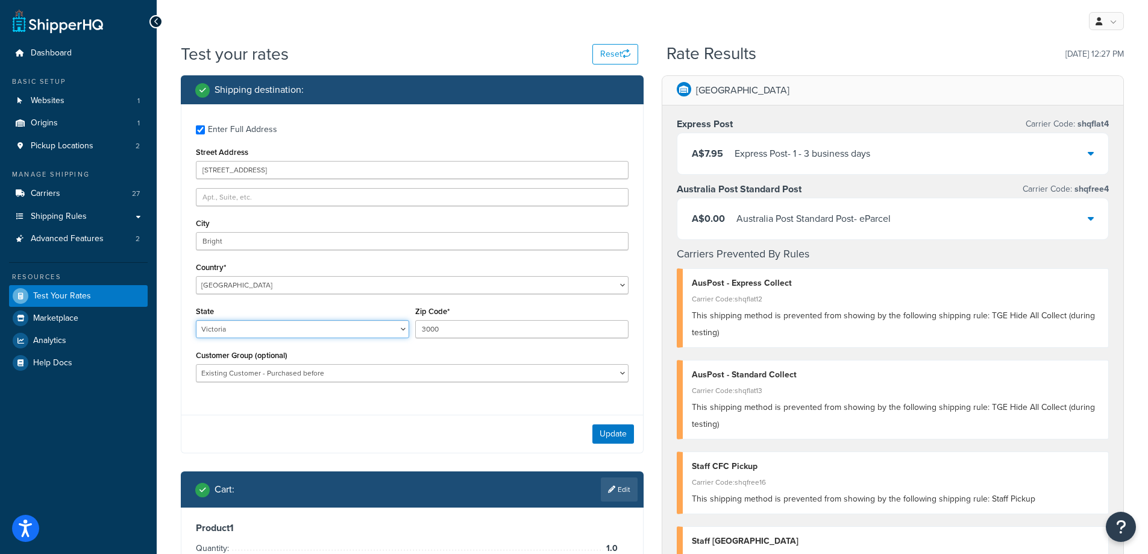
click at [196, 321] on select "Australian Capital Territory New South Wales Northern Territory Queensland Sout…" at bounding box center [302, 329] width 213 height 18
click at [372, 373] on select "Adore Staff Existing Customer - Purchased before Loyalty Level 1 Loyalty Level …" at bounding box center [412, 373] width 433 height 18
select select "Loyalty Level 3"
click at [196, 365] on select "Adore Staff Existing Customer - Purchased before Loyalty Level 1 Loyalty Level …" at bounding box center [412, 373] width 433 height 18
click at [613, 441] on button "Update" at bounding box center [614, 433] width 42 height 19
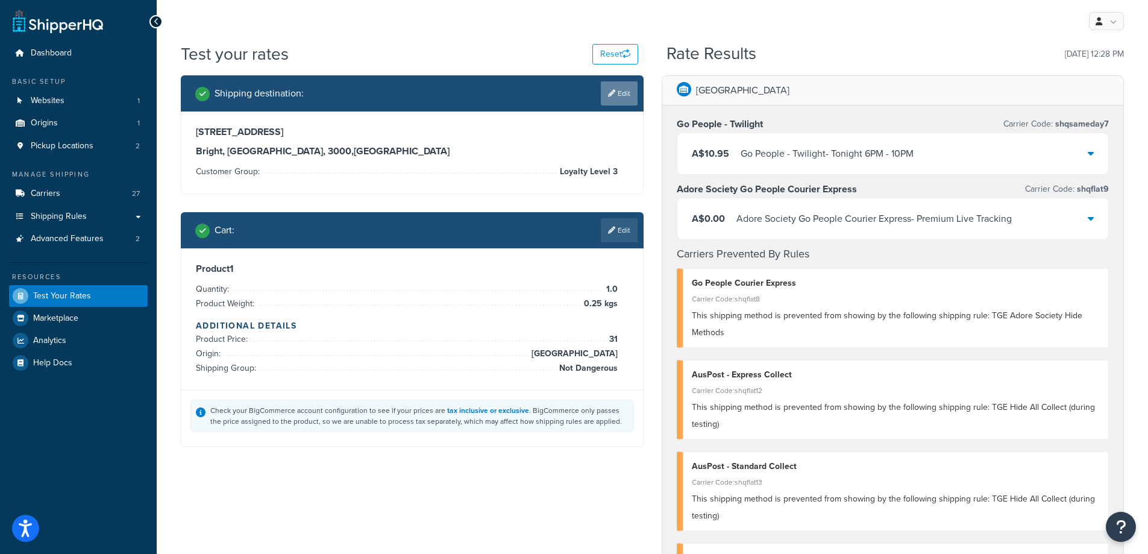
click at [626, 96] on link "Edit" at bounding box center [619, 93] width 37 height 24
select select "AU"
select select "VIC"
select select "Loyalty Level 3"
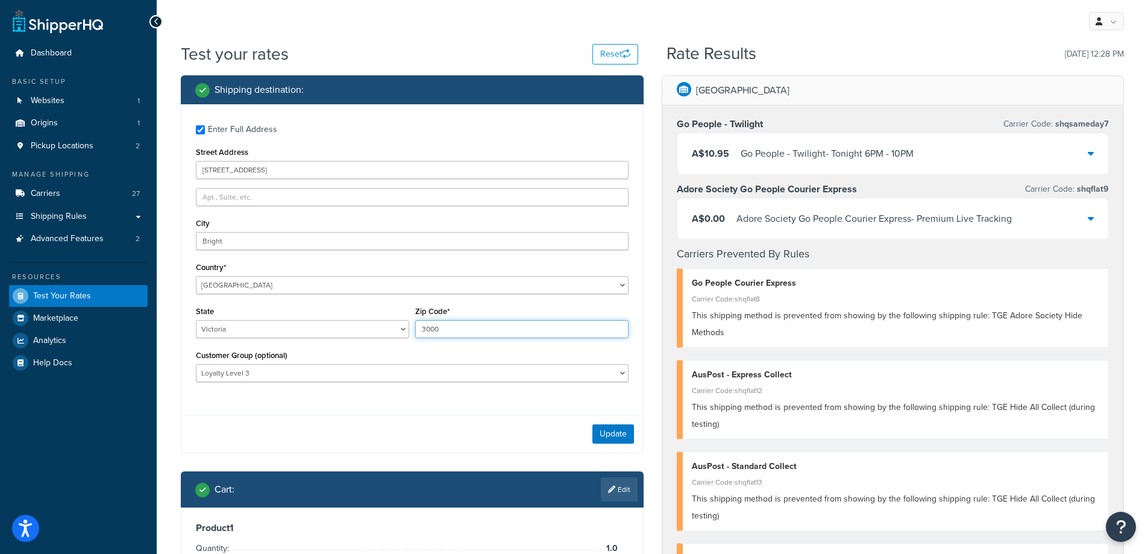
drag, startPoint x: 487, startPoint y: 325, endPoint x: 389, endPoint y: 320, distance: 97.8
click at [389, 320] on div "State Australian Capital Territory New South Wales Northern Territory Queenslan…" at bounding box center [412, 325] width 439 height 44
type input "2000"
click at [403, 331] on select "Australian Capital Territory New South Wales Northern Territory Queensland Sout…" at bounding box center [302, 329] width 213 height 18
select select "[GEOGRAPHIC_DATA]"
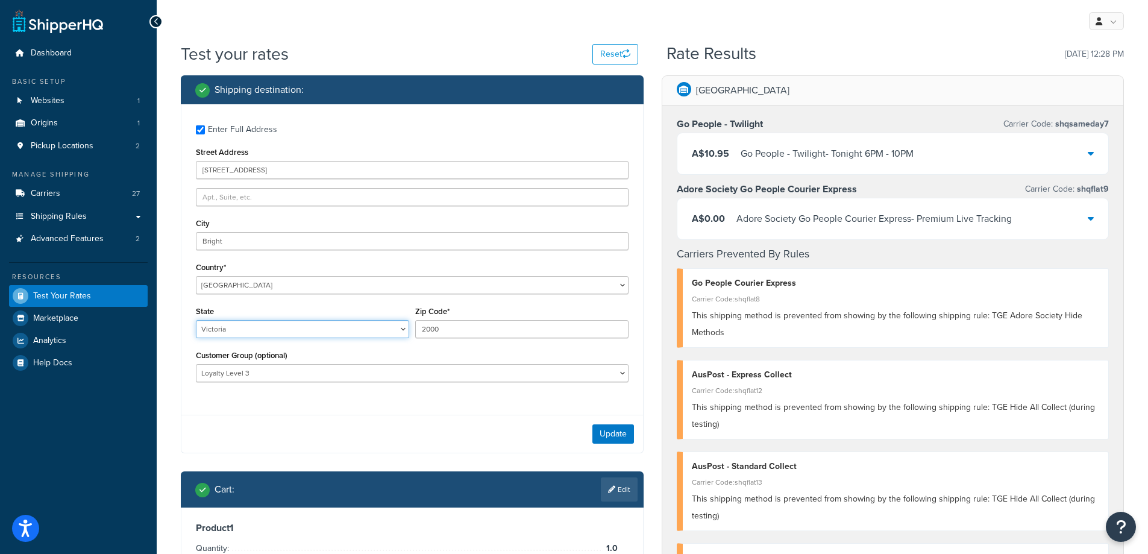
click at [196, 321] on select "Australian Capital Territory New South Wales Northern Territory Queensland Sout…" at bounding box center [302, 329] width 213 height 18
click at [621, 433] on button "Update" at bounding box center [614, 433] width 42 height 19
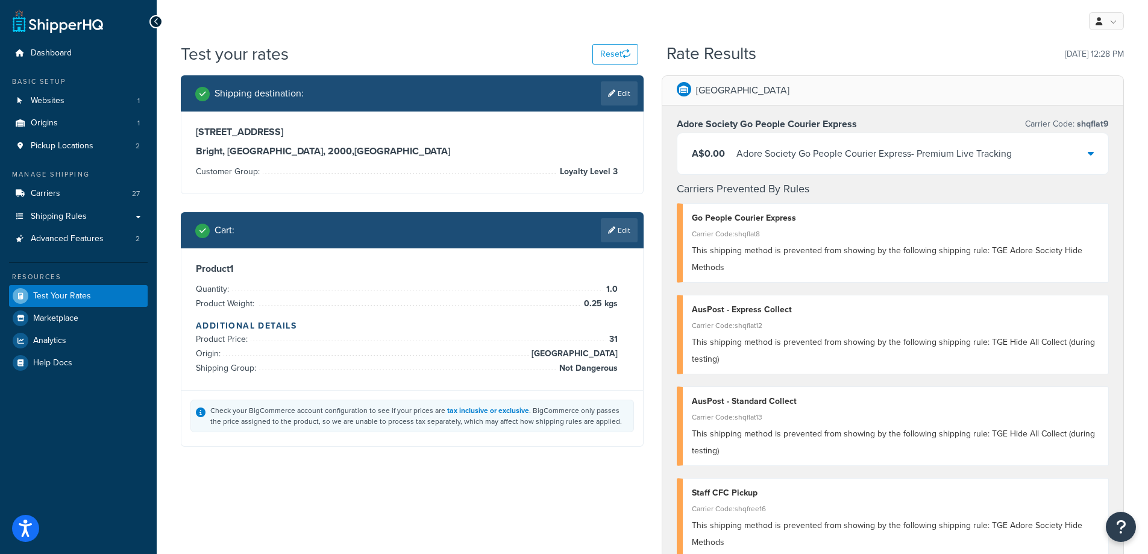
click at [619, 229] on link "Edit" at bounding box center [619, 230] width 37 height 24
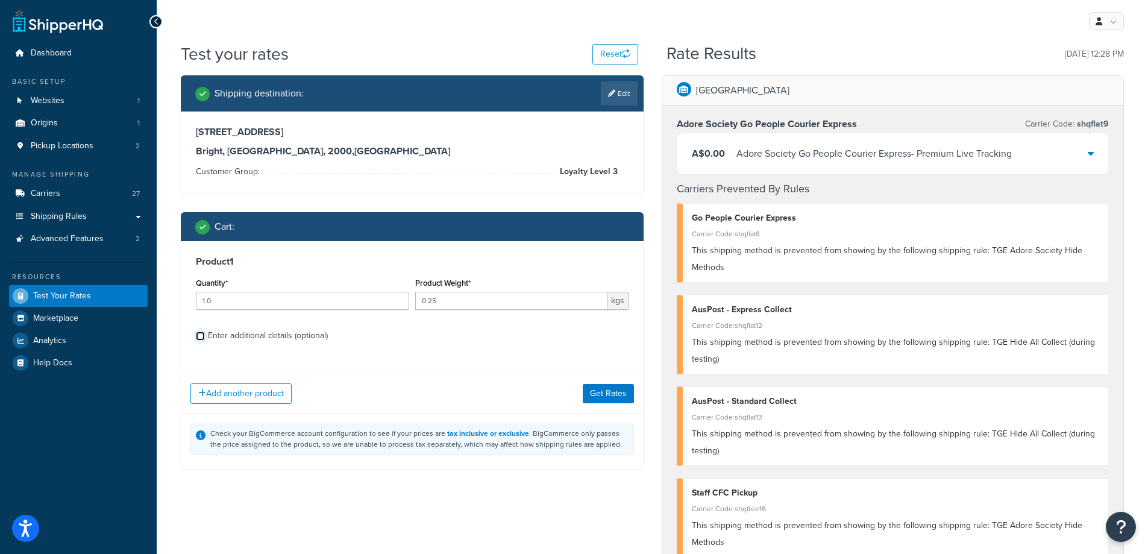
click at [200, 336] on input "Enter additional details (optional)" at bounding box center [200, 336] width 9 height 9
checkbox input "true"
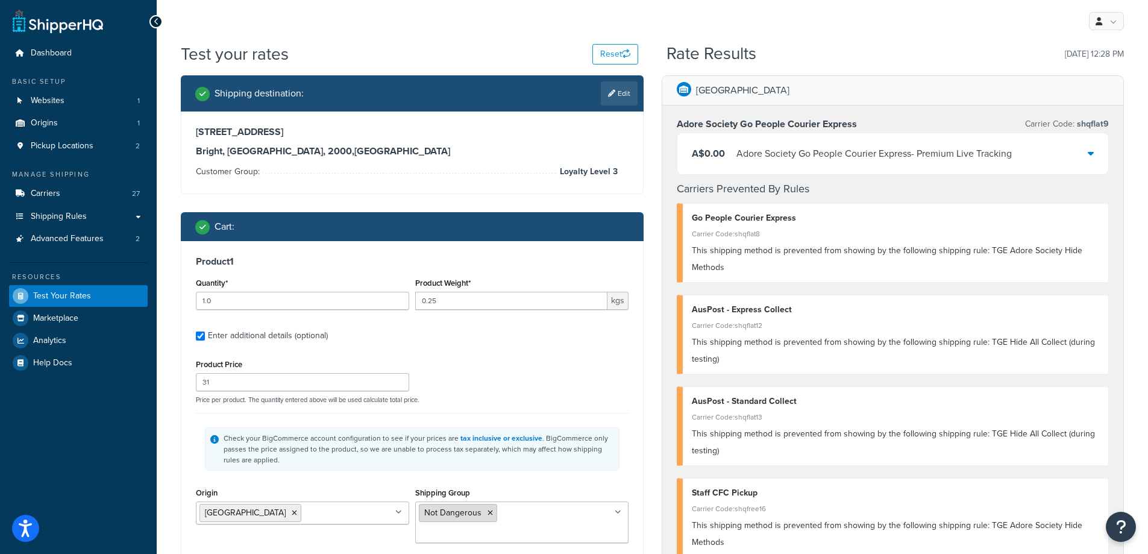
click at [488, 514] on icon at bounding box center [490, 512] width 5 height 7
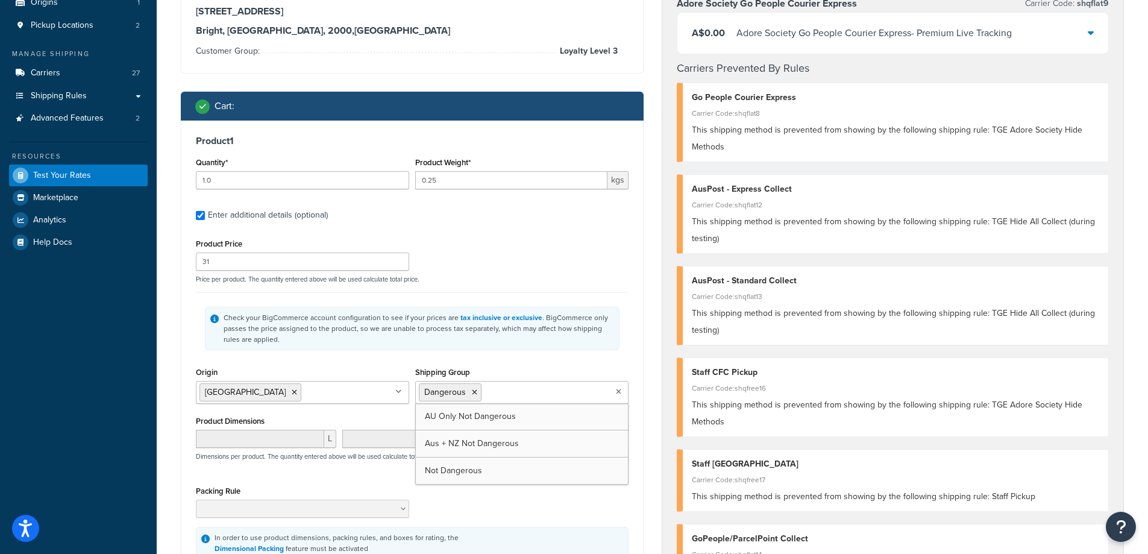
scroll to position [301, 0]
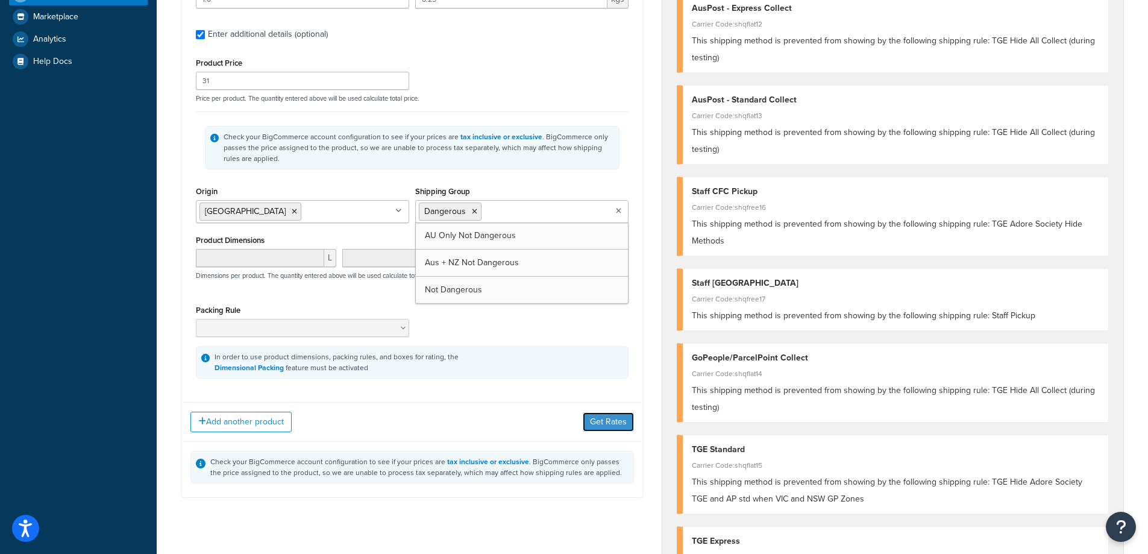
click at [601, 419] on button "Get Rates" at bounding box center [608, 421] width 51 height 19
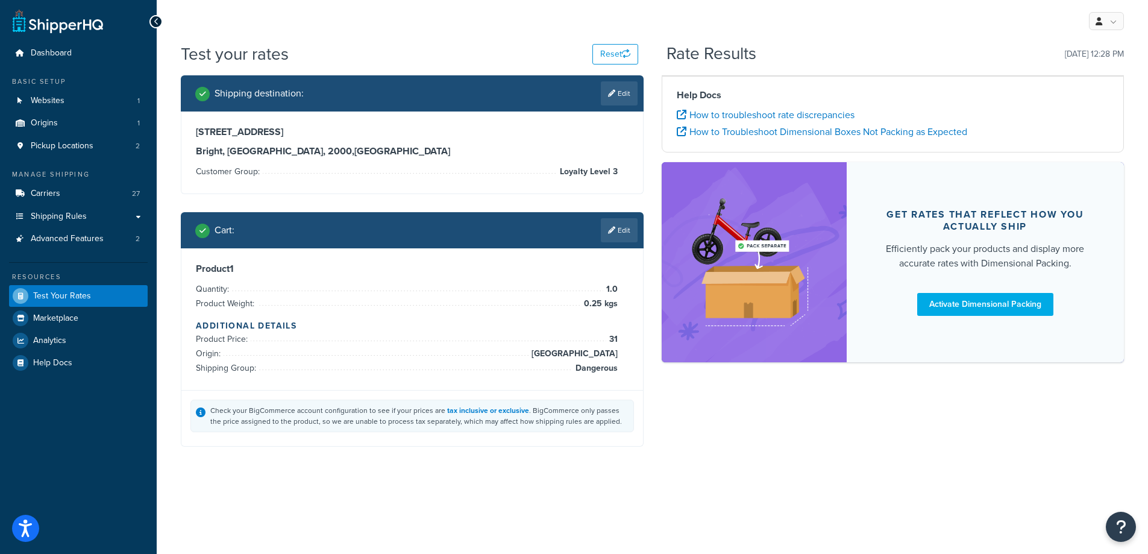
scroll to position [0, 0]
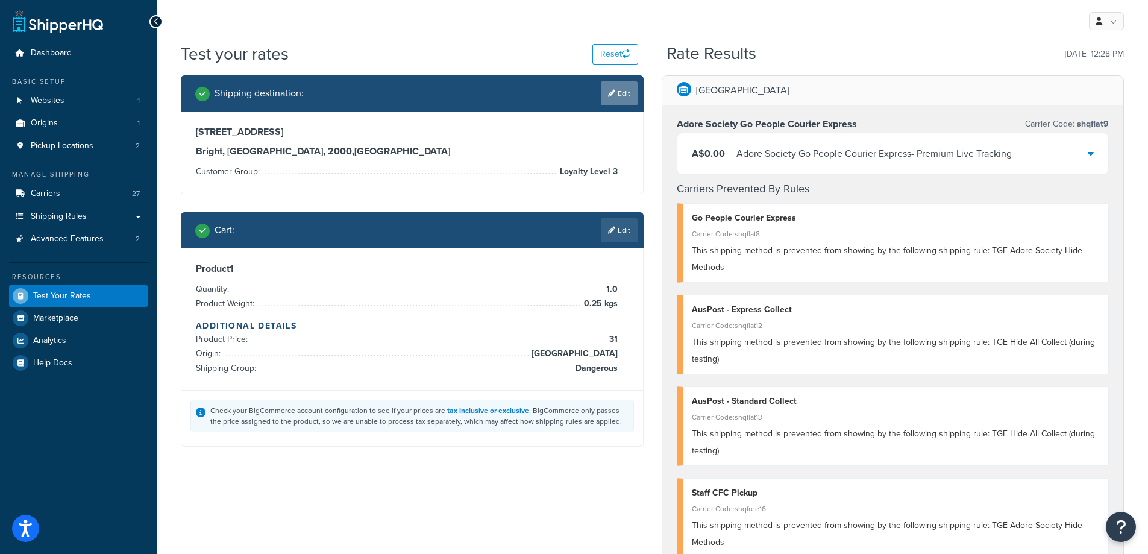
click at [618, 94] on link "Edit" at bounding box center [619, 93] width 37 height 24
select select "AU"
select select "[GEOGRAPHIC_DATA]"
select select "Loyalty Level 3"
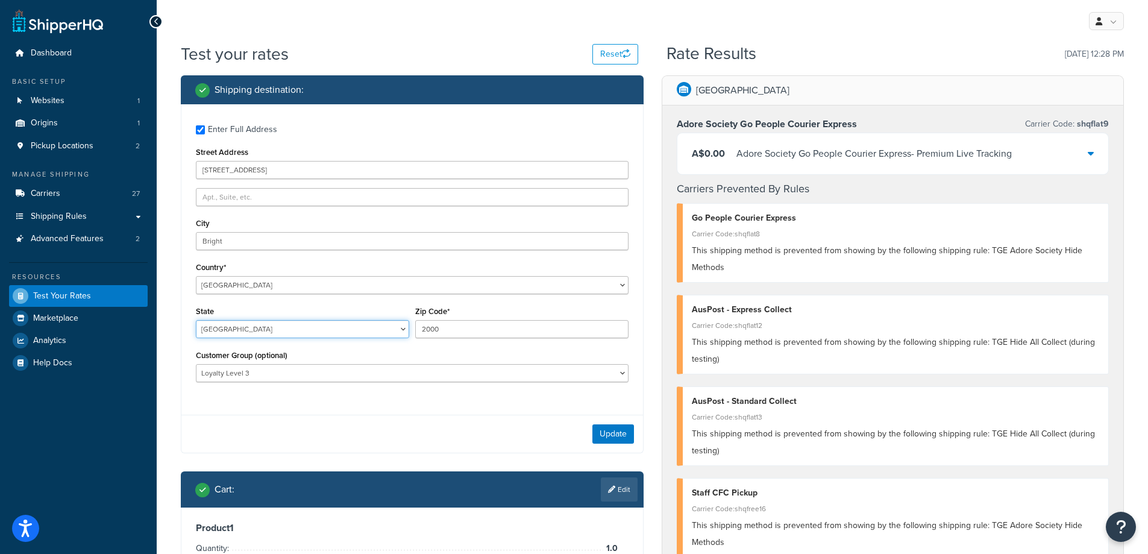
click at [321, 332] on select "Australian Capital Territory New South Wales Northern Territory Queensland Sout…" at bounding box center [302, 329] width 213 height 18
select select "WA"
click at [196, 321] on select "Australian Capital Territory New South Wales Northern Territory Queensland Sout…" at bounding box center [302, 329] width 213 height 18
drag, startPoint x: 457, startPoint y: 327, endPoint x: 391, endPoint y: 324, distance: 66.3
click at [391, 324] on div "State Australian Capital Territory New South Wales Northern Territory Queenslan…" at bounding box center [412, 325] width 439 height 44
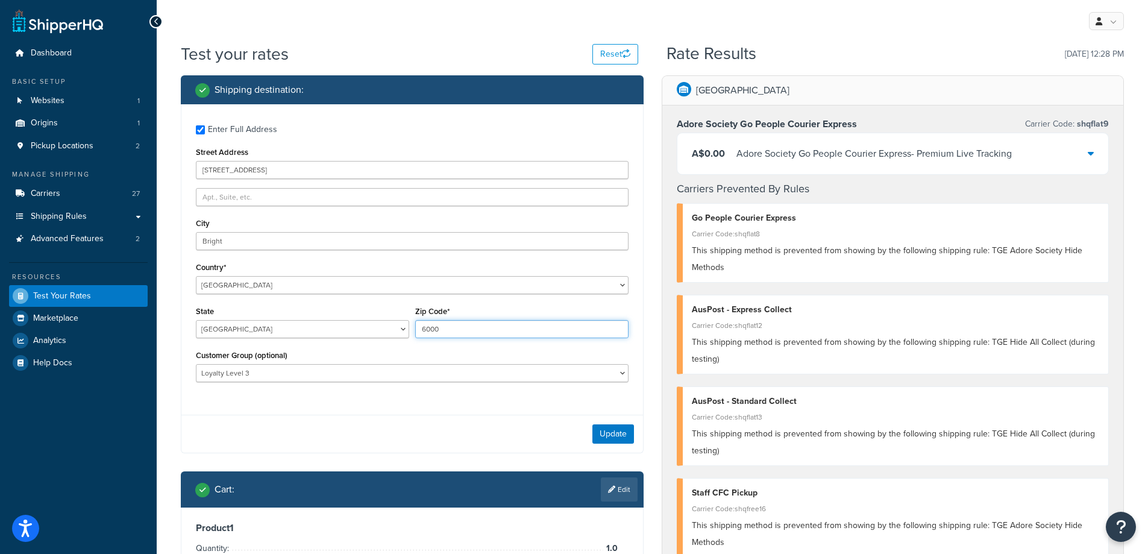
type input "6000"
drag, startPoint x: 253, startPoint y: 247, endPoint x: 163, endPoint y: 247, distance: 89.2
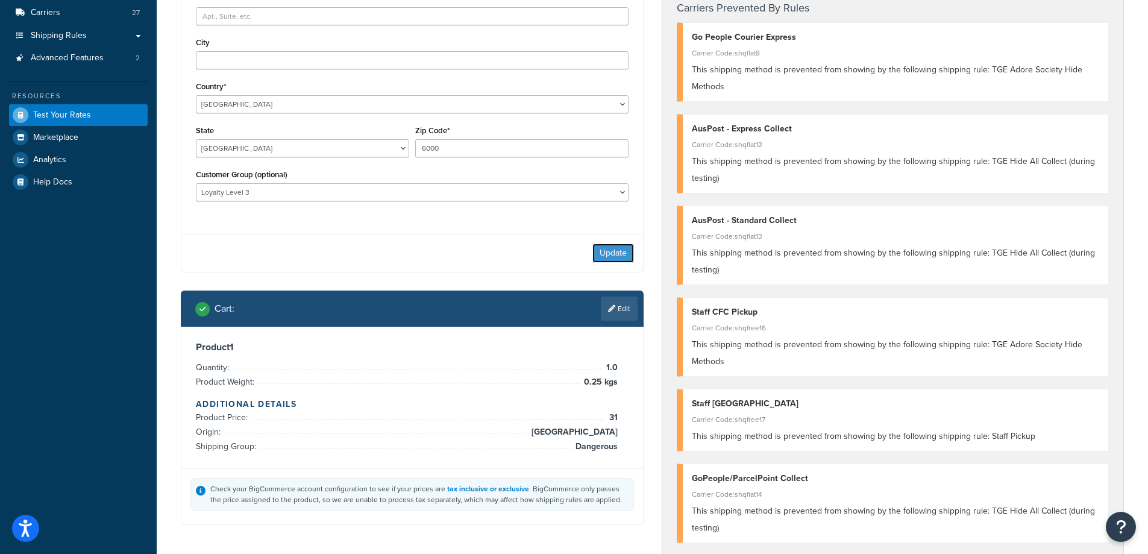
click at [615, 250] on button "Update" at bounding box center [614, 253] width 42 height 19
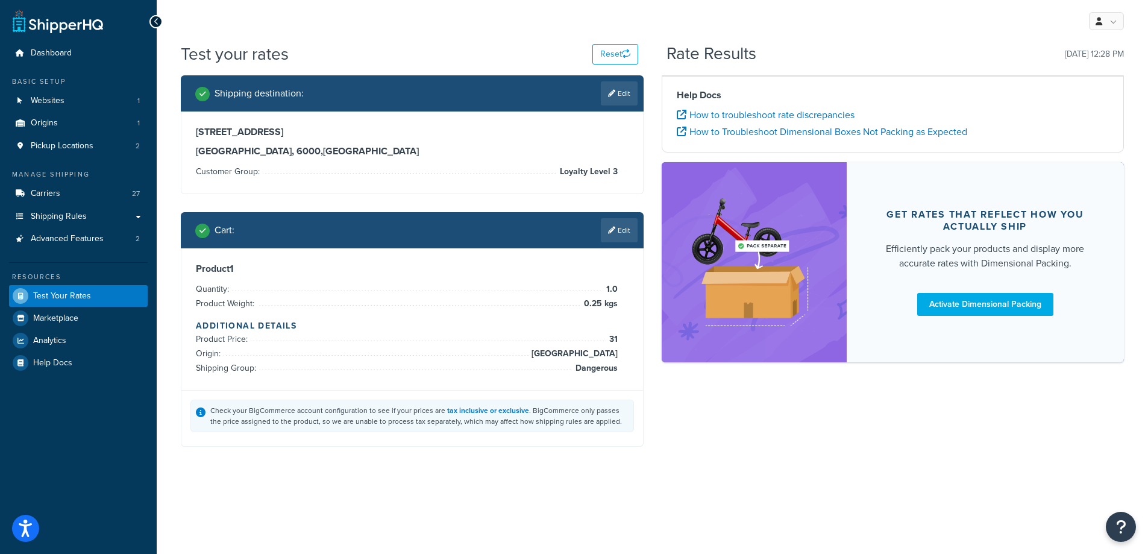
scroll to position [0, 0]
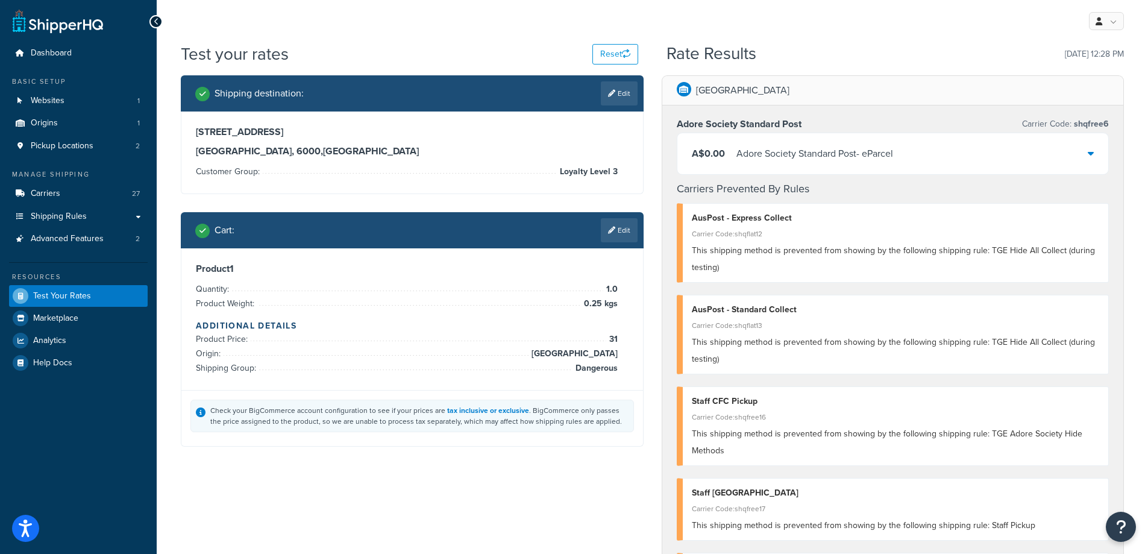
click at [619, 93] on link "Edit" at bounding box center [619, 93] width 37 height 24
select select "AU"
select select "WA"
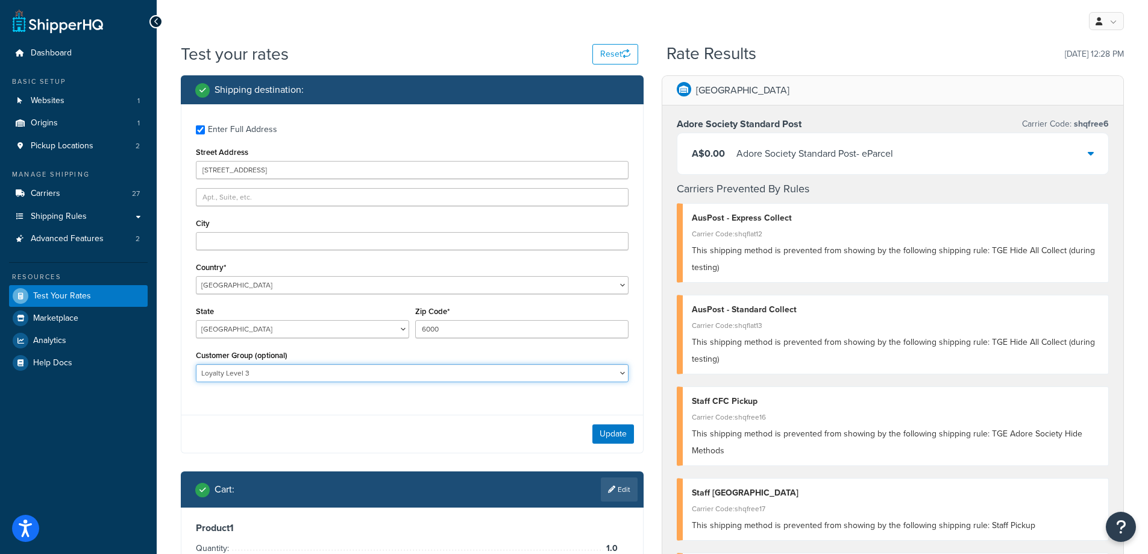
click at [369, 380] on select "Adore Staff Existing Customer - Purchased before Loyalty Level 1 Loyalty Level …" at bounding box center [412, 373] width 433 height 18
select select "Existing Customer - Purchased before"
click at [196, 365] on select "Adore Staff Existing Customer - Purchased before Loyalty Level 1 Loyalty Level …" at bounding box center [412, 373] width 433 height 18
click at [619, 437] on button "Update" at bounding box center [614, 433] width 42 height 19
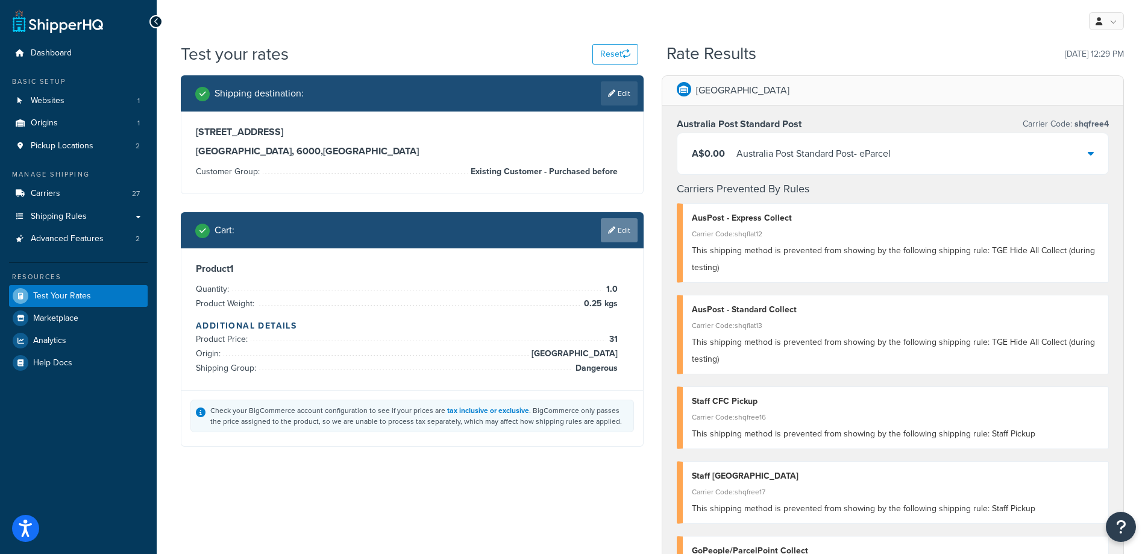
click at [626, 237] on link "Edit" at bounding box center [619, 230] width 37 height 24
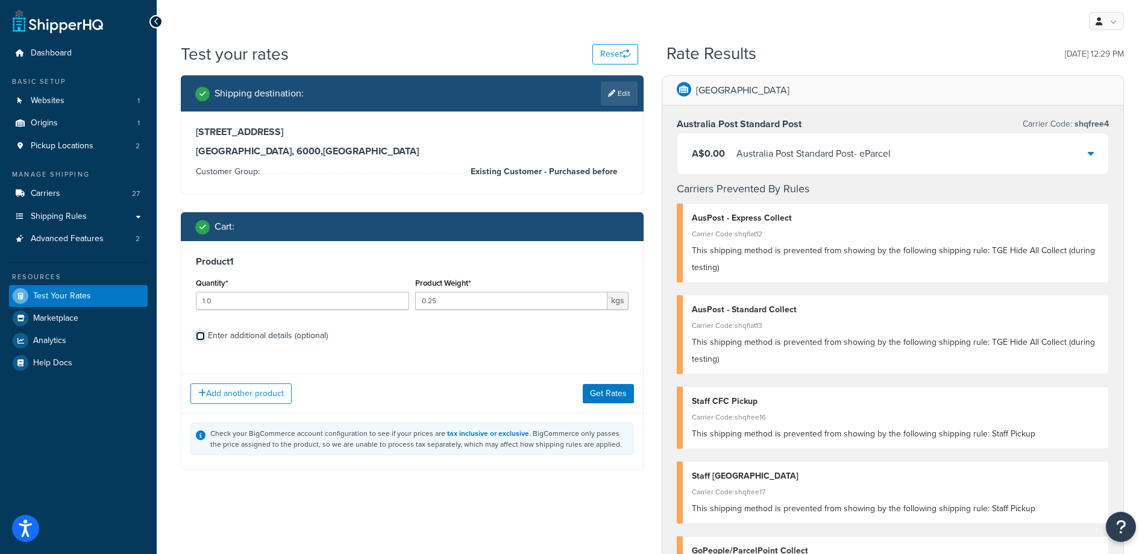
click at [200, 337] on input "Enter additional details (optional)" at bounding box center [200, 336] width 9 height 9
checkbox input "true"
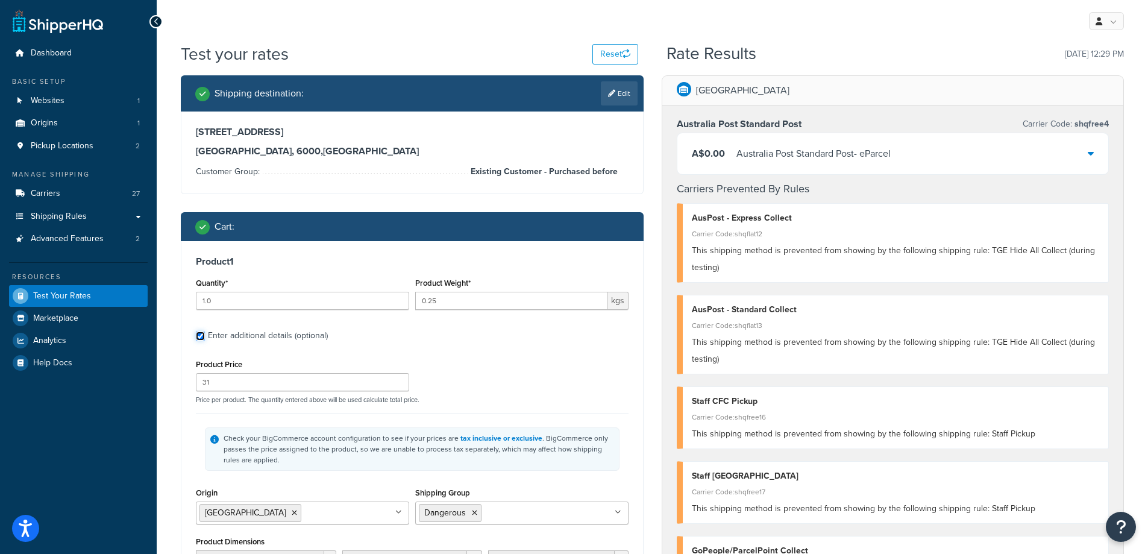
scroll to position [181, 0]
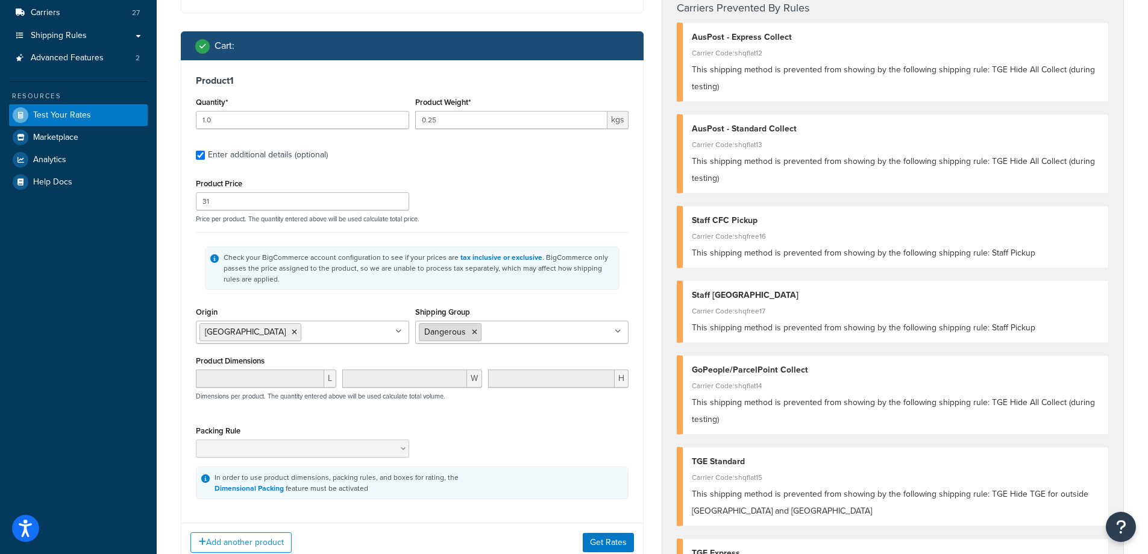
click at [474, 332] on icon at bounding box center [474, 331] width 5 height 7
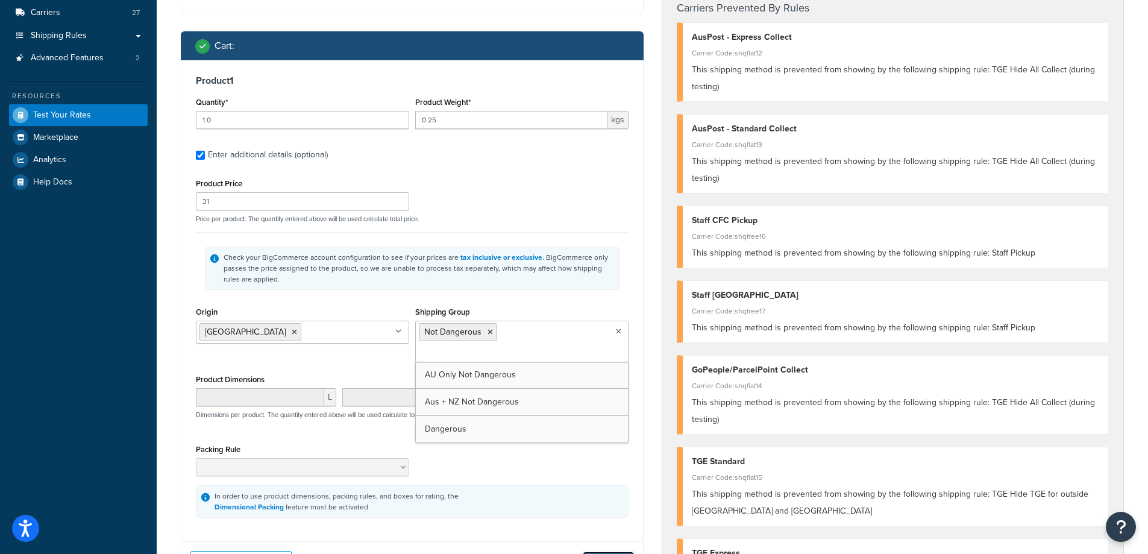
click at [620, 552] on button "Get Rates" at bounding box center [608, 561] width 51 height 19
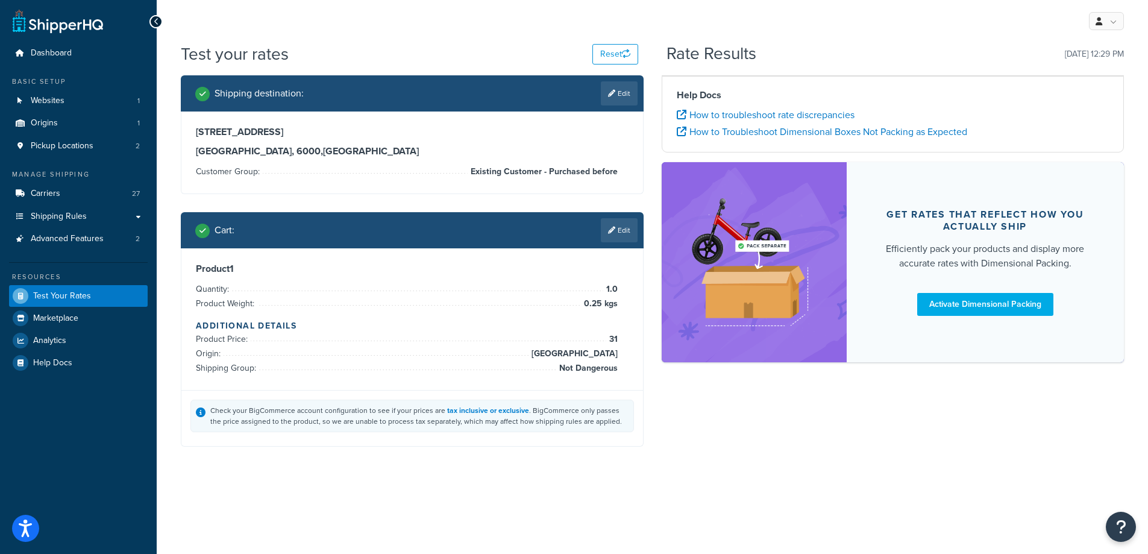
scroll to position [0, 0]
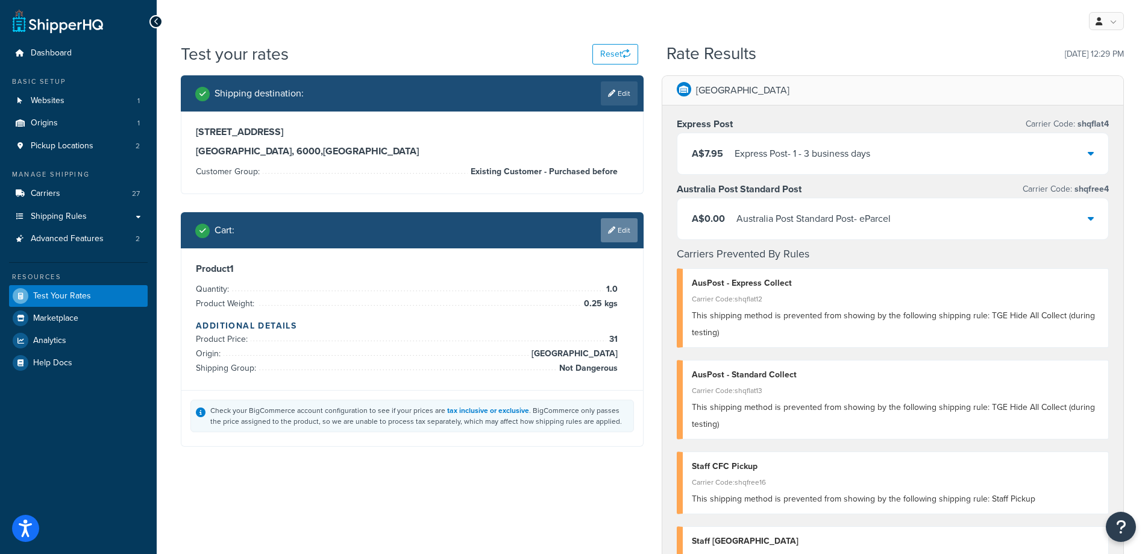
click at [616, 225] on link "Edit" at bounding box center [619, 230] width 37 height 24
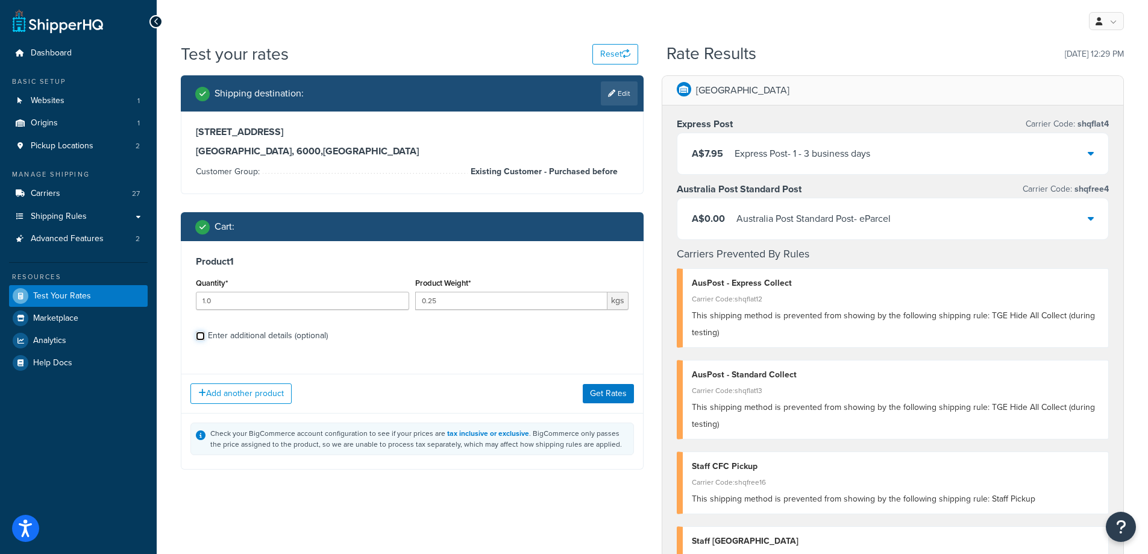
click at [198, 337] on input "Enter additional details (optional)" at bounding box center [200, 336] width 9 height 9
checkbox input "true"
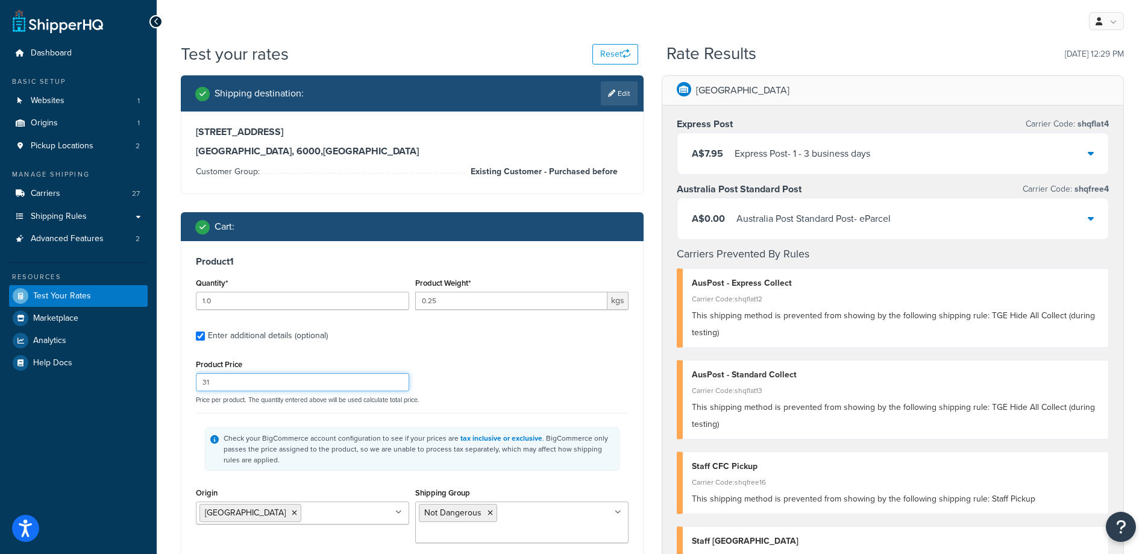
drag, startPoint x: 216, startPoint y: 382, endPoint x: 168, endPoint y: 376, distance: 49.1
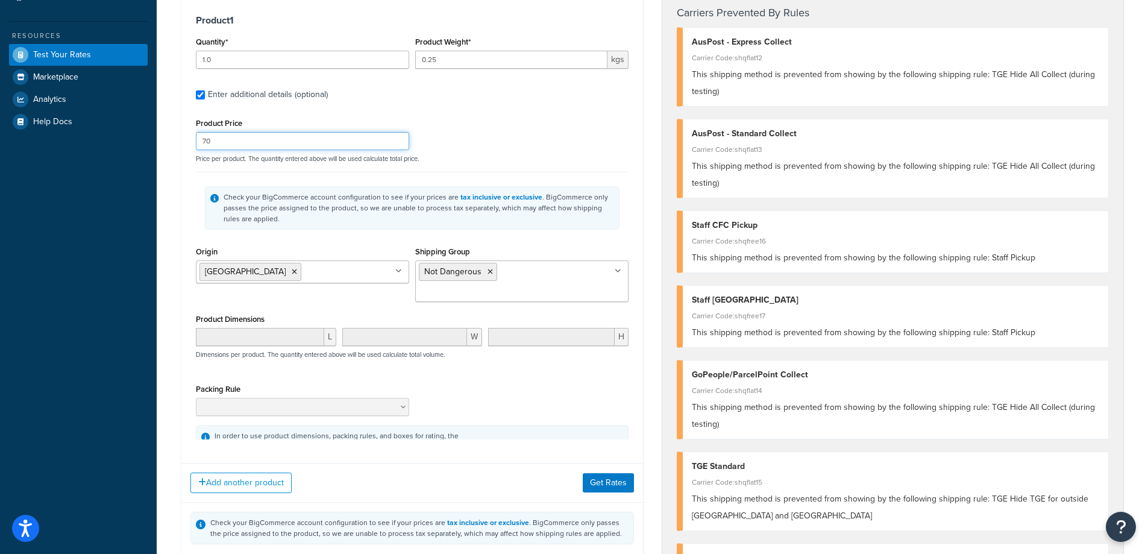
scroll to position [301, 0]
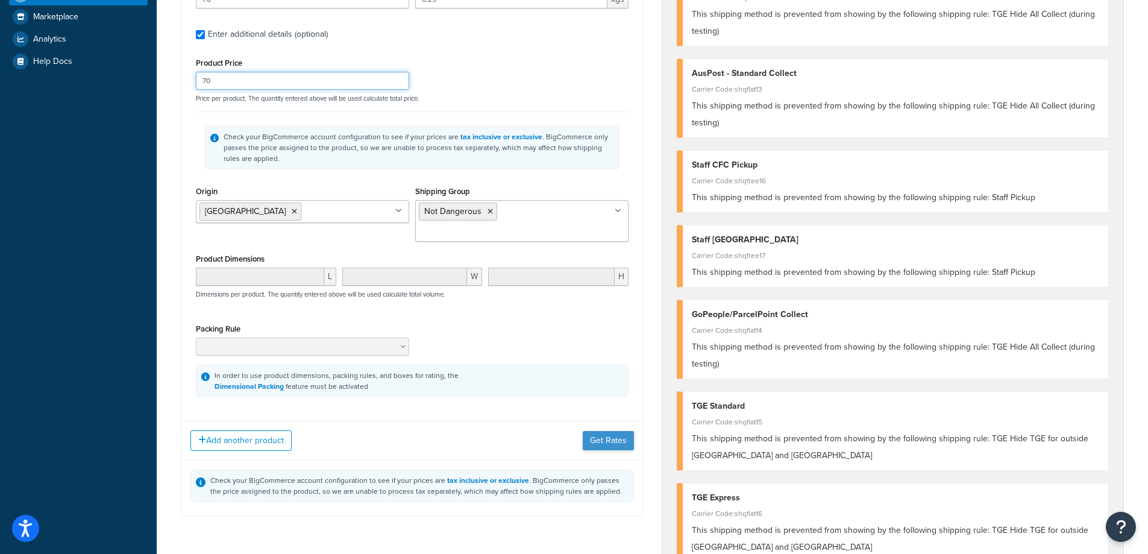
type input "70"
click at [604, 431] on button "Get Rates" at bounding box center [608, 440] width 51 height 19
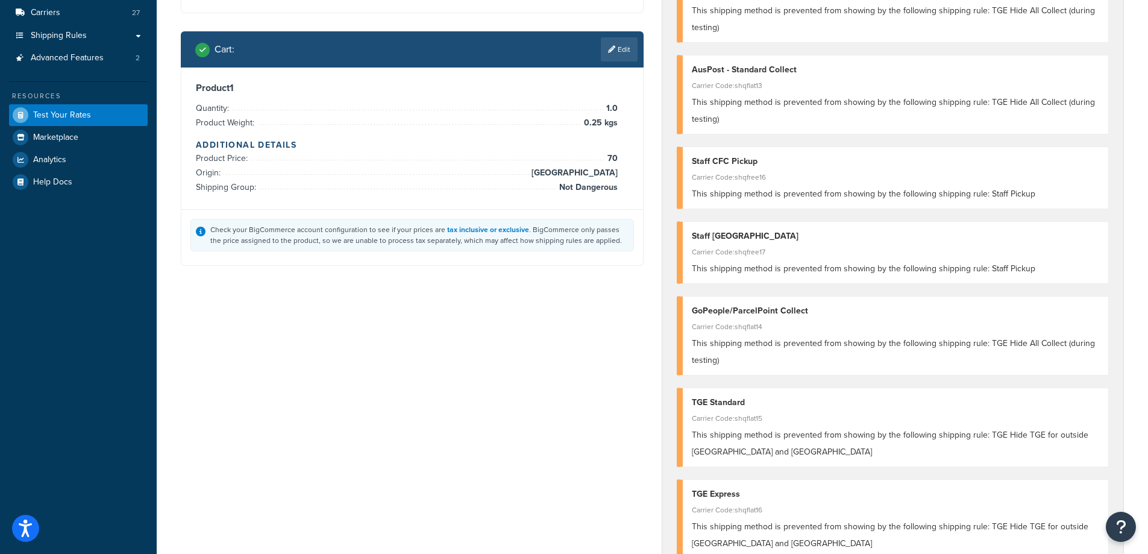
scroll to position [0, 0]
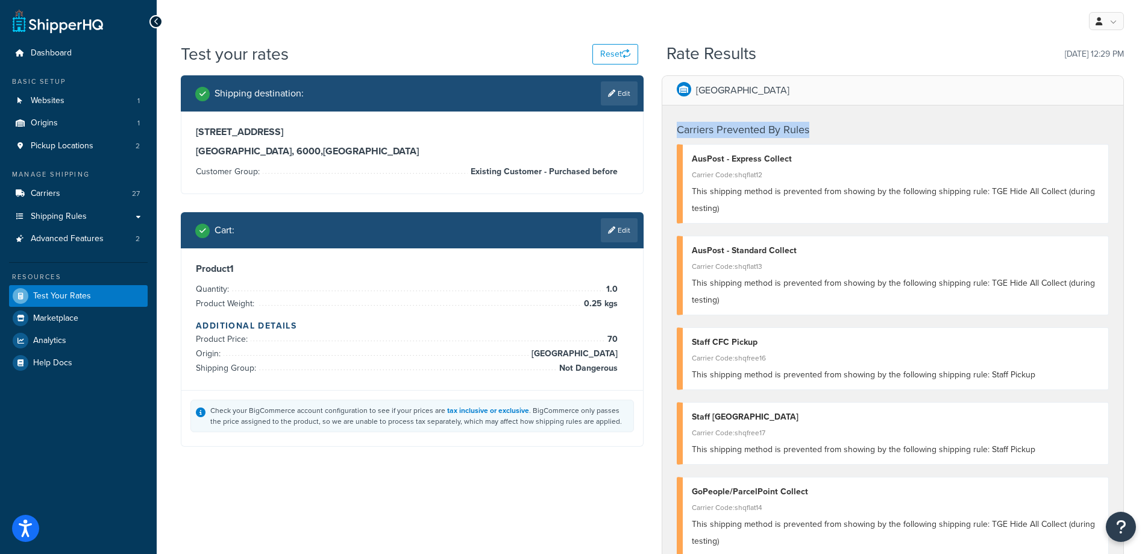
drag, startPoint x: 679, startPoint y: 131, endPoint x: 873, endPoint y: 137, distance: 194.8
click at [873, 137] on h4 "Carriers Prevented By Rules" at bounding box center [893, 130] width 433 height 16
click at [892, 125] on h4 "Carriers Prevented By Rules" at bounding box center [893, 130] width 433 height 16
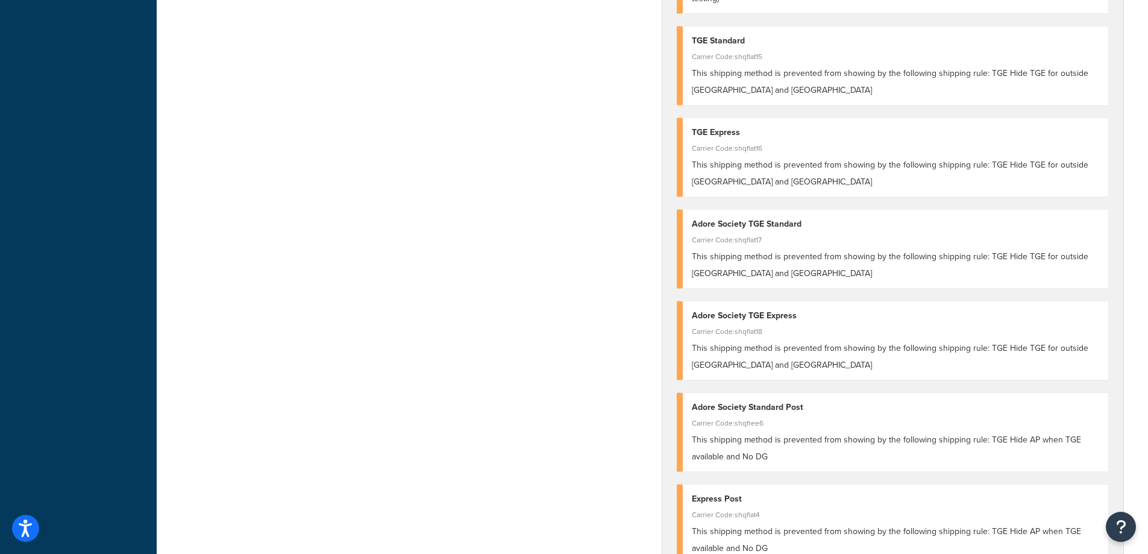
scroll to position [663, 0]
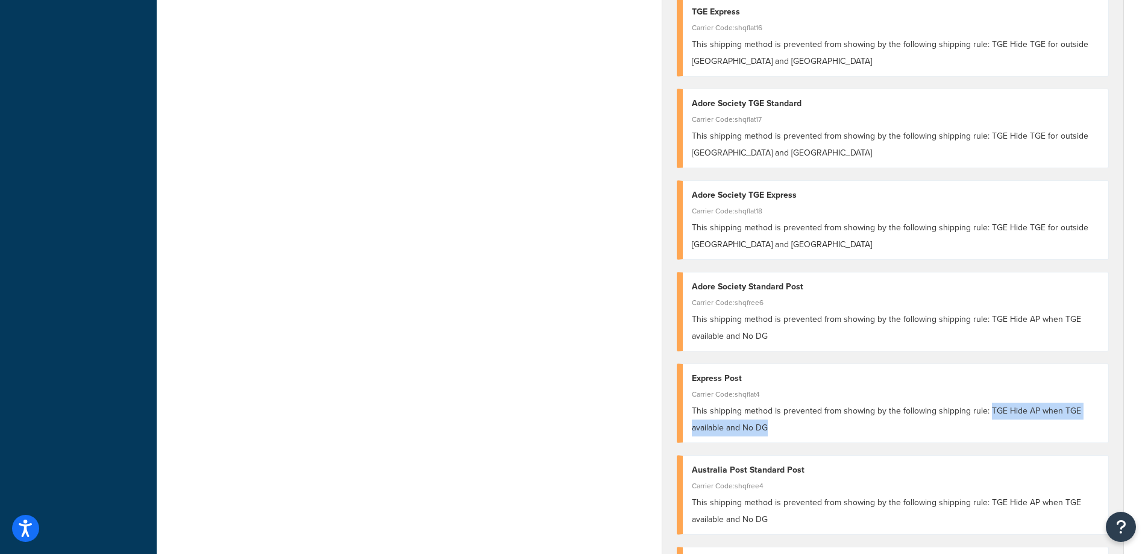
drag, startPoint x: 987, startPoint y: 409, endPoint x: 1080, endPoint y: 425, distance: 94.8
click at [1080, 425] on div "This shipping method is prevented from showing by the following shipping rule: …" at bounding box center [896, 420] width 408 height 34
copy span "TGE Hide AP when TGE available and No DG"
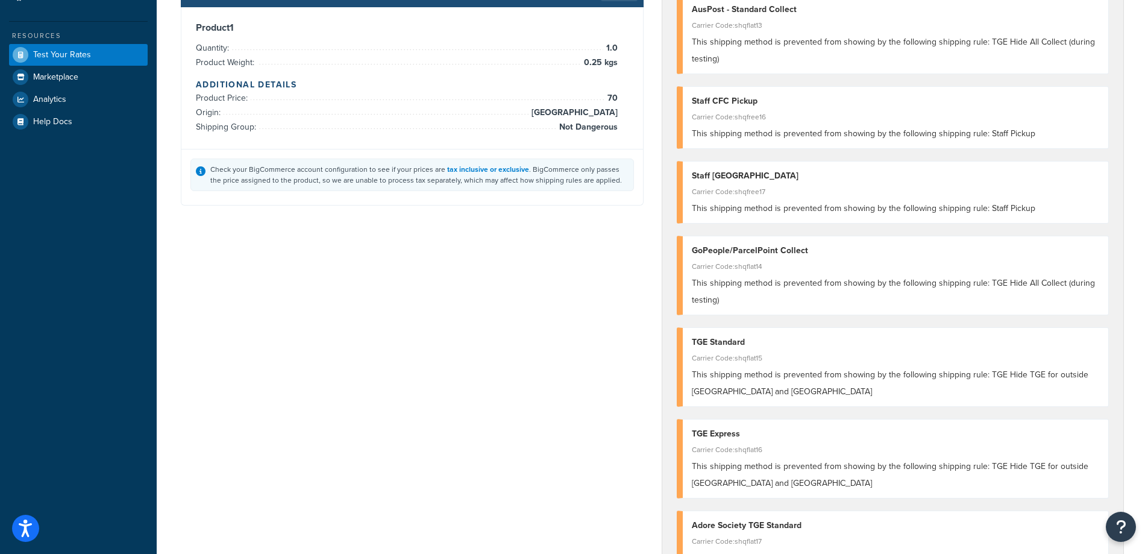
scroll to position [0, 0]
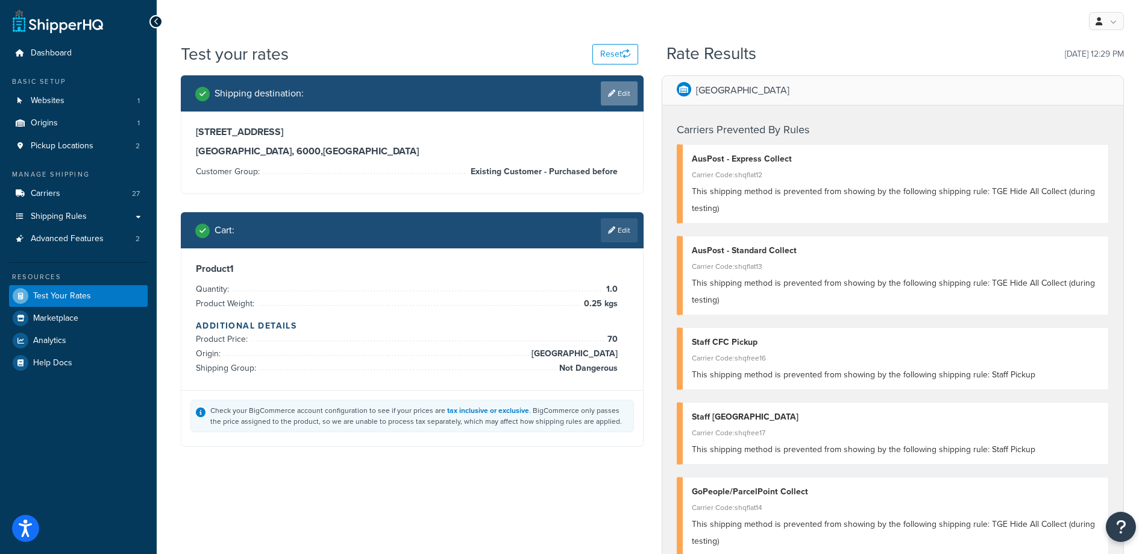
click at [626, 89] on link "Edit" at bounding box center [619, 93] width 37 height 24
select select "AU"
select select "WA"
select select "Existing Customer - Purchased before"
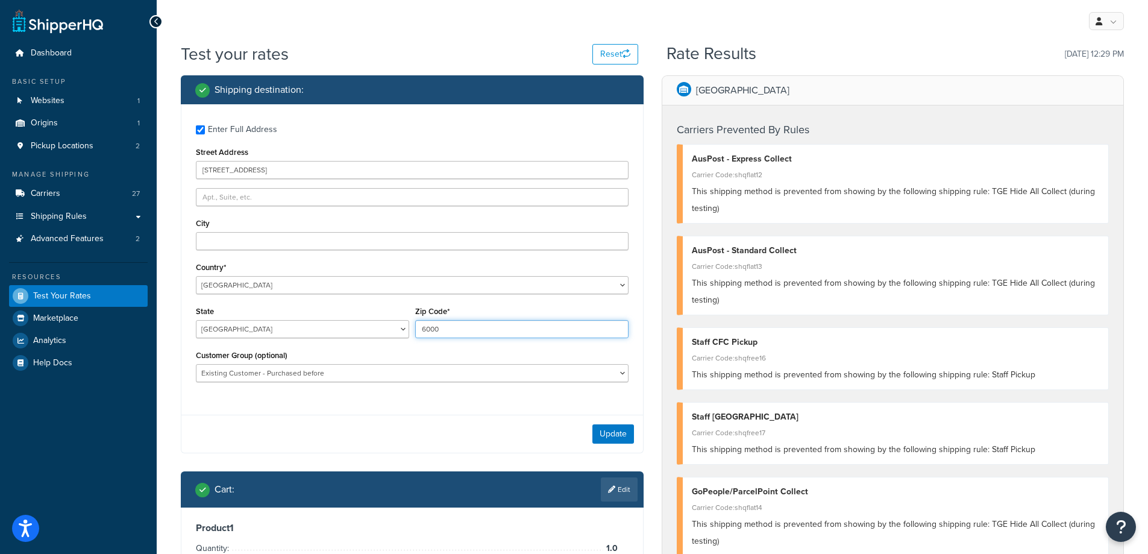
drag, startPoint x: 494, startPoint y: 328, endPoint x: 384, endPoint y: 316, distance: 110.4
click at [384, 316] on div "State Australian Capital Territory New South Wales Northern Territory Queenslan…" at bounding box center [412, 325] width 439 height 44
drag, startPoint x: 288, startPoint y: 175, endPoint x: 156, endPoint y: 163, distance: 132.6
click at [615, 429] on button "Update" at bounding box center [614, 433] width 42 height 19
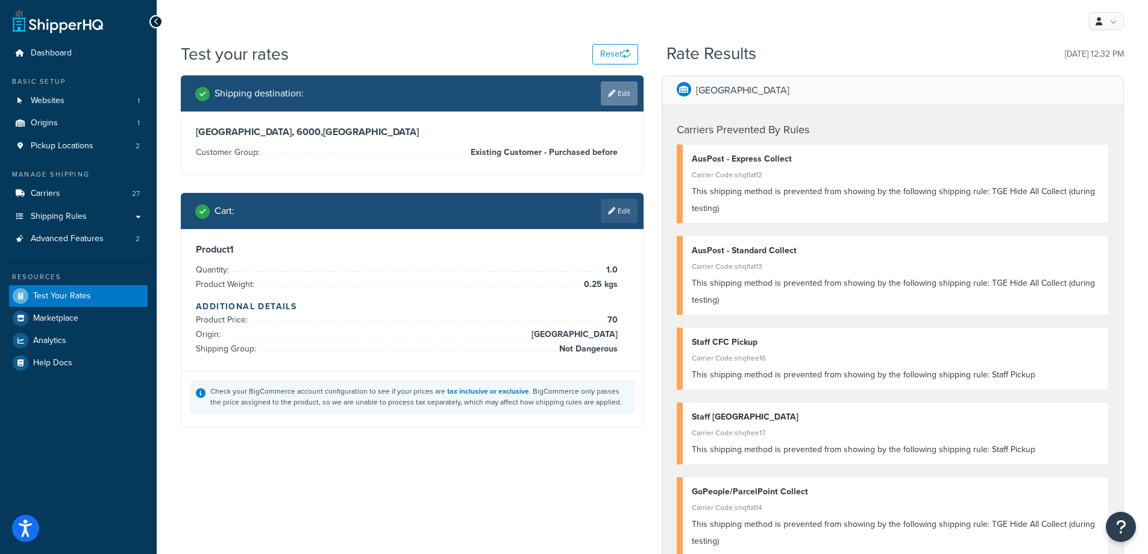
click at [620, 101] on link "Edit" at bounding box center [619, 93] width 37 height 24
select select "AU"
select select "WA"
select select "Existing Customer - Purchased before"
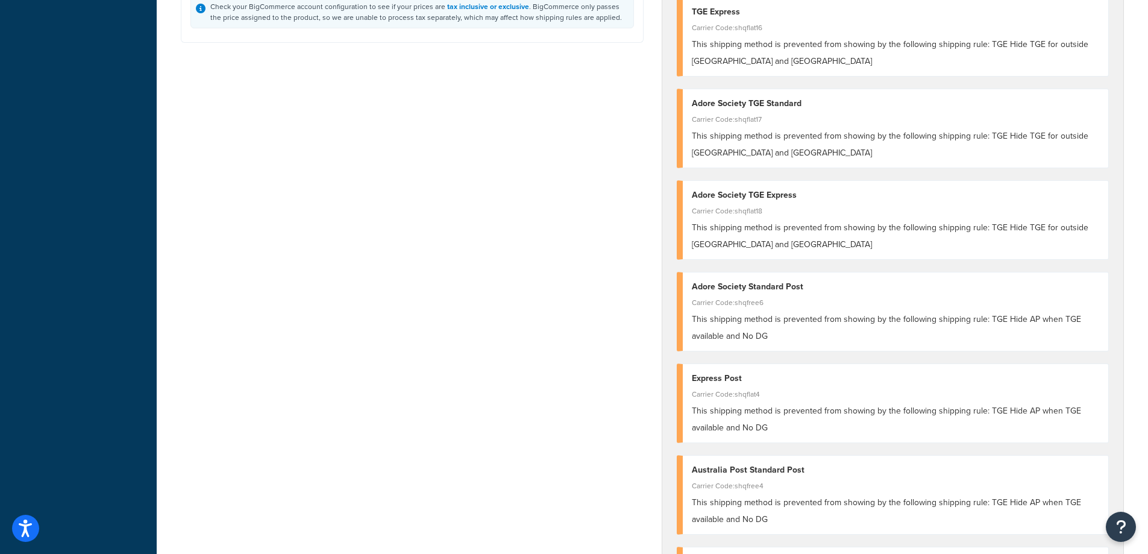
scroll to position [422, 0]
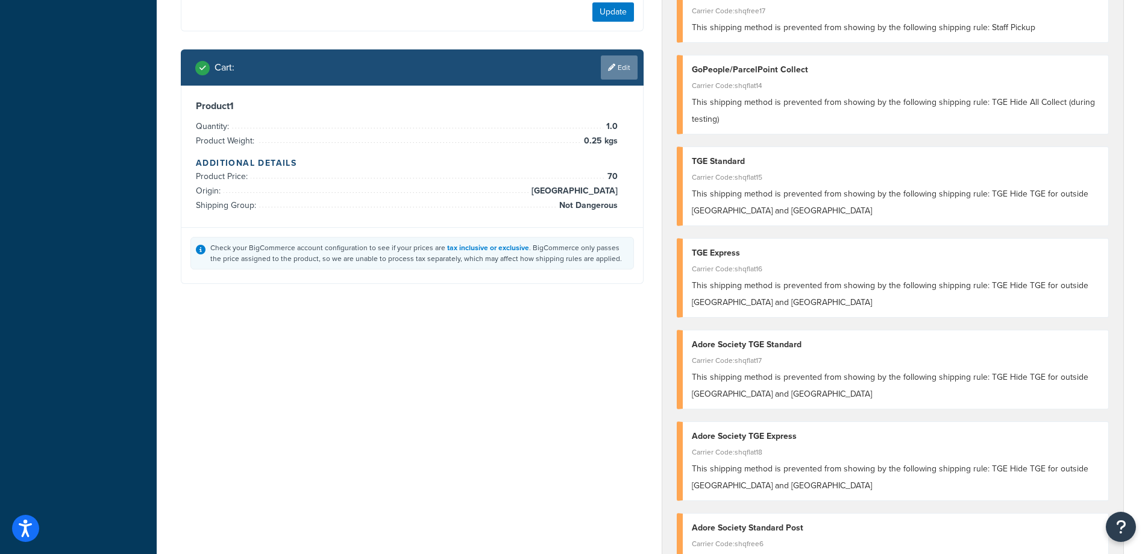
click at [623, 69] on link "Edit" at bounding box center [619, 67] width 37 height 24
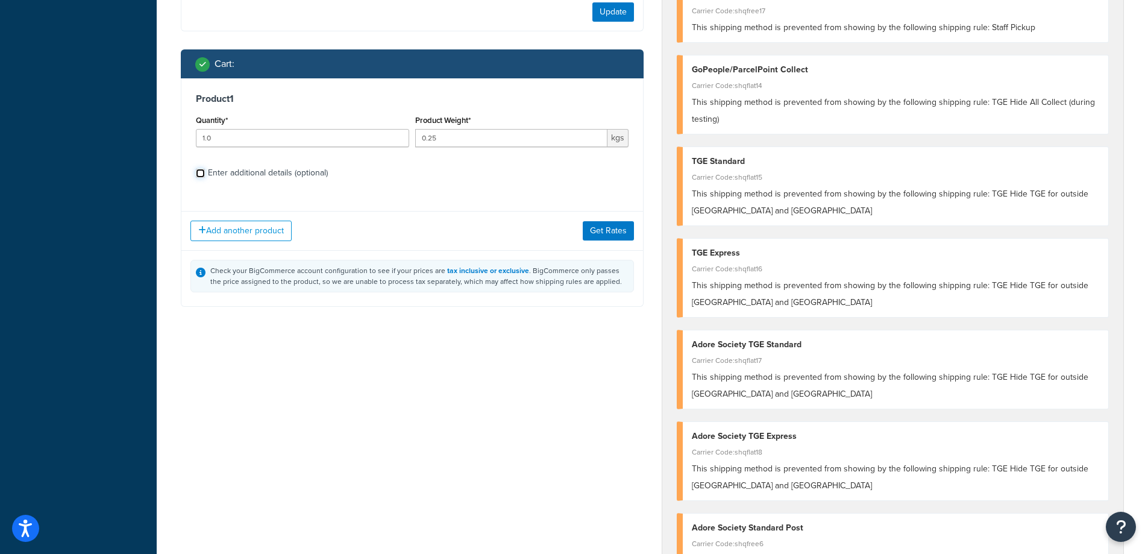
click at [203, 174] on input "Enter additional details (optional)" at bounding box center [200, 173] width 9 height 9
checkbox input "true"
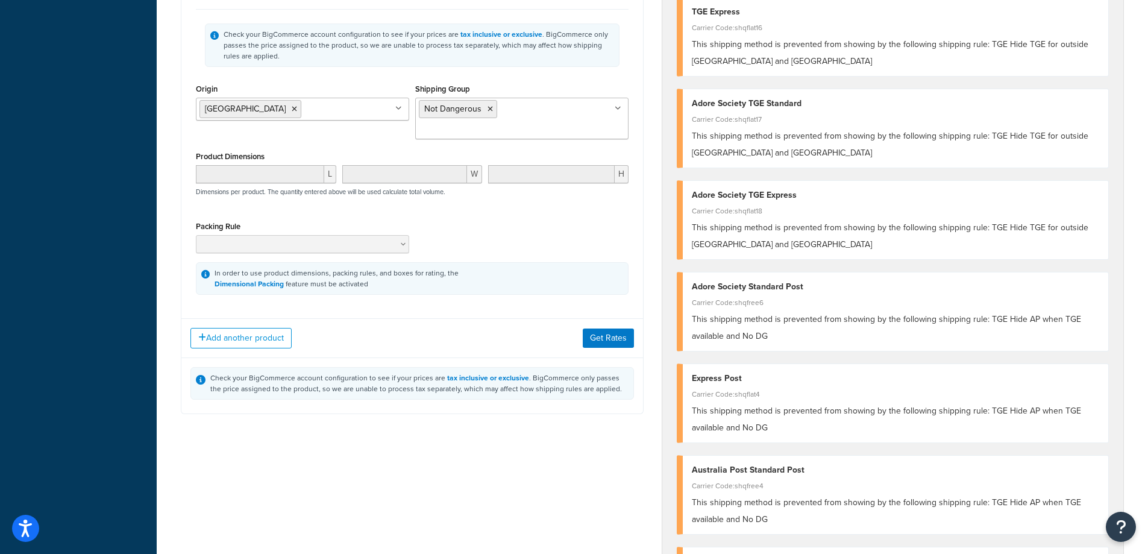
scroll to position [784, 0]
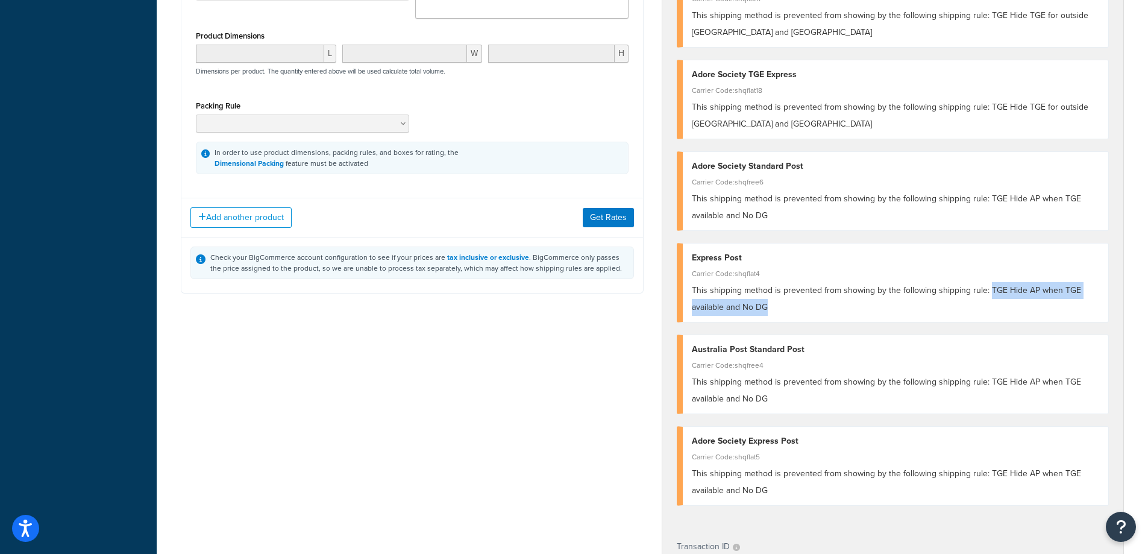
drag, startPoint x: 988, startPoint y: 289, endPoint x: 778, endPoint y: 310, distance: 211.4
click at [778, 310] on div "This shipping method is prevented from showing by the following shipping rule: …" at bounding box center [896, 299] width 408 height 34
copy span "TGE Hide AP when TGE available and No DG"
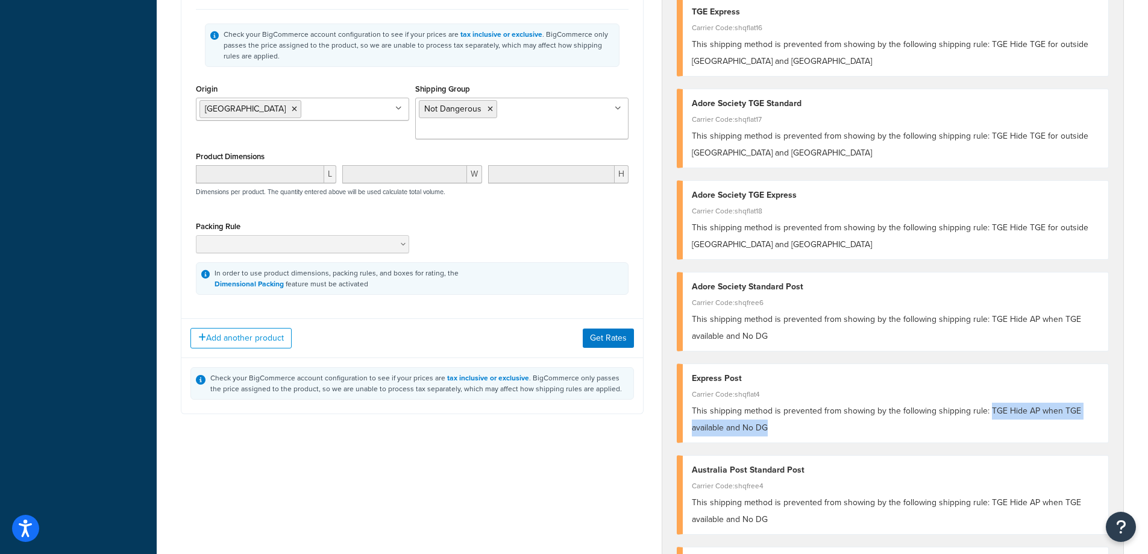
scroll to position [603, 0]
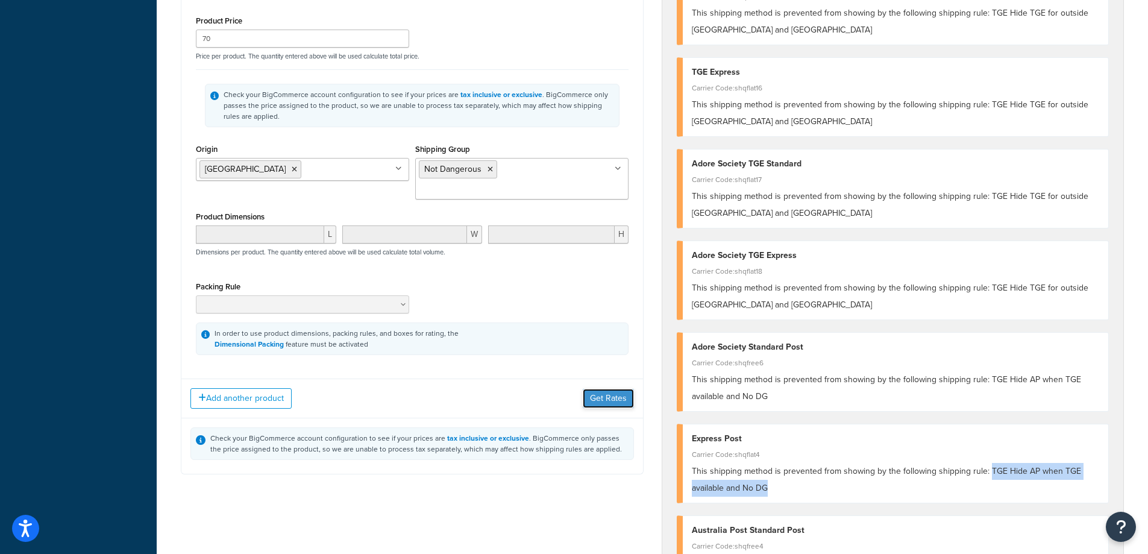
click at [596, 389] on button "Get Rates" at bounding box center [608, 398] width 51 height 19
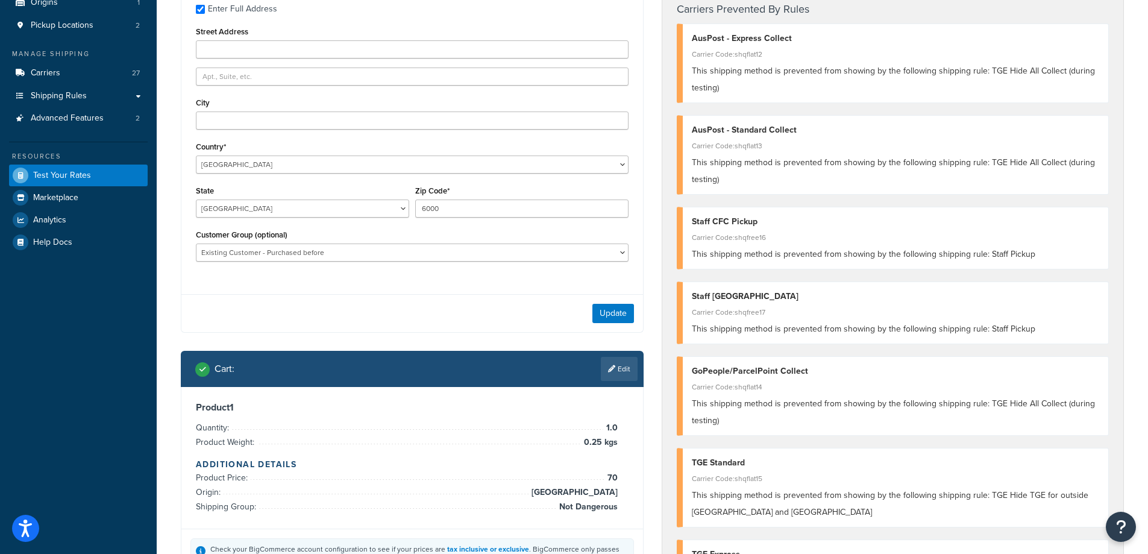
scroll to position [241, 0]
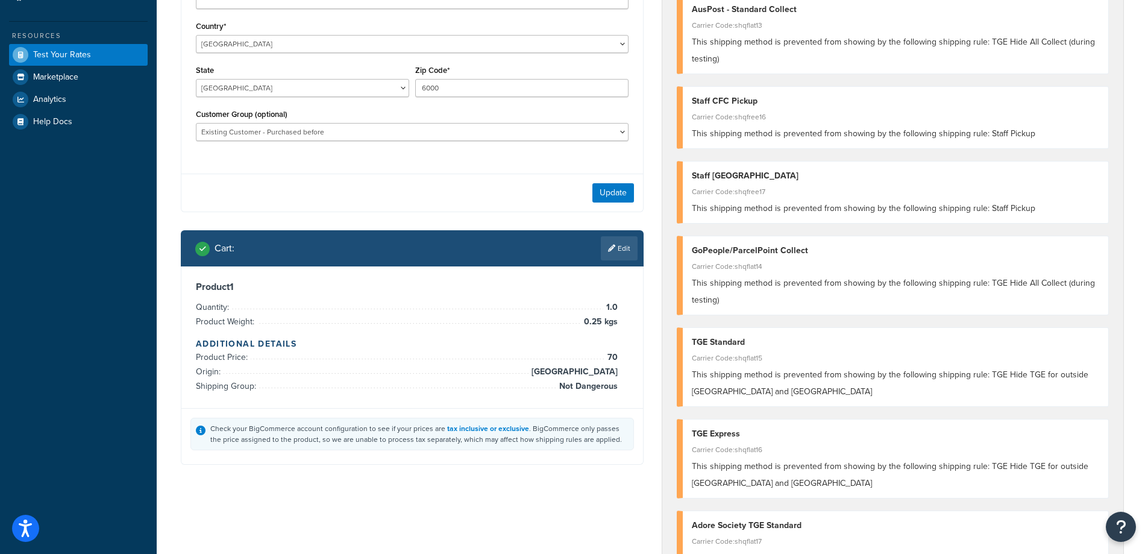
click at [624, 260] on link "Edit" at bounding box center [619, 248] width 37 height 24
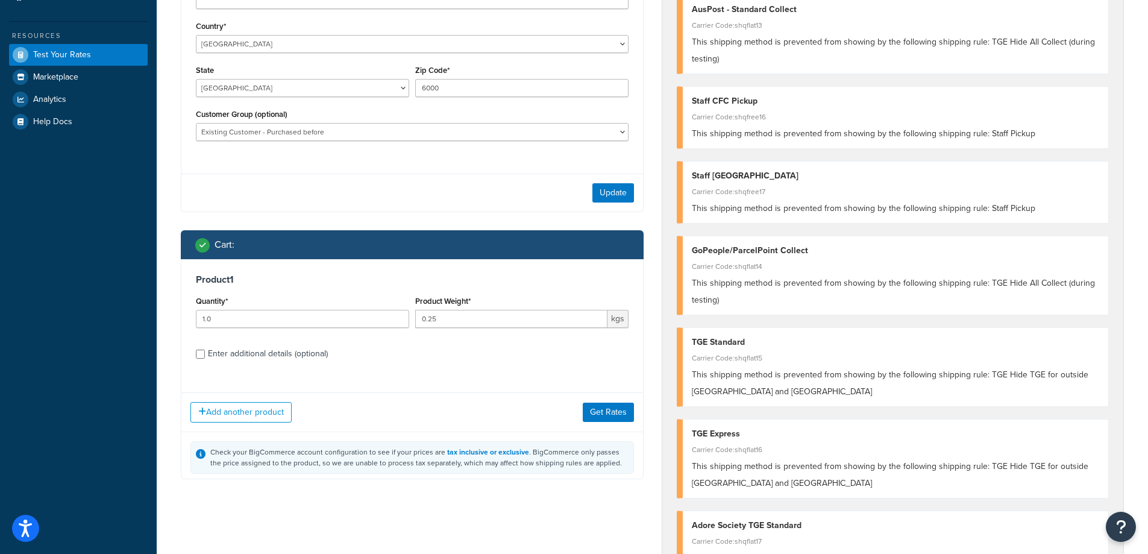
click at [624, 255] on div "Cart :" at bounding box center [412, 244] width 463 height 29
click at [199, 357] on input "Enter additional details (optional)" at bounding box center [200, 354] width 9 height 9
checkbox input "true"
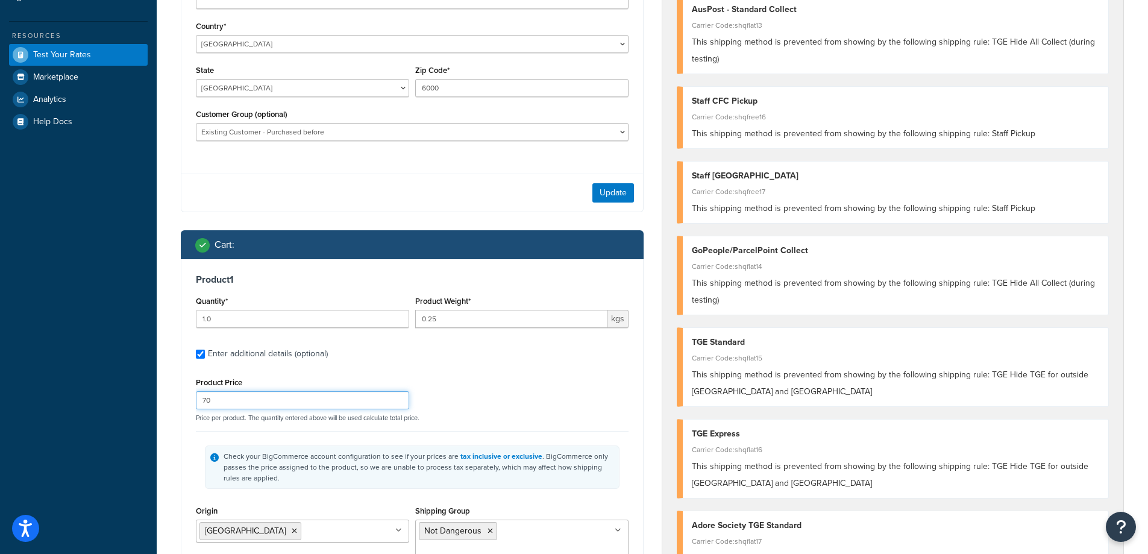
click at [224, 405] on input "70" at bounding box center [302, 400] width 213 height 18
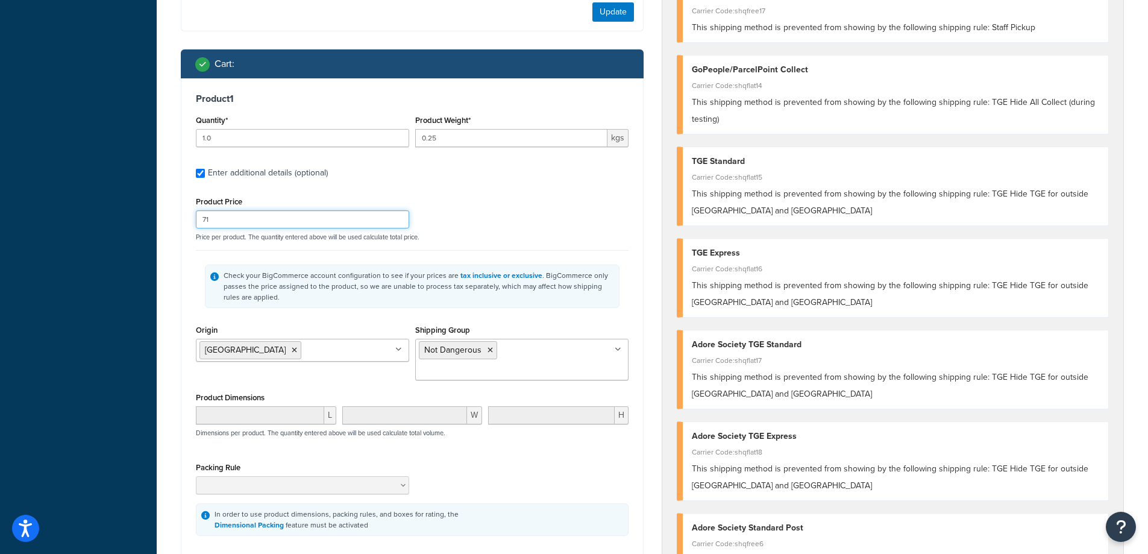
scroll to position [482, 0]
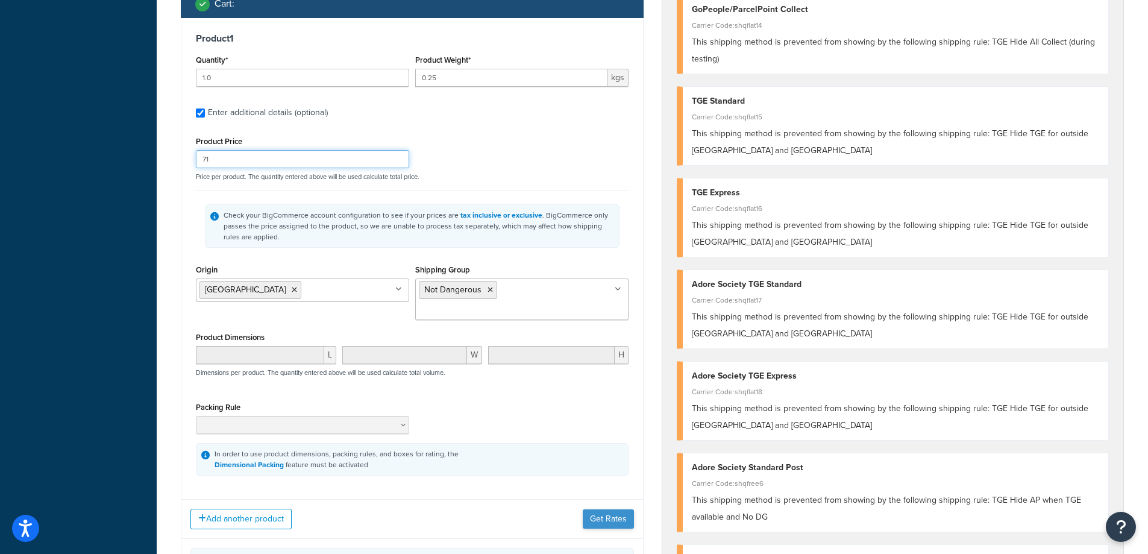
type input "71"
click at [611, 509] on button "Get Rates" at bounding box center [608, 518] width 51 height 19
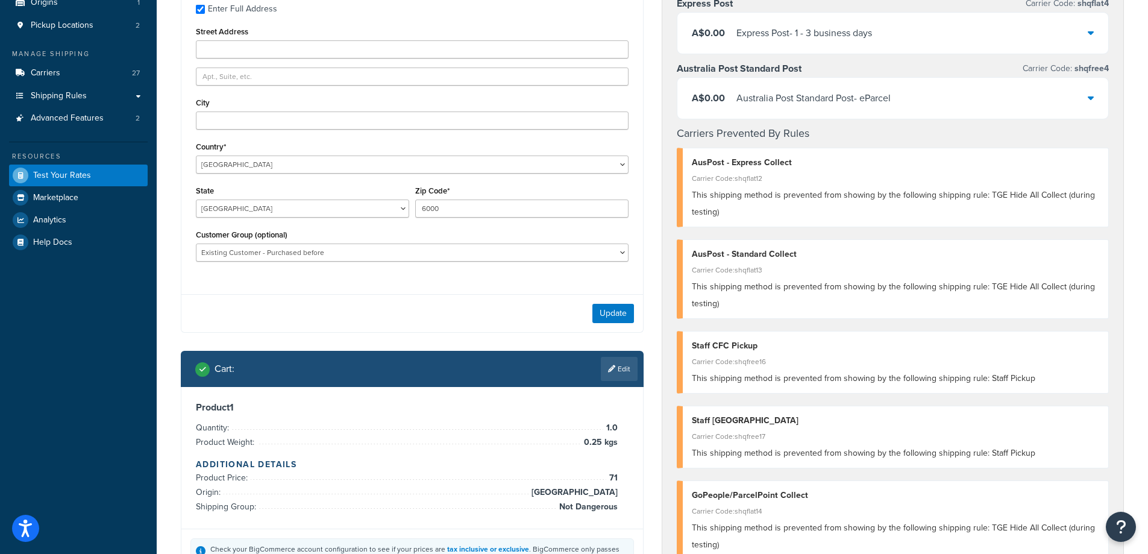
scroll to position [0, 0]
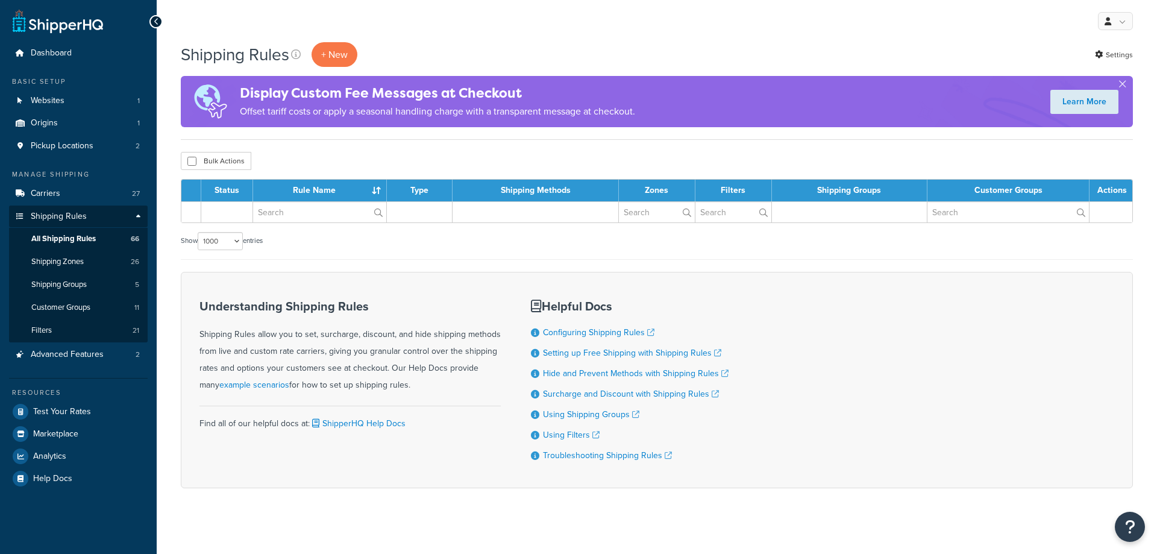
select select "1000"
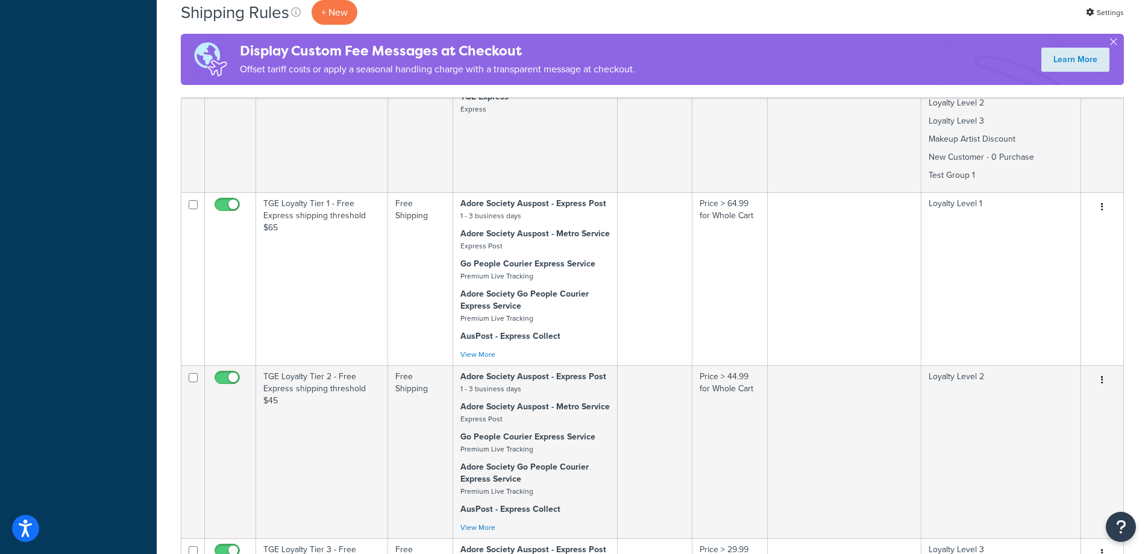
scroll to position [5349, 0]
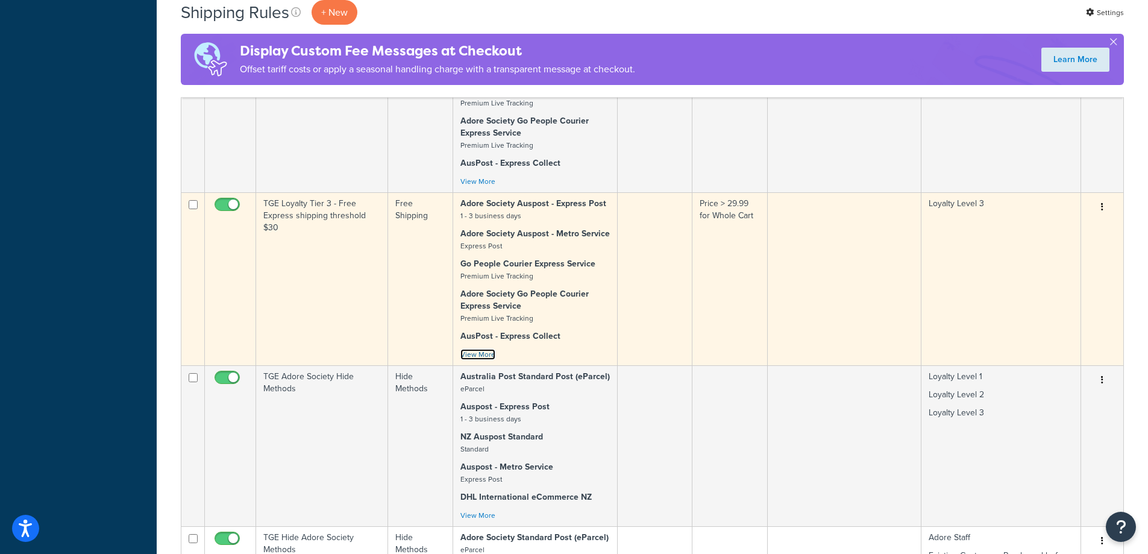
click at [480, 349] on link "View More" at bounding box center [478, 354] width 35 height 11
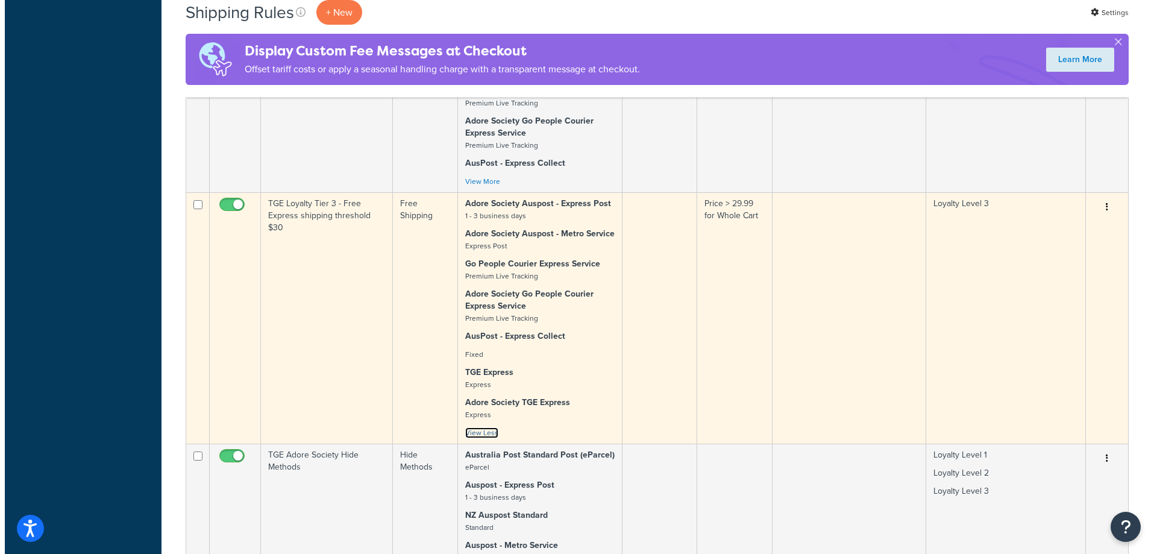
scroll to position [5530, 0]
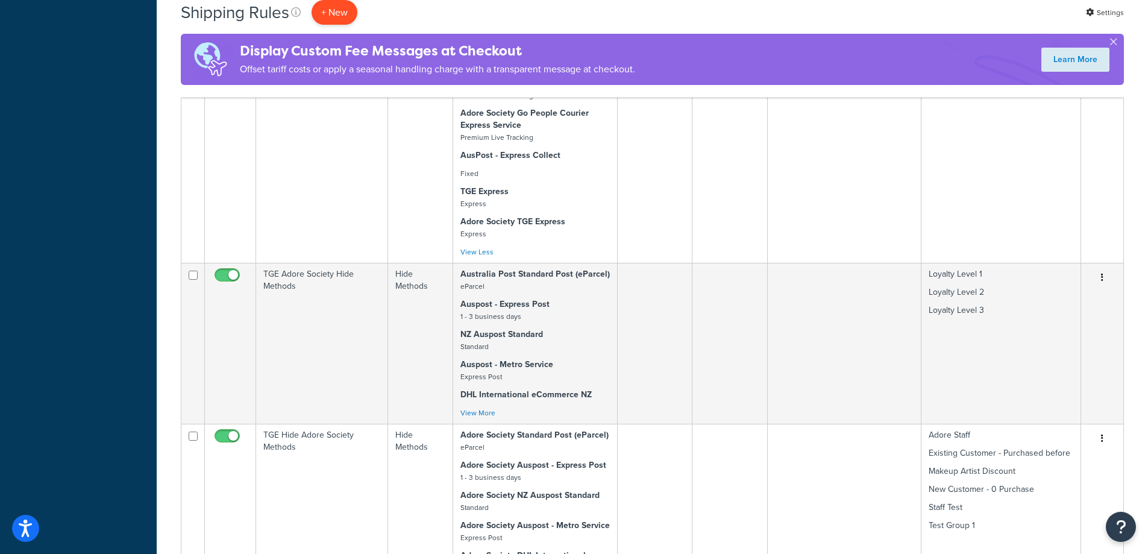
click at [331, 13] on p "+ New" at bounding box center [335, 12] width 46 height 25
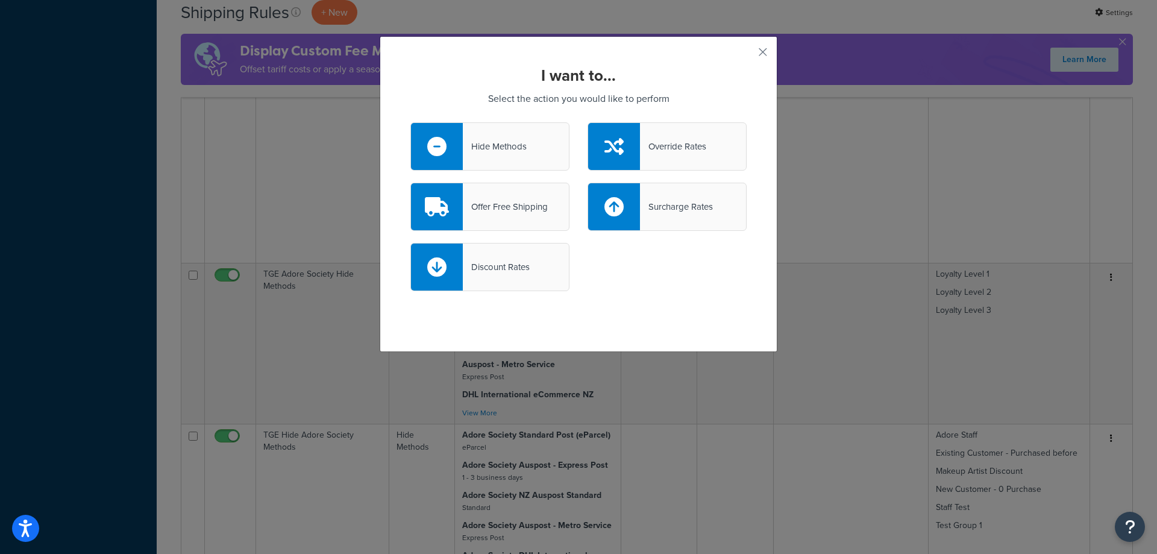
click at [489, 146] on div "Hide Methods" at bounding box center [495, 146] width 64 height 17
click at [0, 0] on input "Hide Methods" at bounding box center [0, 0] width 0 height 0
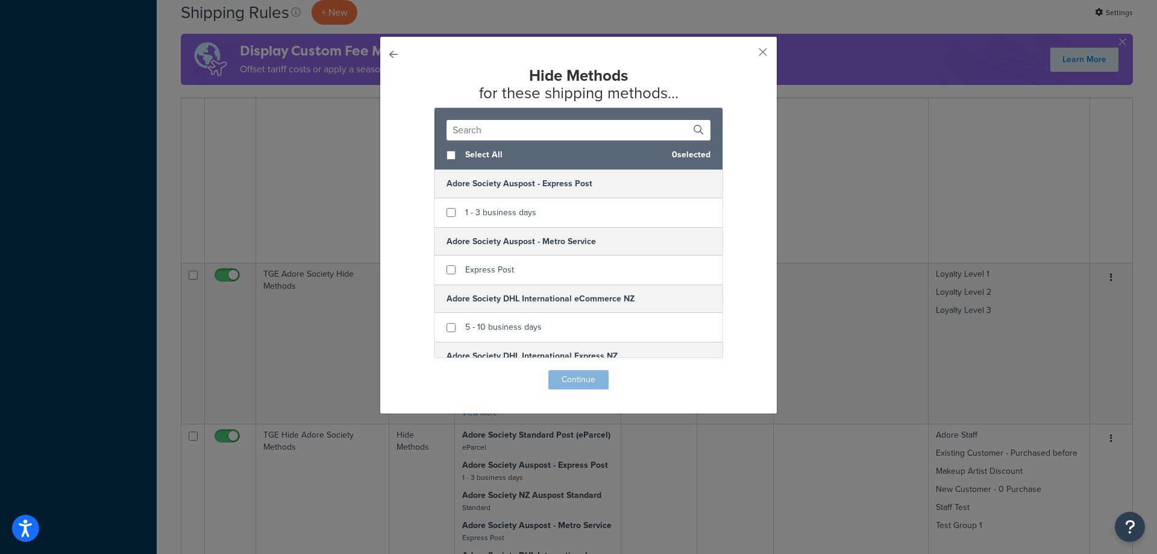
click at [547, 130] on input "text" at bounding box center [579, 130] width 264 height 20
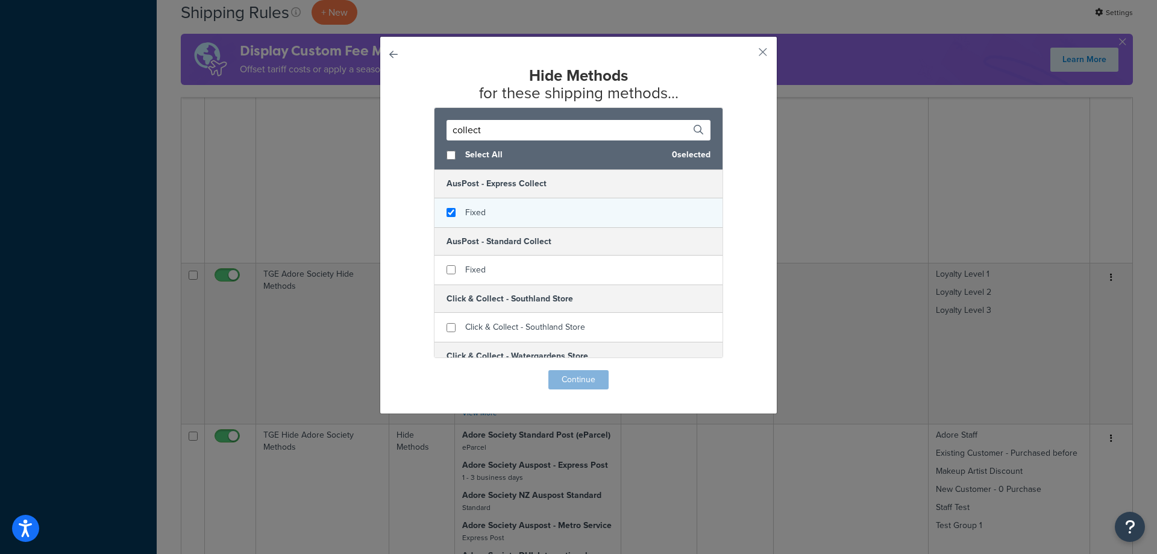
type input "collect"
checkbox input "true"
click at [491, 216] on div "Fixed" at bounding box center [579, 212] width 288 height 29
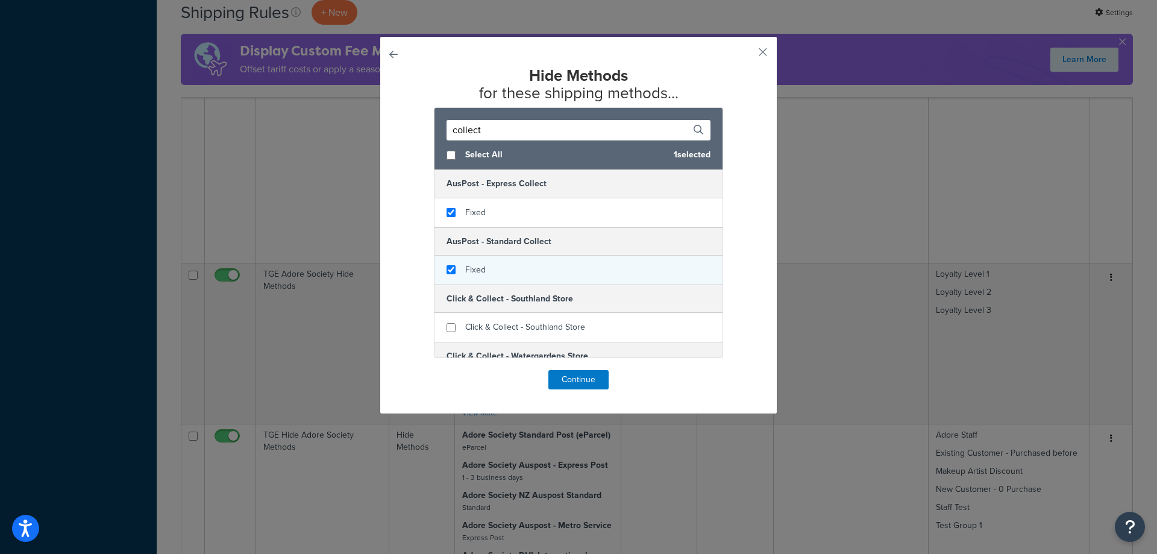
checkbox input "true"
click at [506, 264] on div "Fixed" at bounding box center [579, 270] width 288 height 29
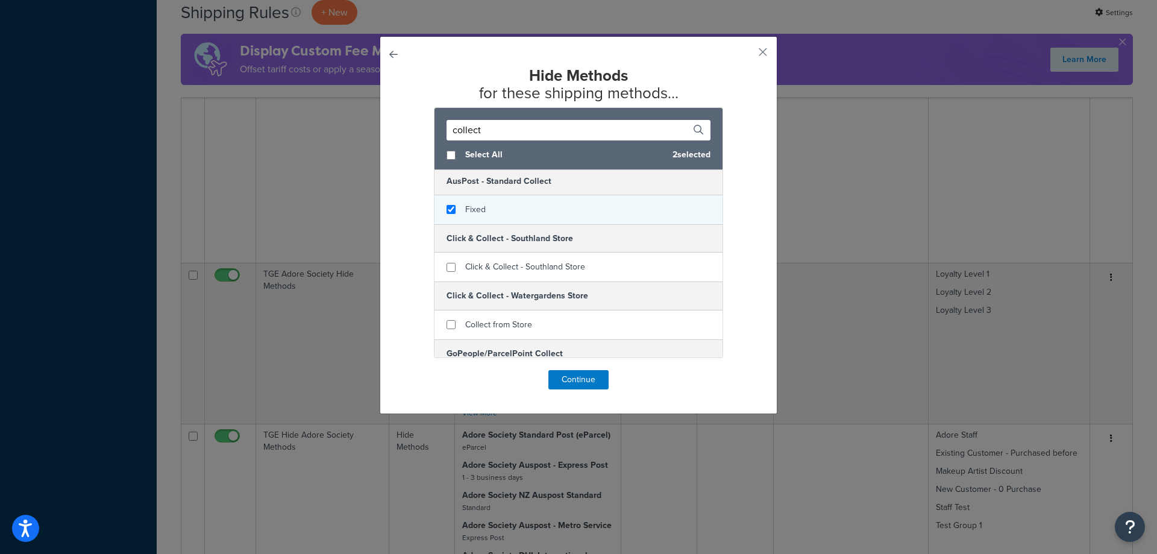
scroll to position [99, 0]
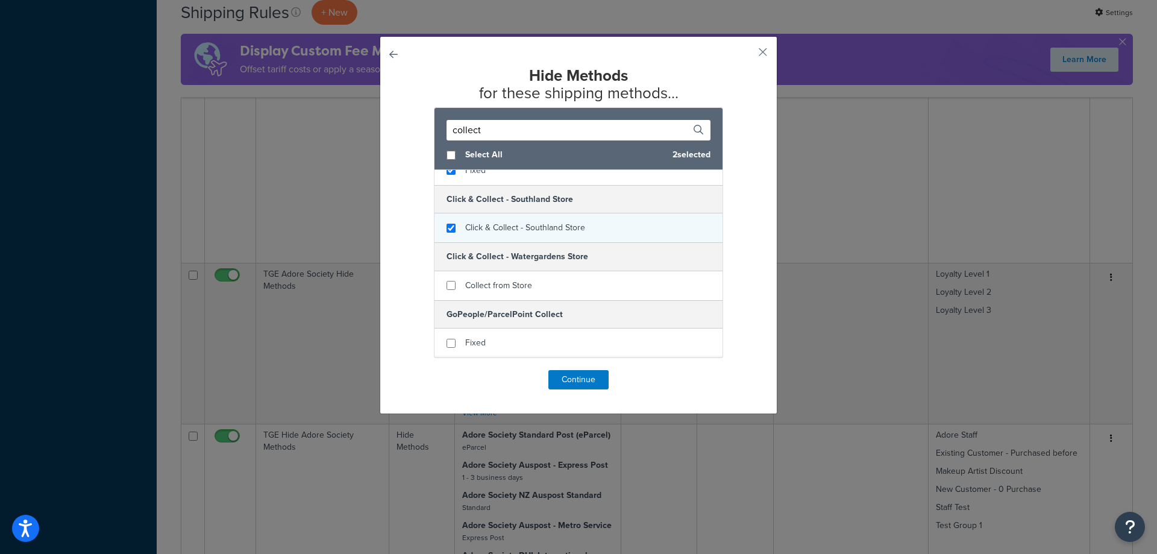
checkbox input "true"
click at [500, 231] on span "Click & Collect - Southland Store" at bounding box center [525, 227] width 120 height 13
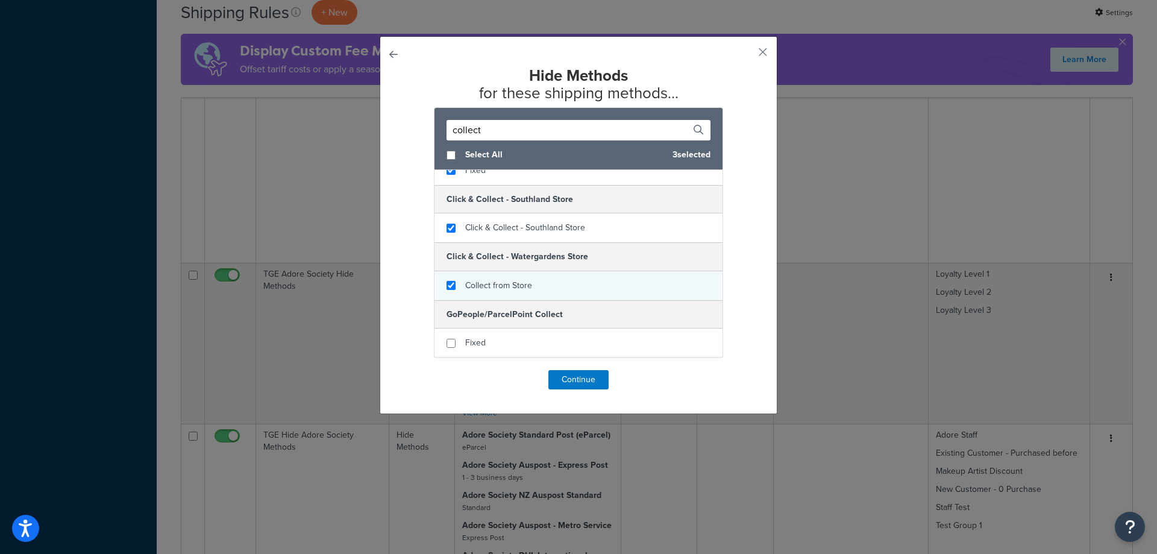
checkbox input "true"
click at [498, 275] on div "Collect from Store" at bounding box center [579, 285] width 288 height 29
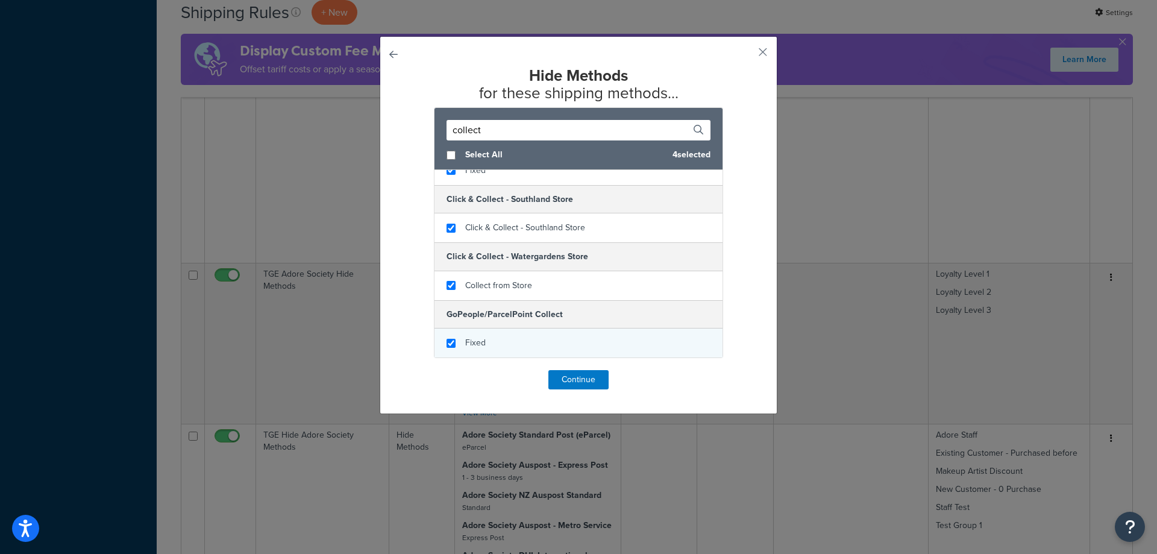
checkbox input "true"
click at [498, 344] on div "Fixed" at bounding box center [579, 342] width 288 height 29
click at [593, 380] on button "Continue" at bounding box center [579, 379] width 60 height 19
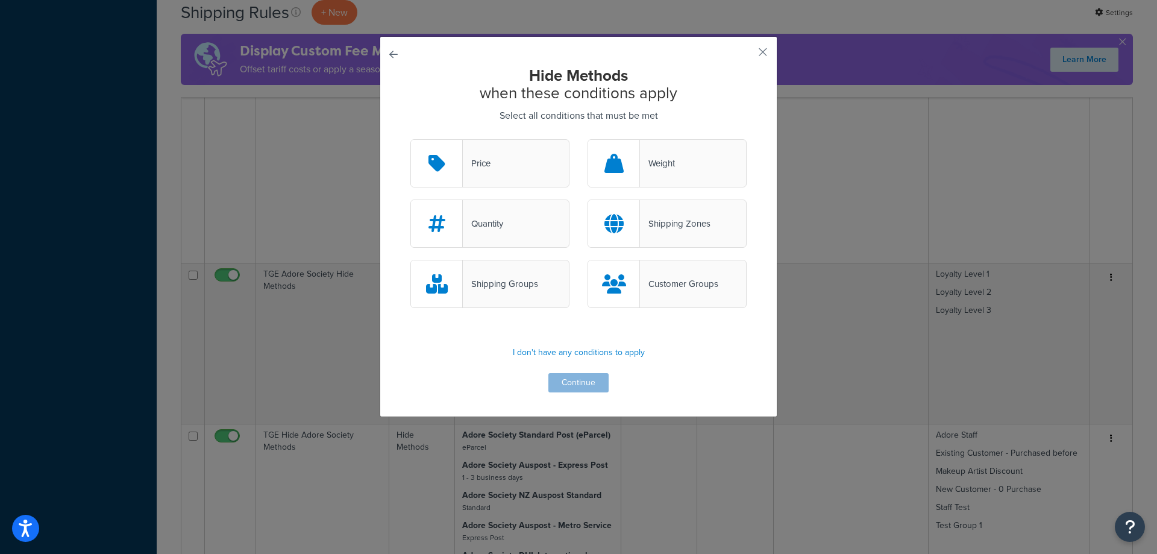
click at [681, 221] on div "Shipping Zones" at bounding box center [675, 223] width 71 height 17
click at [0, 0] on input "Shipping Zones" at bounding box center [0, 0] width 0 height 0
click at [586, 382] on button "Continue" at bounding box center [579, 382] width 60 height 19
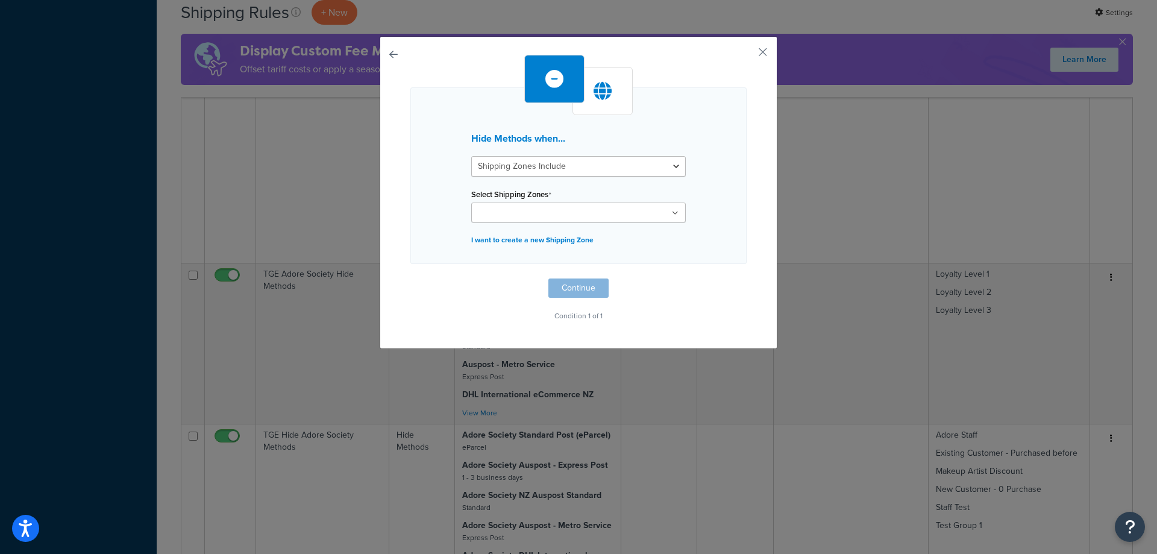
click at [606, 216] on ul at bounding box center [578, 213] width 215 height 20
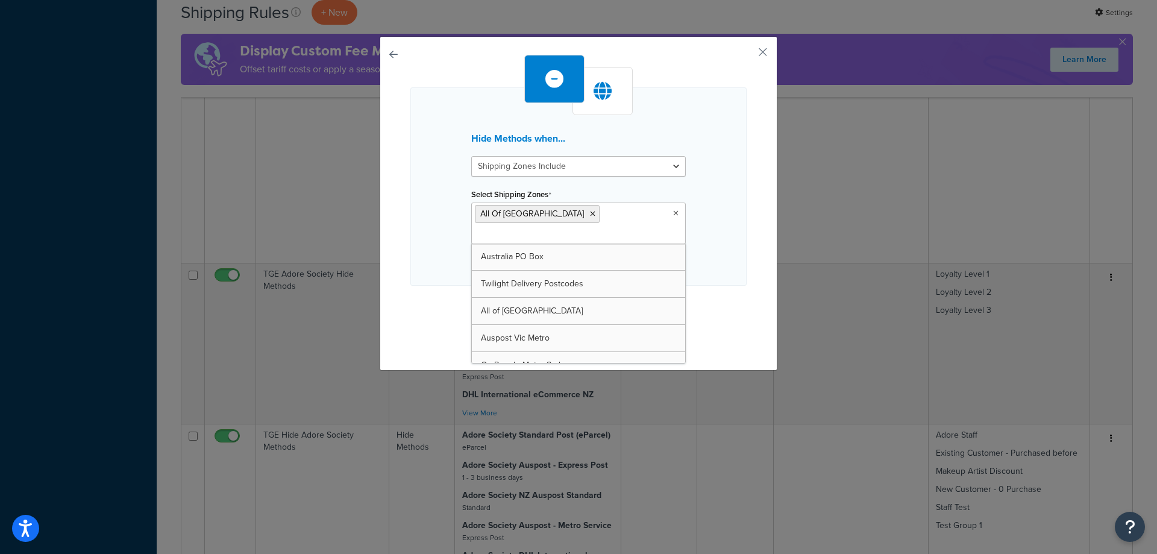
click at [728, 298] on div "Hide Methods when... Shipping Zones Include Shipping Zones Do Not Include Selec…" at bounding box center [578, 200] width 336 height 291
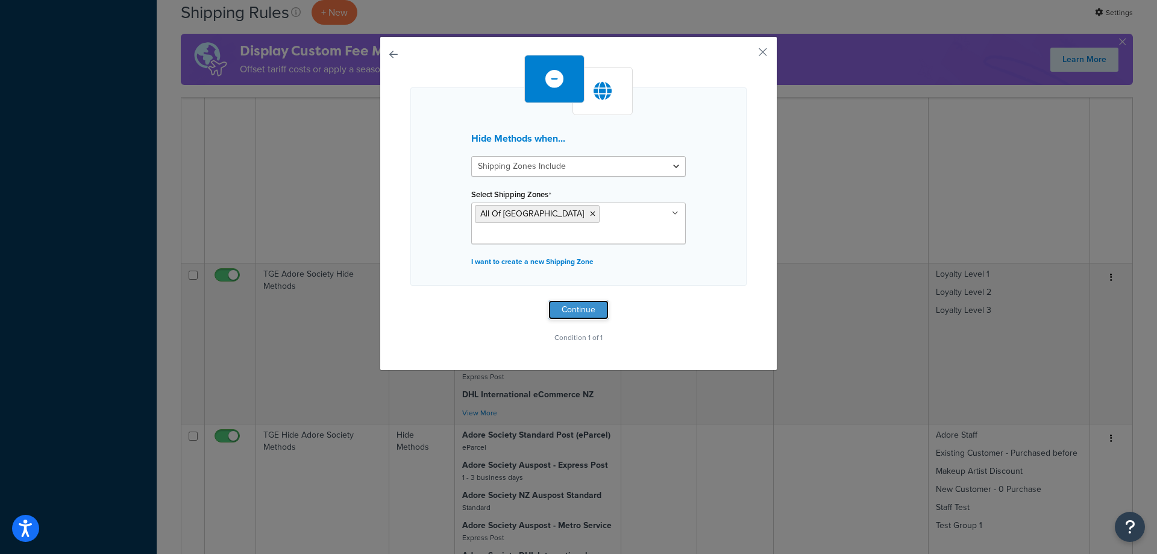
click at [580, 300] on button "Continue" at bounding box center [579, 309] width 60 height 19
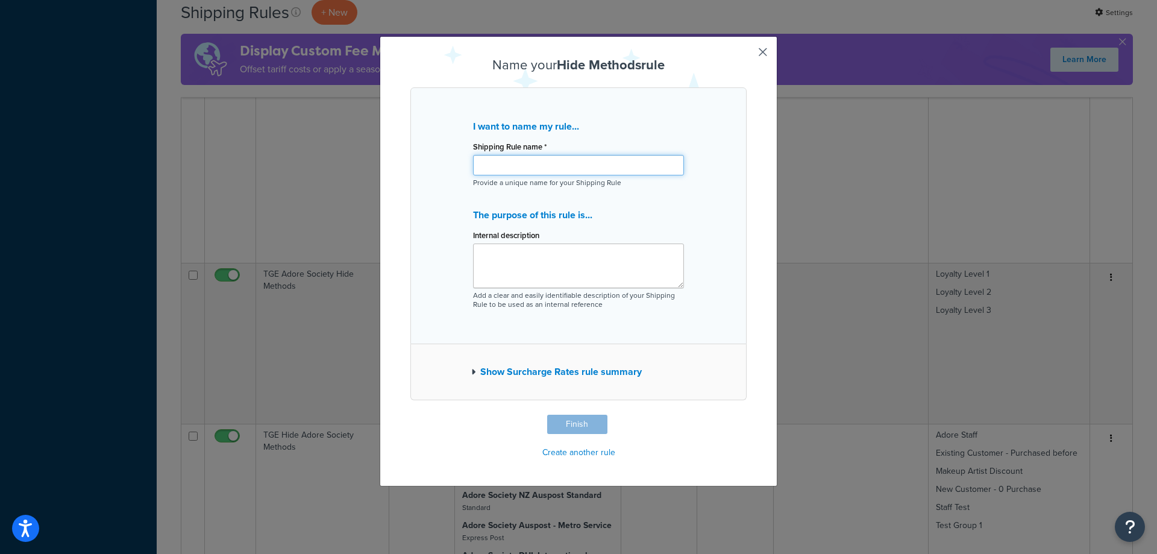
click at [539, 166] on input "Shipping Rule name *" at bounding box center [578, 165] width 211 height 20
drag, startPoint x: 630, startPoint y: 168, endPoint x: 400, endPoint y: 175, distance: 230.9
click at [400, 175] on div "Name your Hide Methods rule I want to name my rule... Shipping Rule name * TGE …" at bounding box center [579, 261] width 398 height 450
type input "TGE Hide All Collect (during testing)"
click at [576, 262] on textarea "Internal description" at bounding box center [578, 266] width 211 height 45
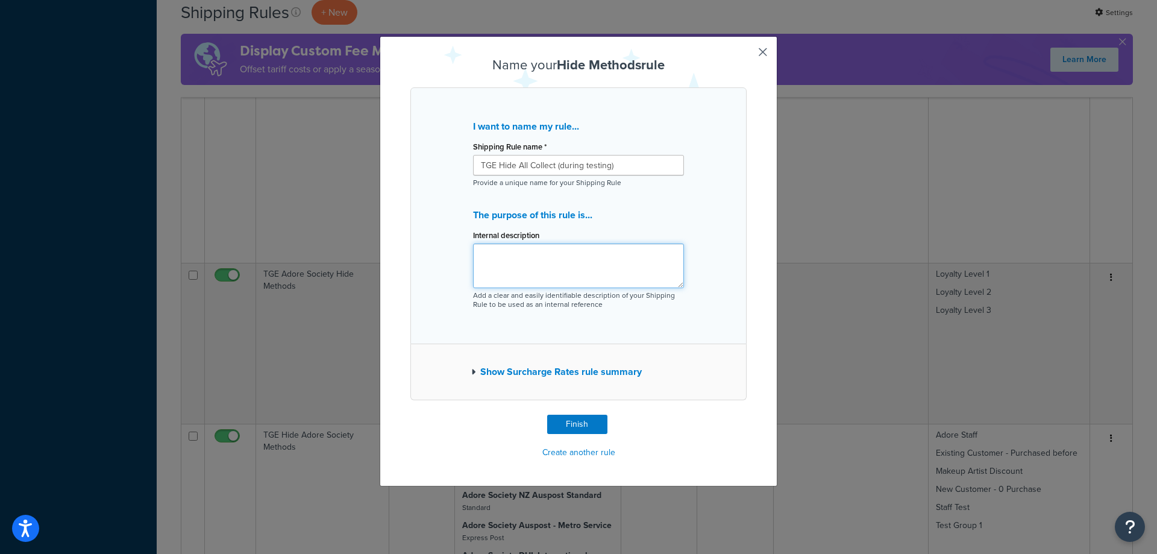
paste textarea "TGE Hide All Collect (during testing)"
type textarea "TGE Hide All Collect (during testing)"
click at [586, 427] on button "Finish" at bounding box center [577, 424] width 60 height 19
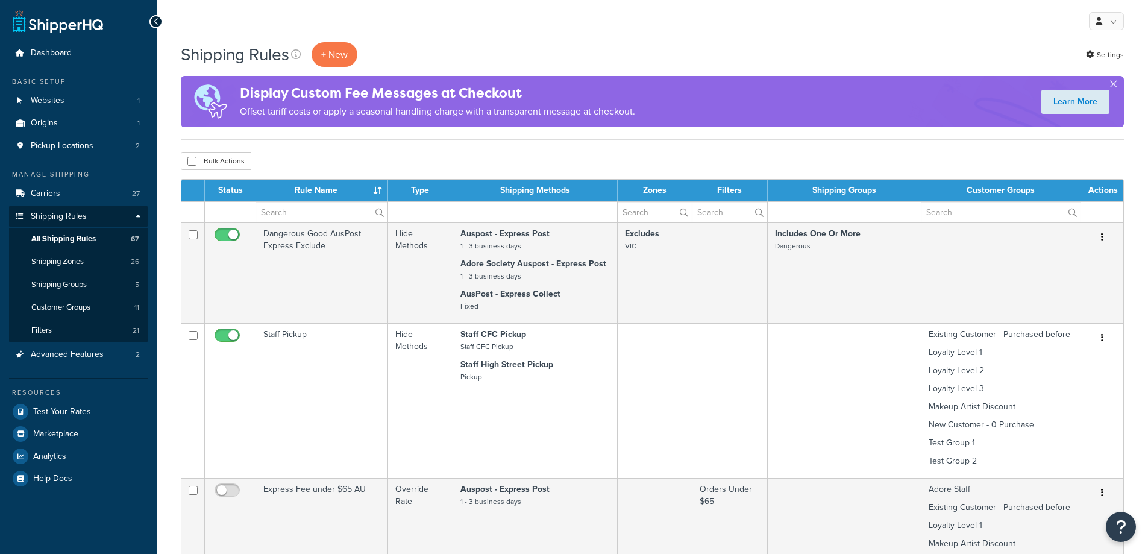
select select "1000"
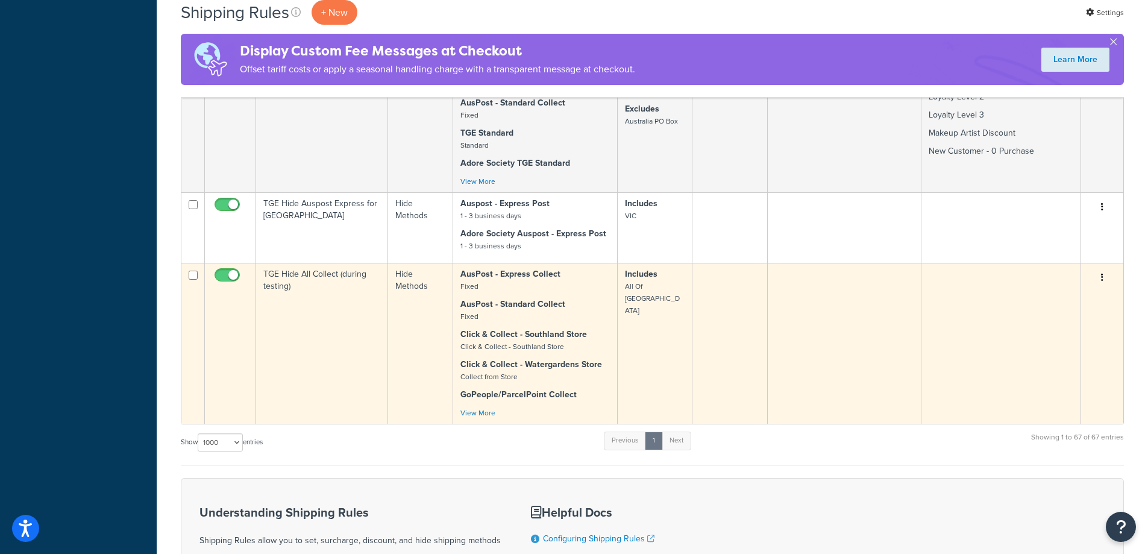
scroll to position [7785, 0]
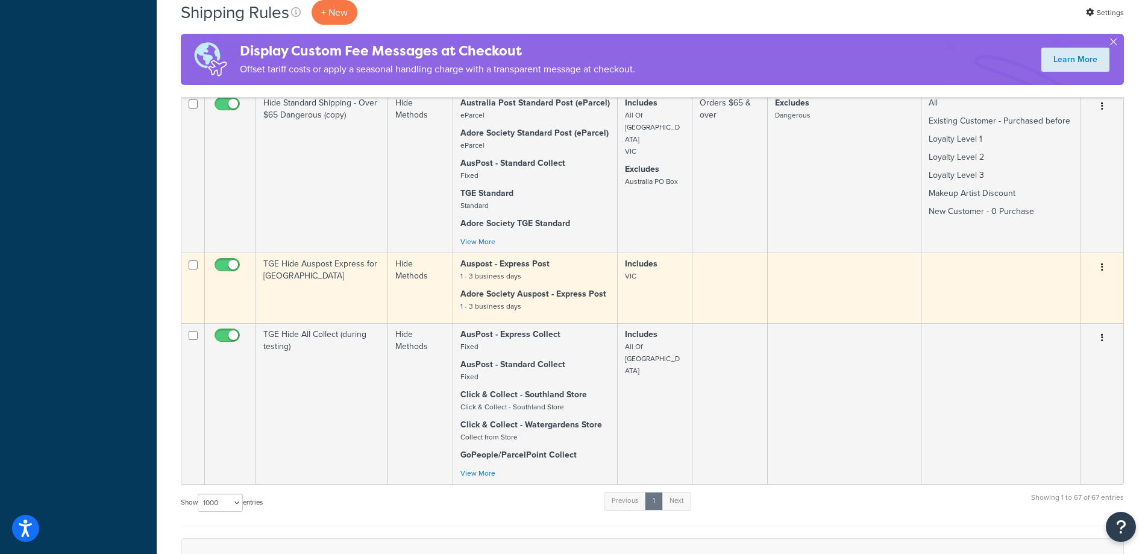
click at [367, 253] on td "TGE Hide Auspost Express for [GEOGRAPHIC_DATA]" at bounding box center [322, 288] width 132 height 71
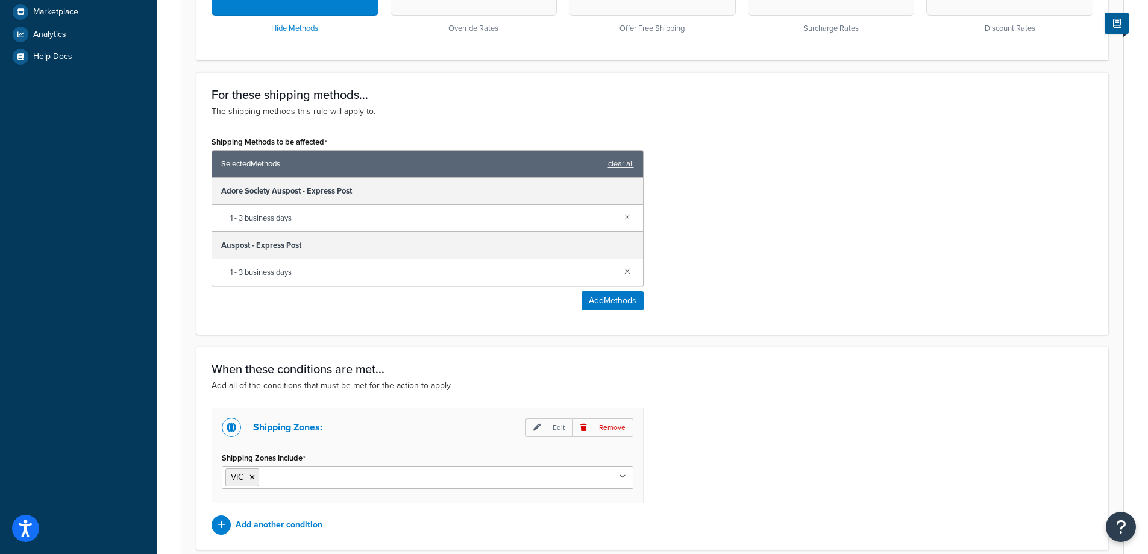
scroll to position [482, 0]
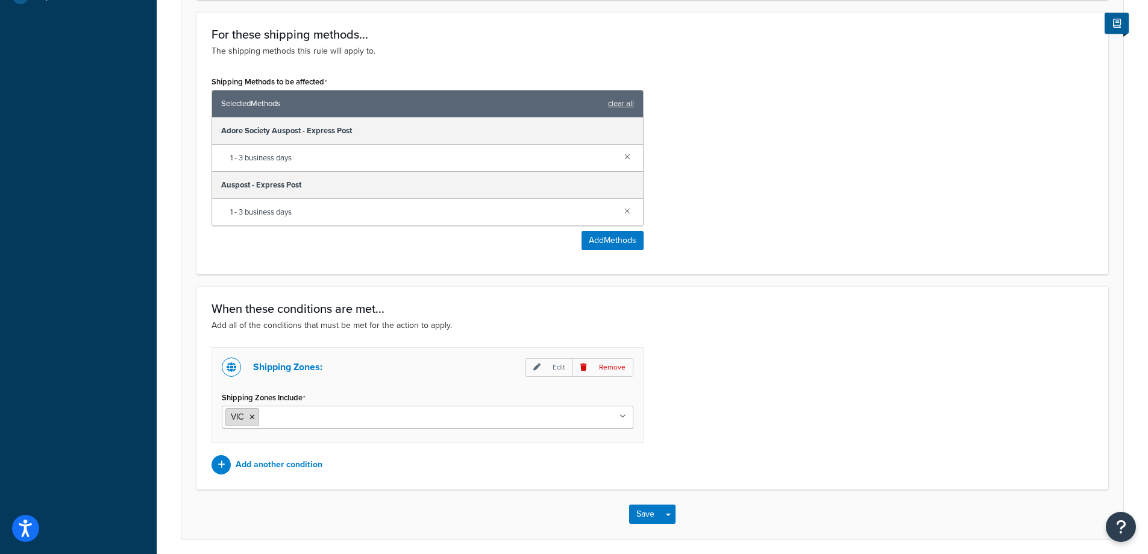
click at [253, 420] on icon at bounding box center [252, 416] width 5 height 7
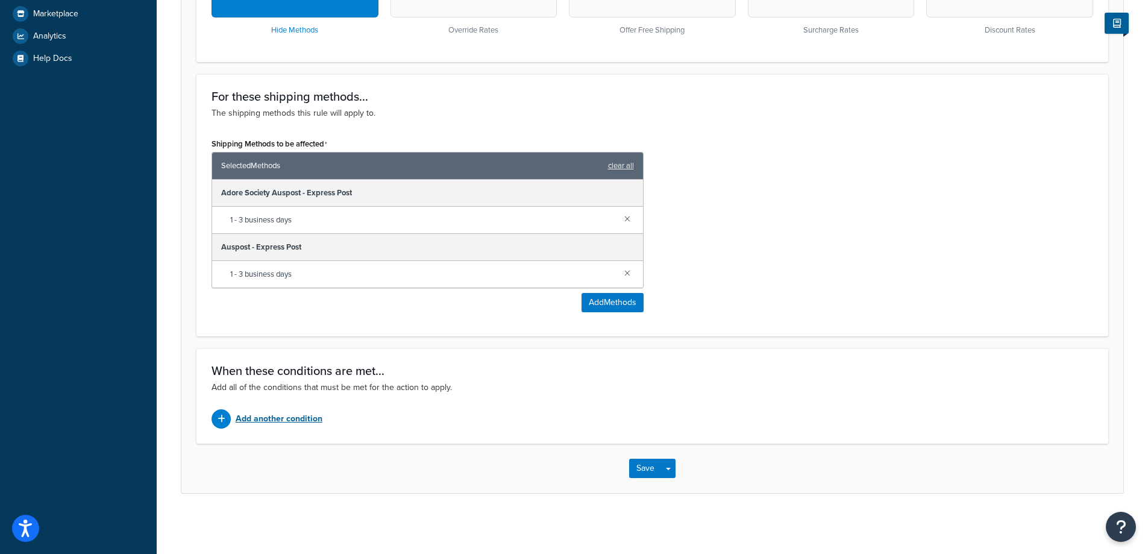
click at [270, 423] on p "Add another condition" at bounding box center [279, 418] width 87 height 17
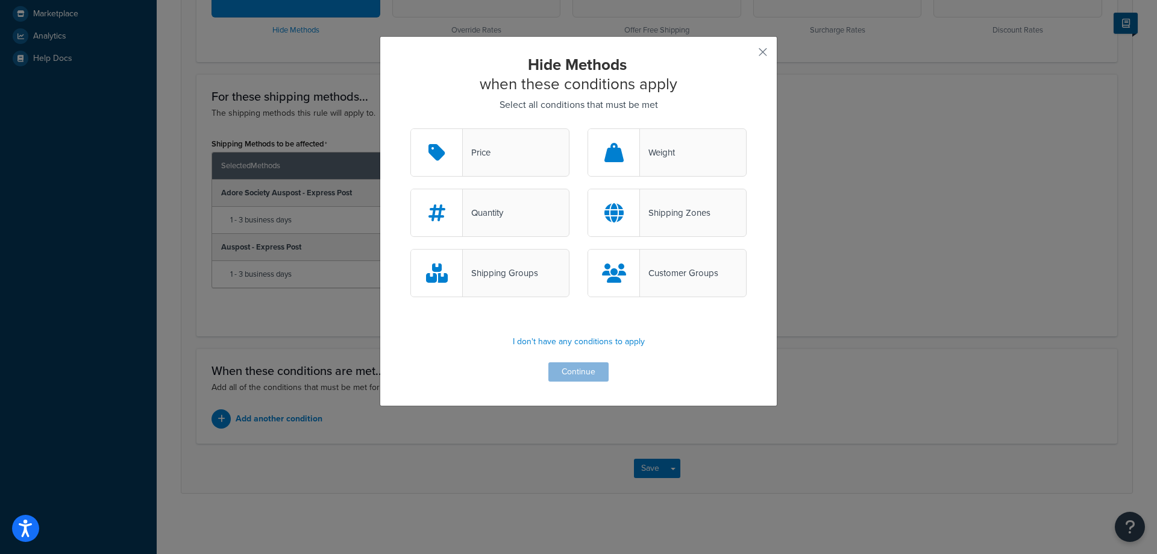
click at [705, 216] on div "Shipping Zones" at bounding box center [675, 212] width 71 height 17
click at [0, 0] on input "Shipping Zones" at bounding box center [0, 0] width 0 height 0
click at [581, 375] on button "Continue" at bounding box center [579, 371] width 60 height 19
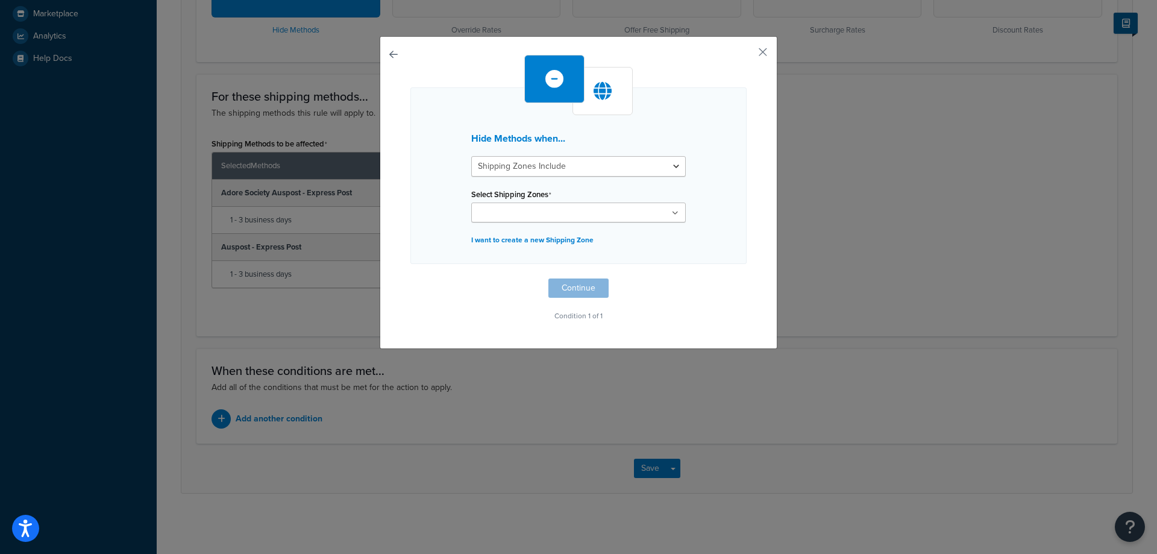
click at [672, 213] on icon at bounding box center [675, 213] width 7 height 7
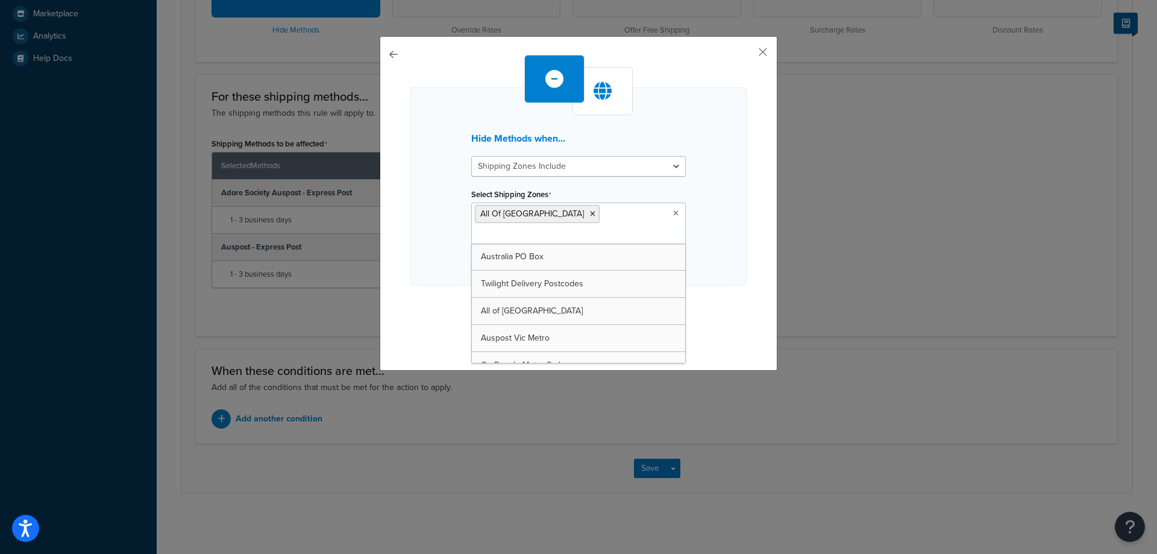
click at [723, 284] on div "Hide Methods when... Shipping Zones Include Shipping Zones Do Not Include Selec…" at bounding box center [578, 200] width 336 height 291
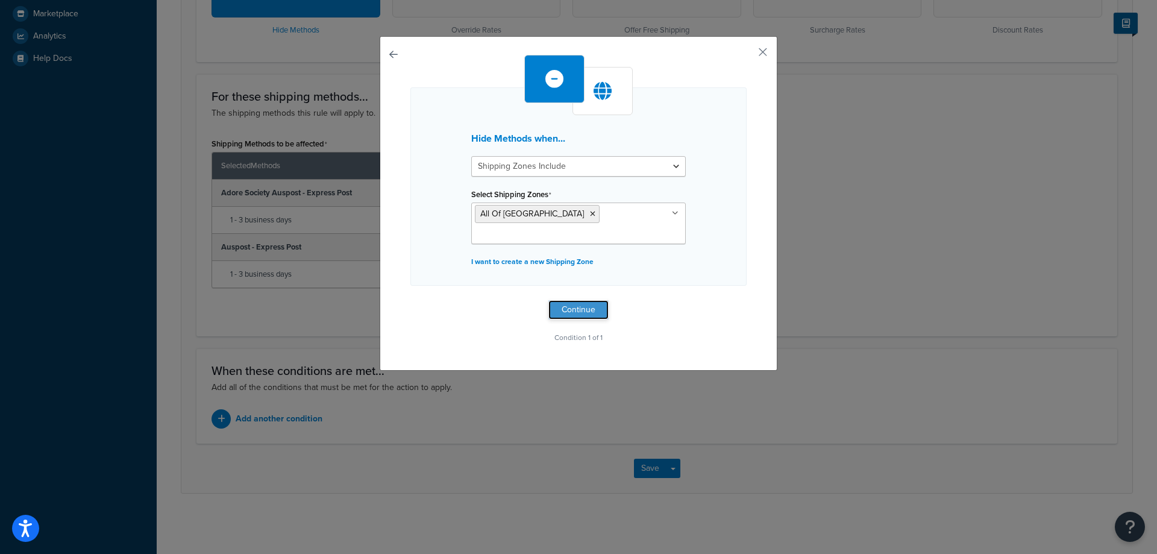
click at [571, 300] on button "Continue" at bounding box center [579, 309] width 60 height 19
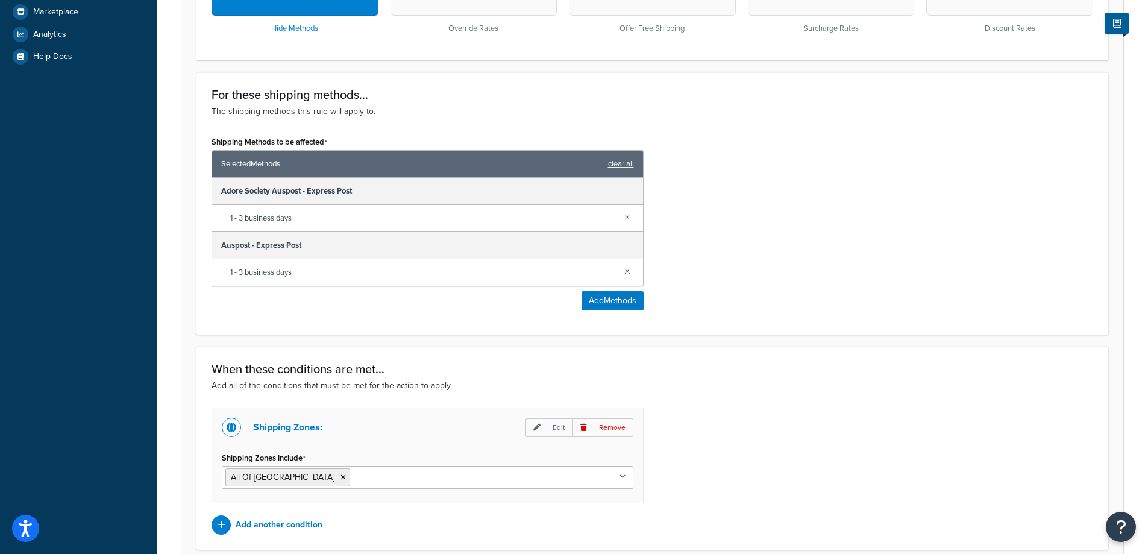
scroll to position [530, 0]
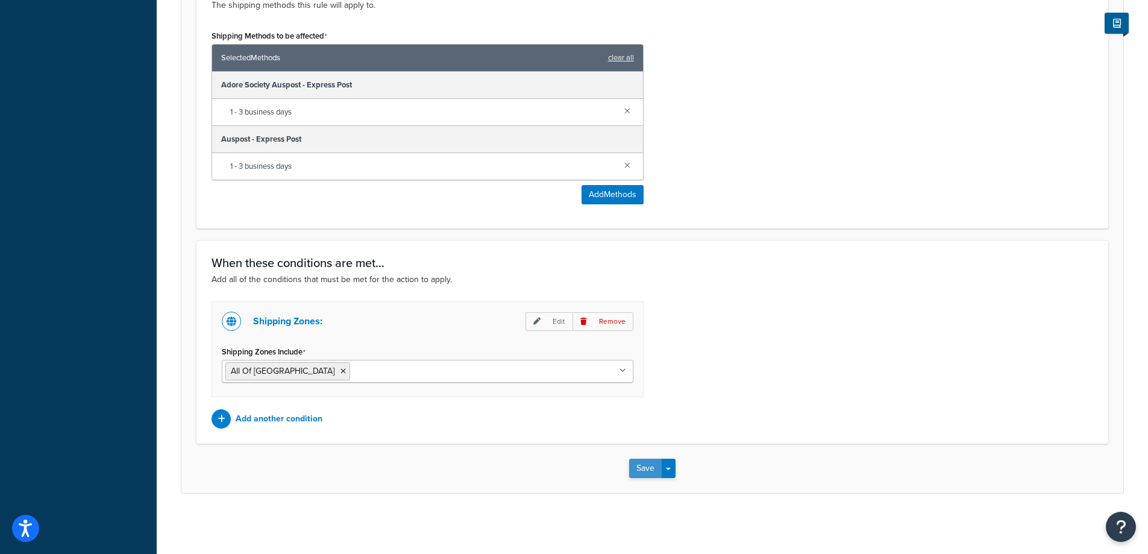
click at [639, 471] on button "Save" at bounding box center [645, 468] width 33 height 19
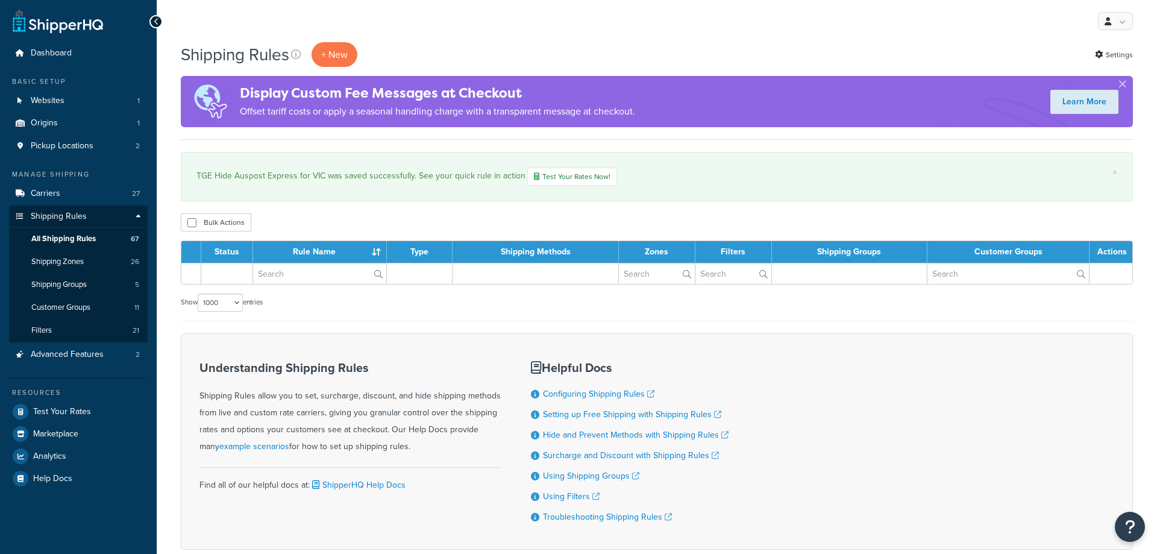
select select "1000"
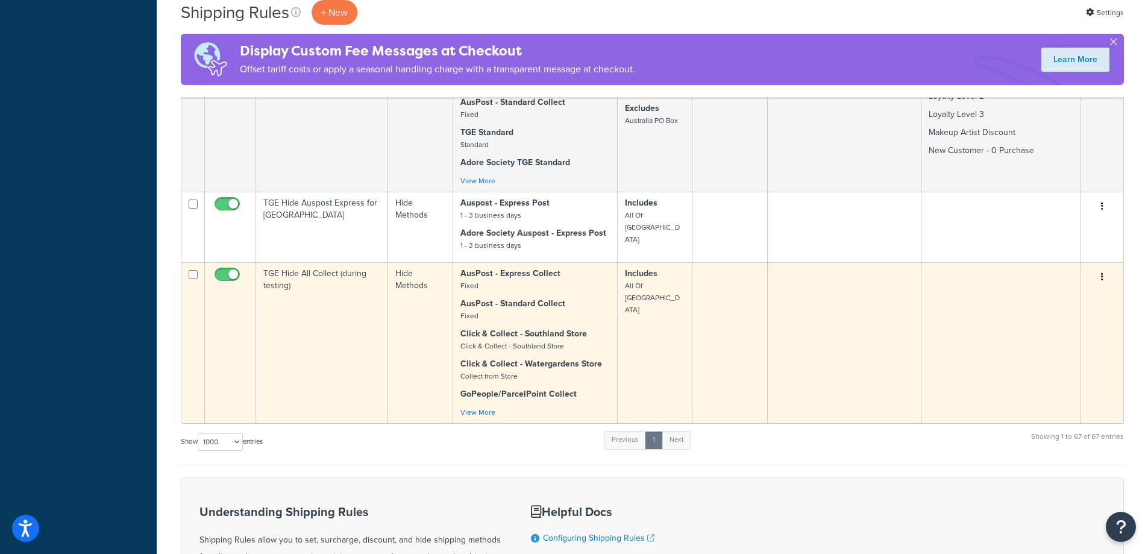
scroll to position [7847, 0]
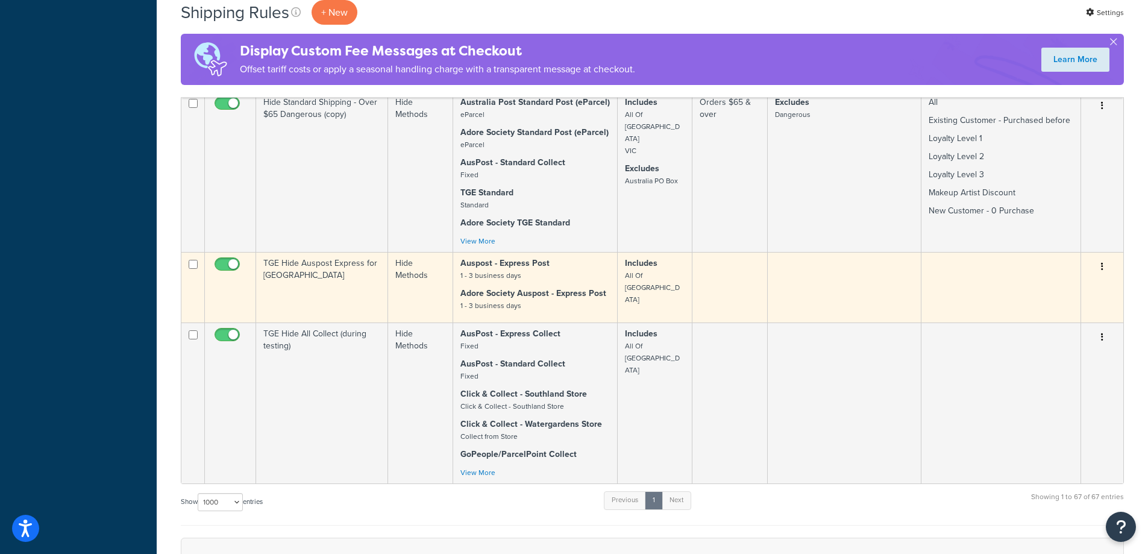
click at [229, 260] on input "checkbox" at bounding box center [228, 267] width 33 height 15
checkbox input "false"
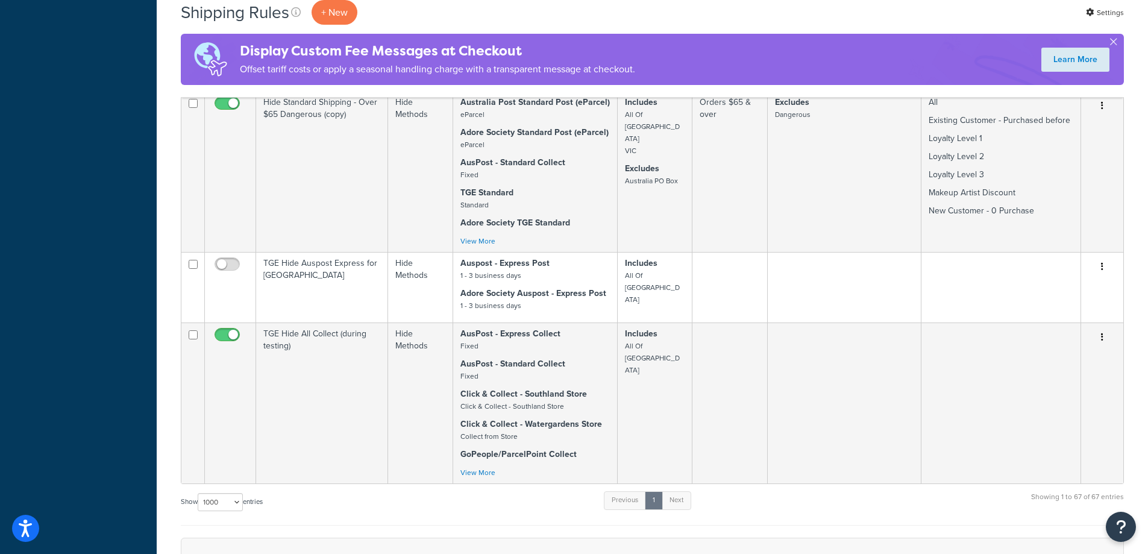
scroll to position [6199, 0]
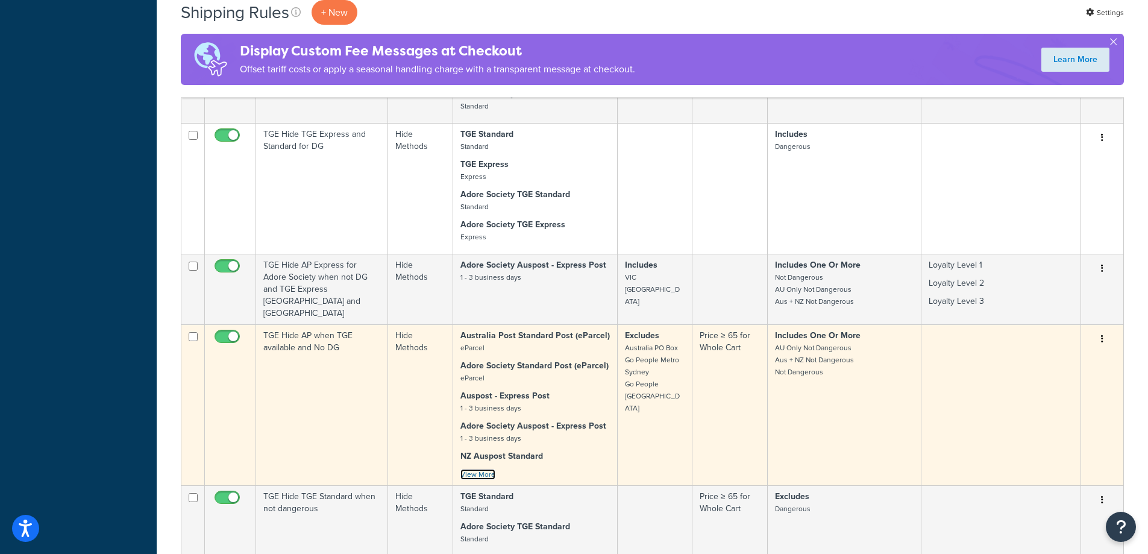
click at [476, 469] on link "View More" at bounding box center [478, 474] width 35 height 11
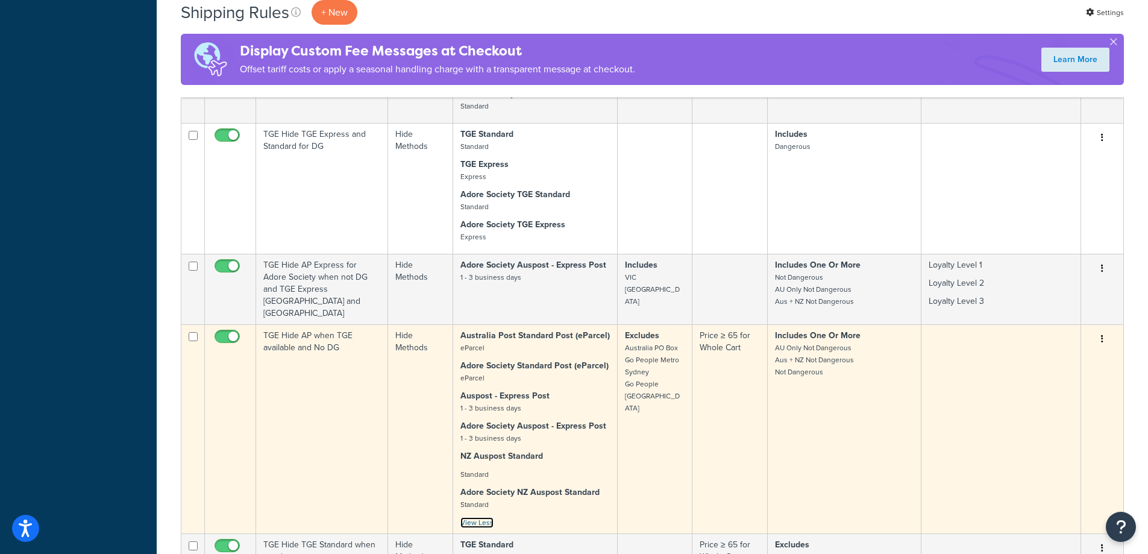
click at [484, 517] on link "View Less" at bounding box center [477, 522] width 33 height 11
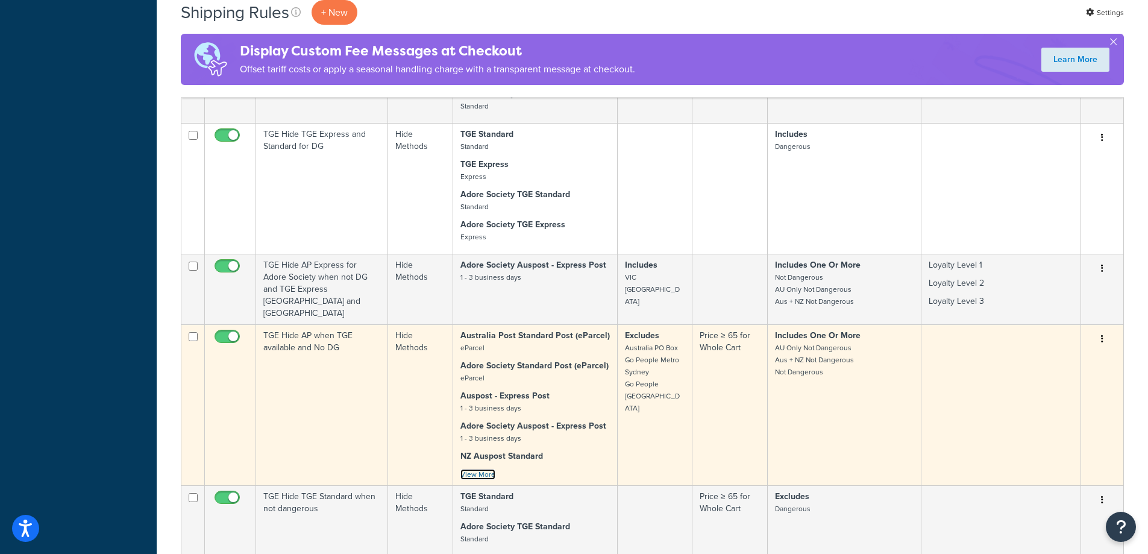
click at [476, 469] on link "View More" at bounding box center [478, 474] width 35 height 11
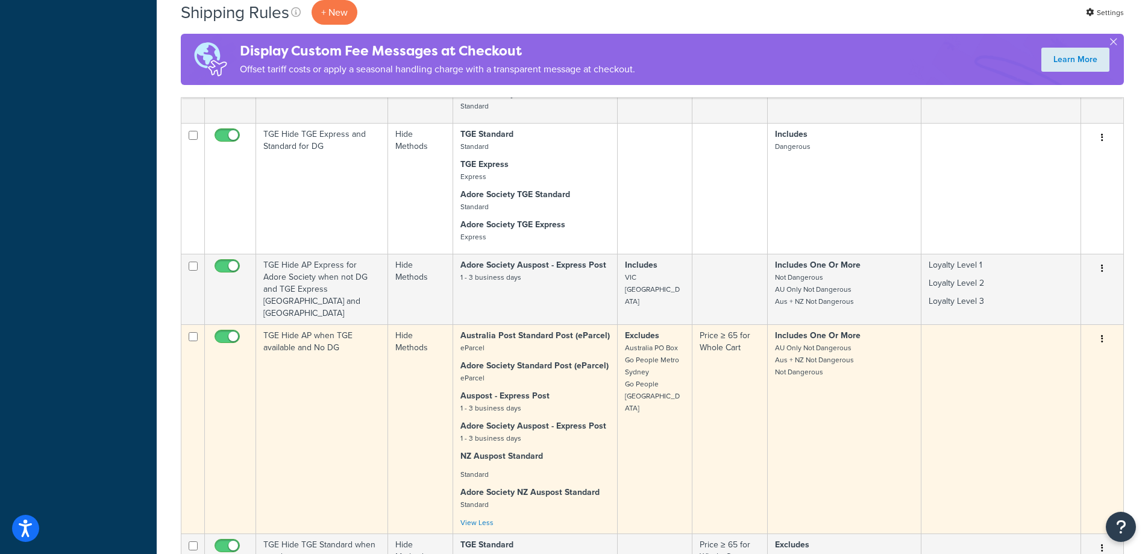
click at [839, 350] on td "Includes One Or More AU Only Not Dangerous Aus + NZ Not Dangerous Not Dangerous" at bounding box center [845, 428] width 154 height 209
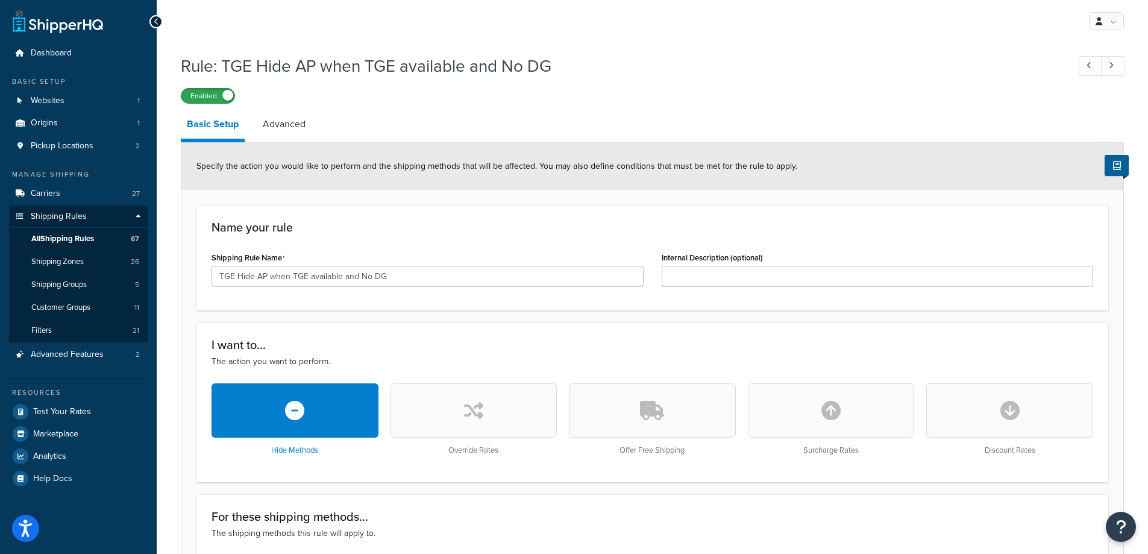
click at [198, 94] on label "Enabled" at bounding box center [207, 96] width 53 height 14
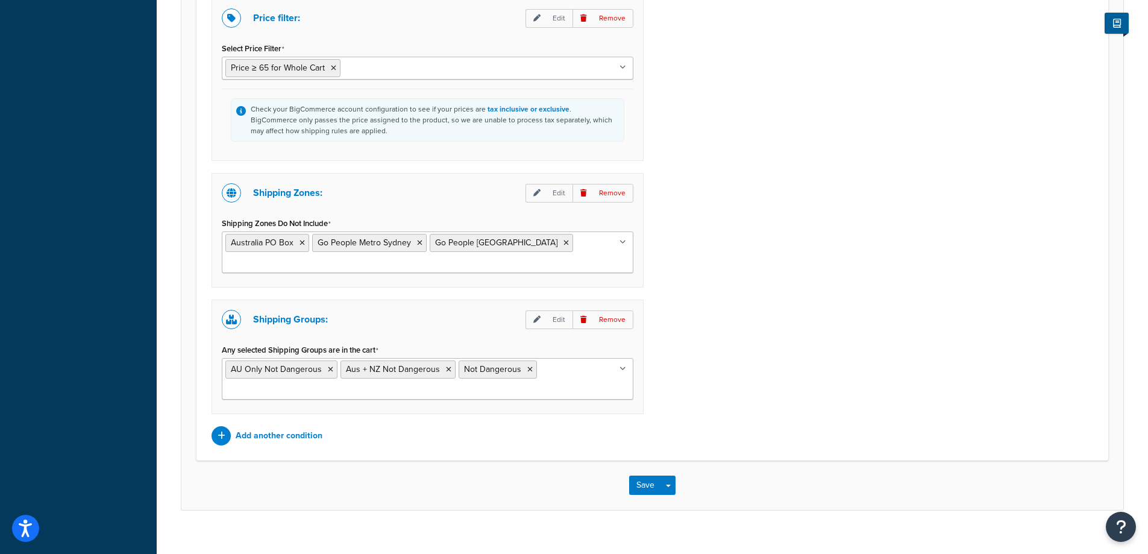
scroll to position [983, 0]
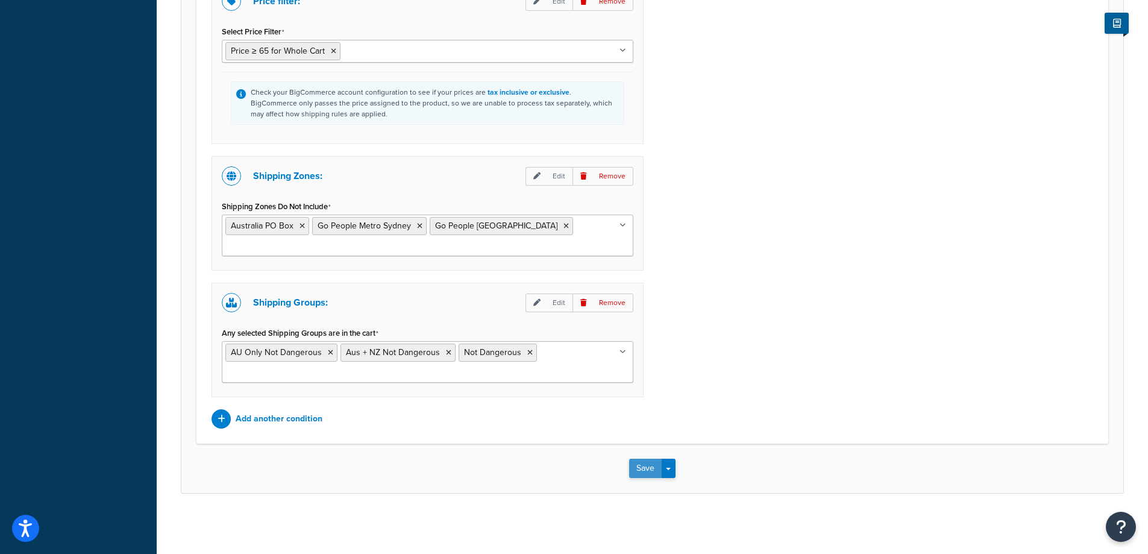
click at [637, 471] on button "Save" at bounding box center [645, 468] width 33 height 19
